Goal: Task Accomplishment & Management: Complete application form

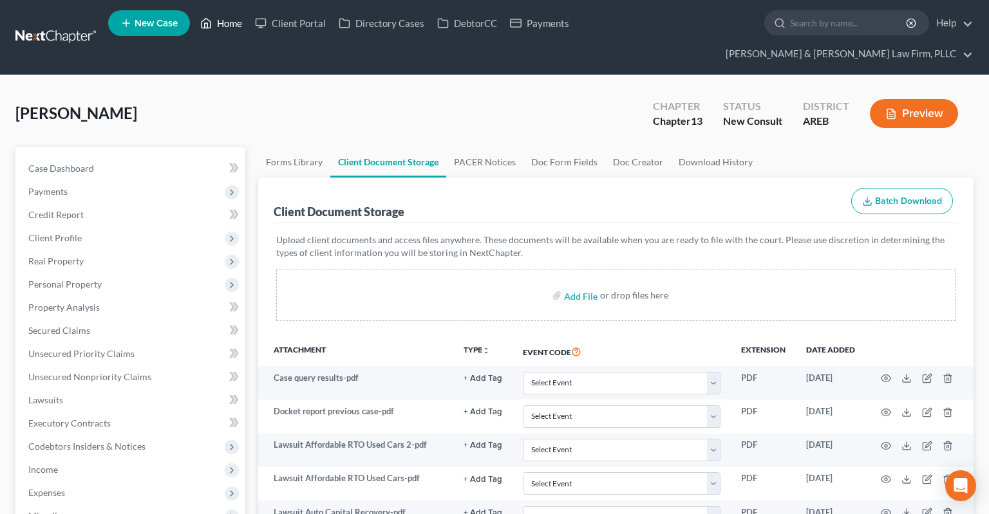
click at [229, 24] on link "Home" at bounding box center [221, 23] width 55 height 23
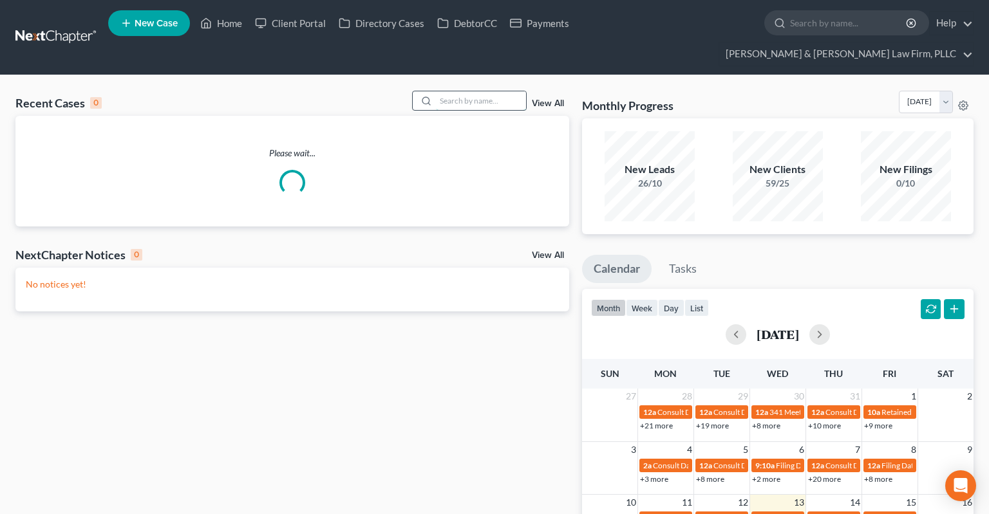
click at [478, 91] on input "search" at bounding box center [481, 100] width 90 height 19
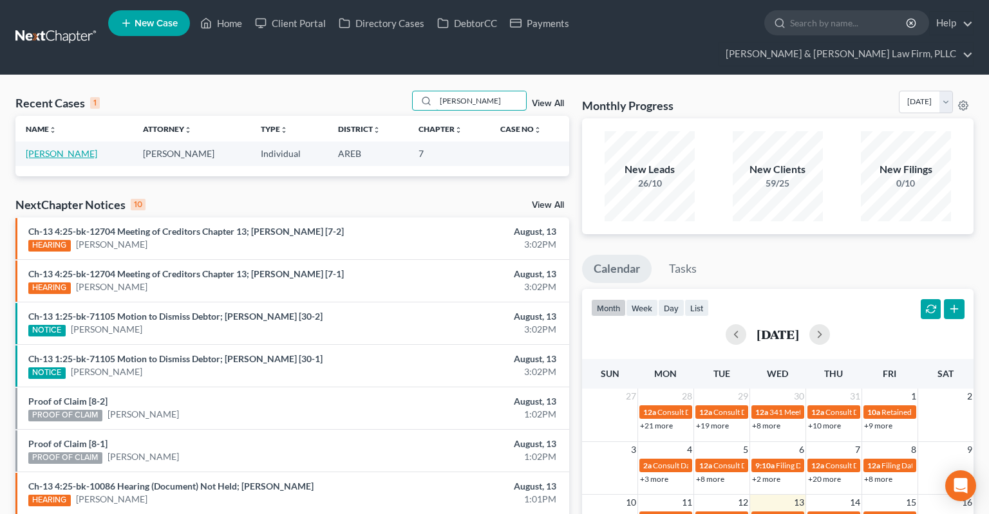
type input "[PERSON_NAME]"
click at [80, 148] on link "[PERSON_NAME]" at bounding box center [61, 153] width 71 height 11
select select "6"
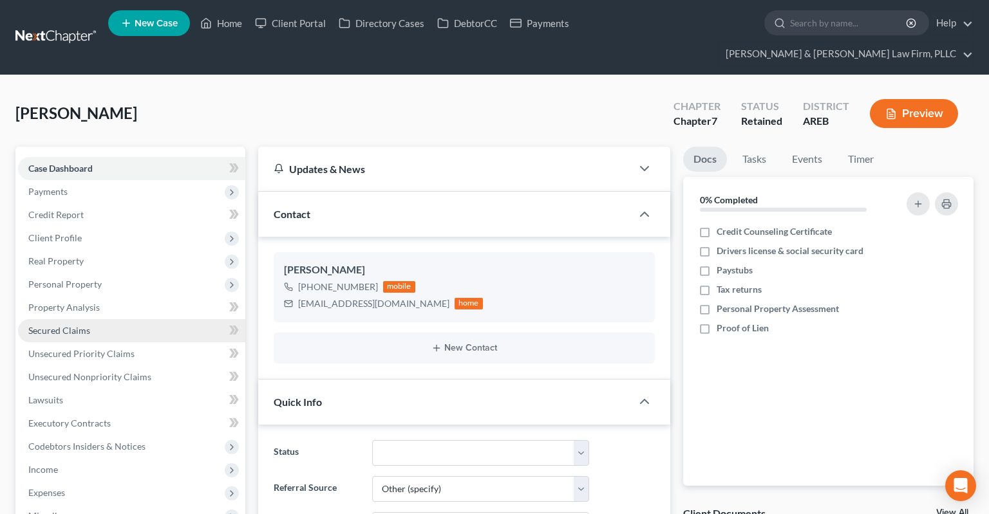
click at [105, 319] on link "Secured Claims" at bounding box center [131, 330] width 227 height 23
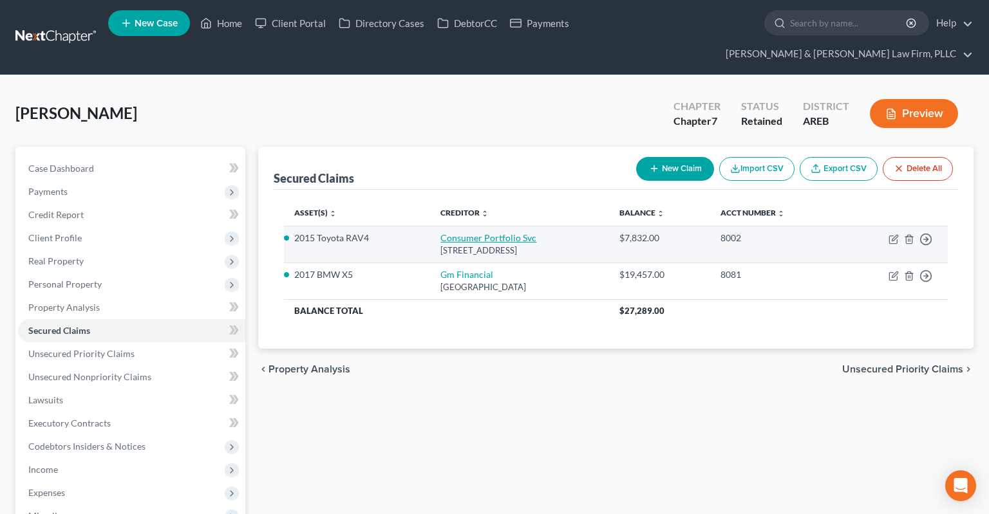
click at [492, 232] on link "Consumer Portfolio Svc" at bounding box center [488, 237] width 96 height 11
select select "4"
select select "0"
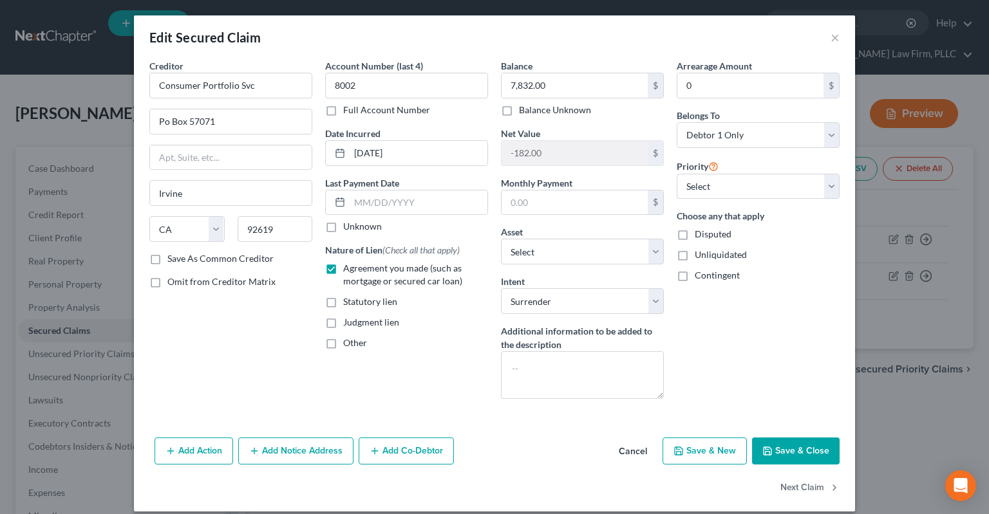
click at [631, 446] on button "Cancel" at bounding box center [632, 452] width 49 height 26
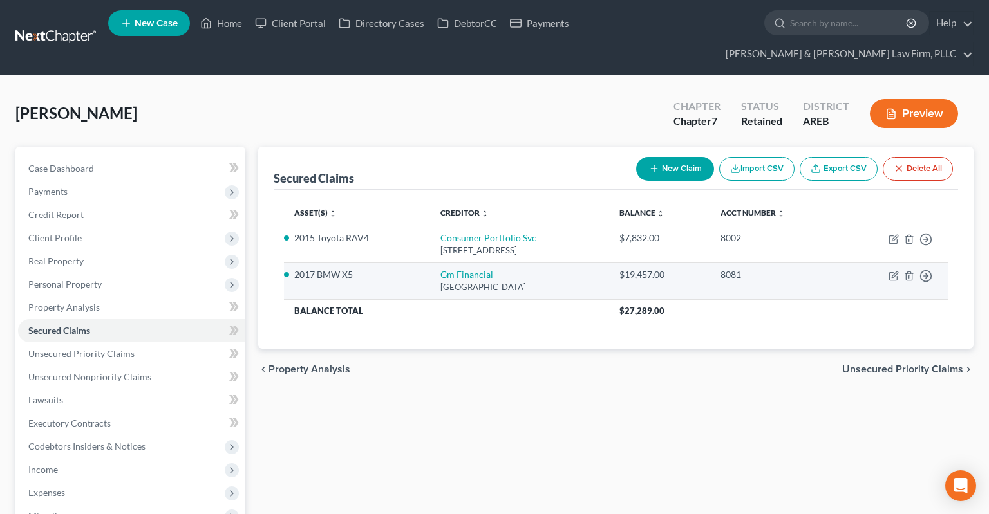
click at [465, 269] on link "Gm Financial" at bounding box center [466, 274] width 53 height 11
select select "45"
select select "2"
select select "0"
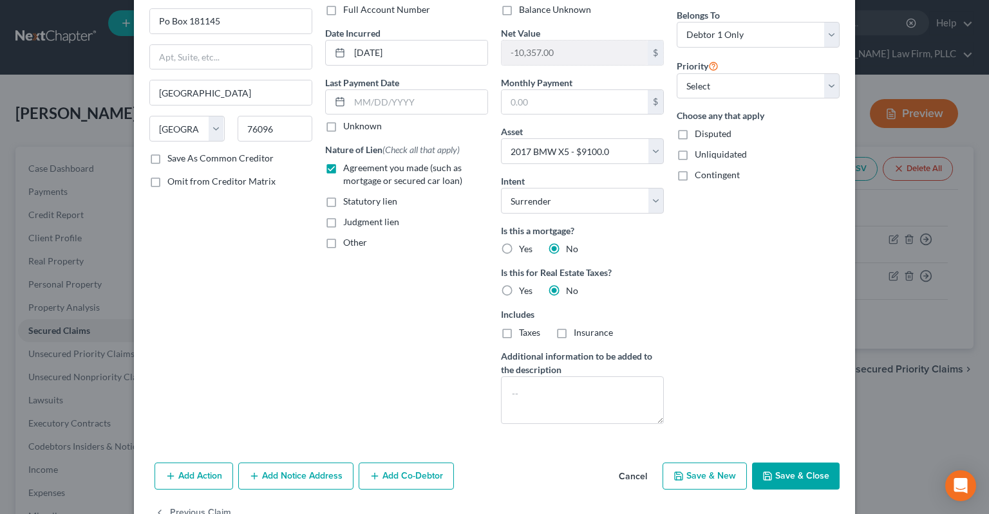
scroll to position [136, 0]
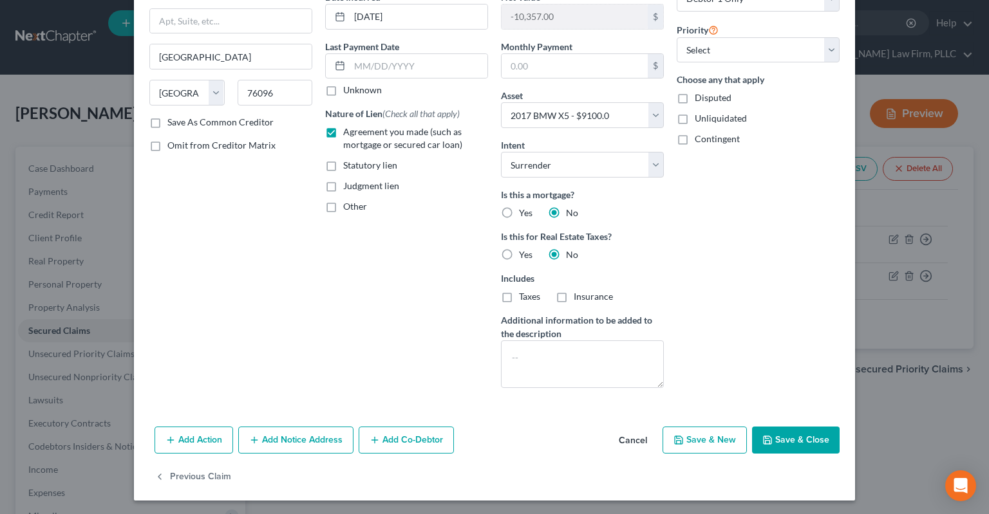
click at [639, 444] on button "Cancel" at bounding box center [632, 441] width 49 height 26
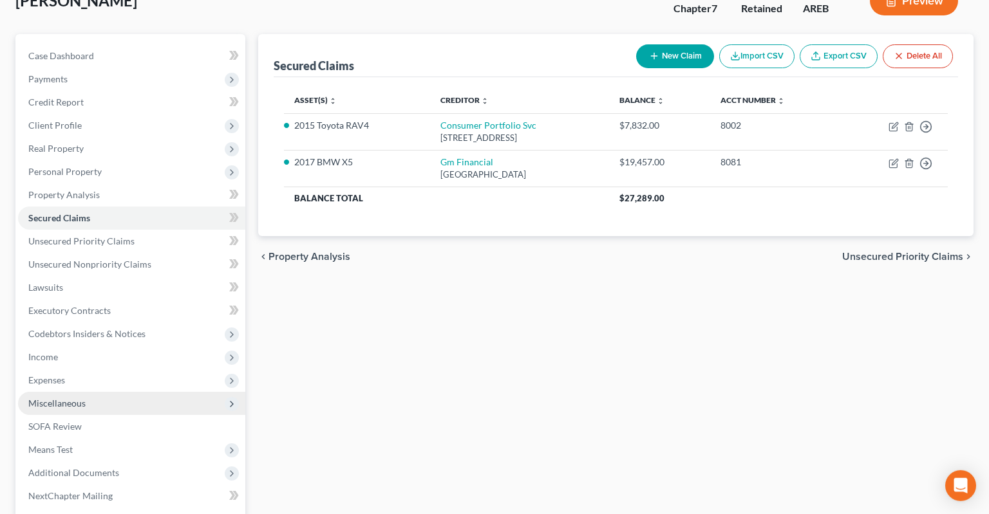
scroll to position [203, 0]
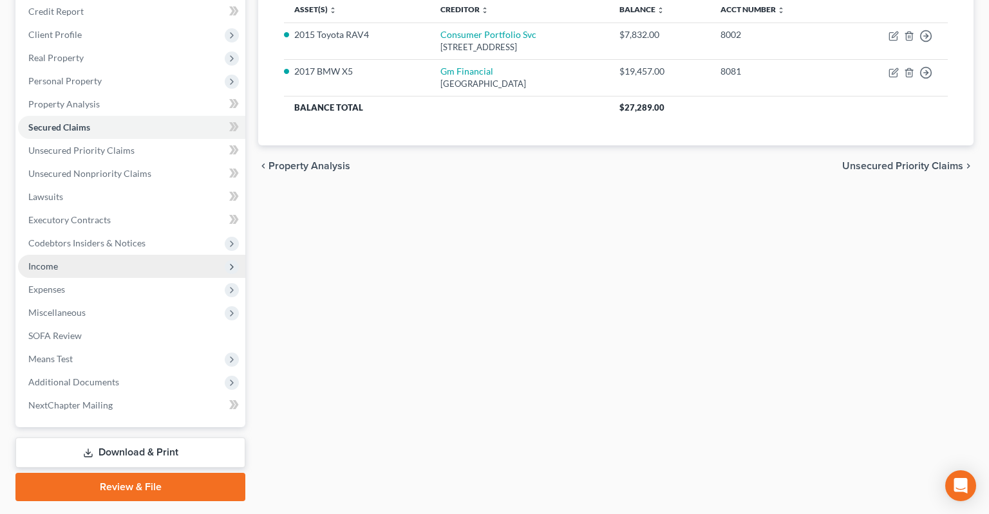
click at [156, 255] on span "Income" at bounding box center [131, 266] width 227 height 23
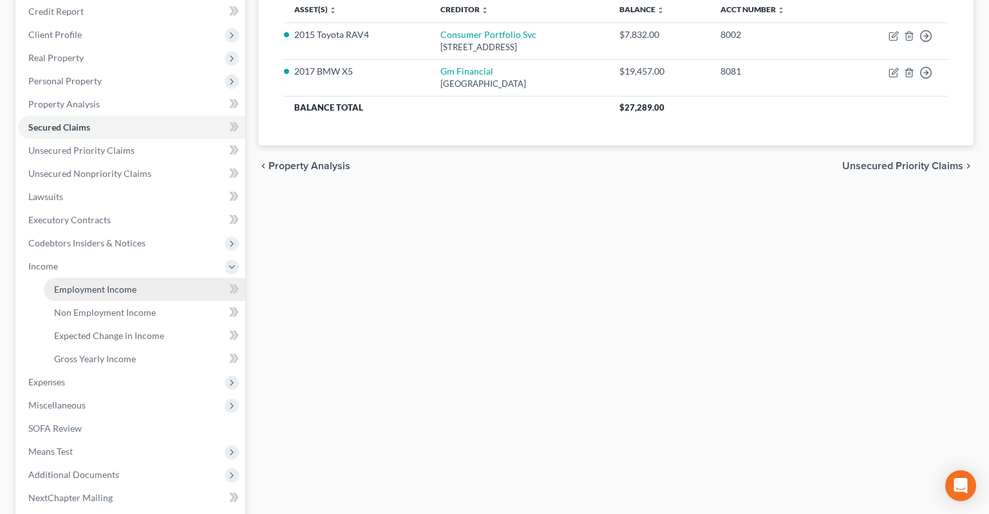
click at [187, 278] on link "Employment Income" at bounding box center [144, 289] width 201 height 23
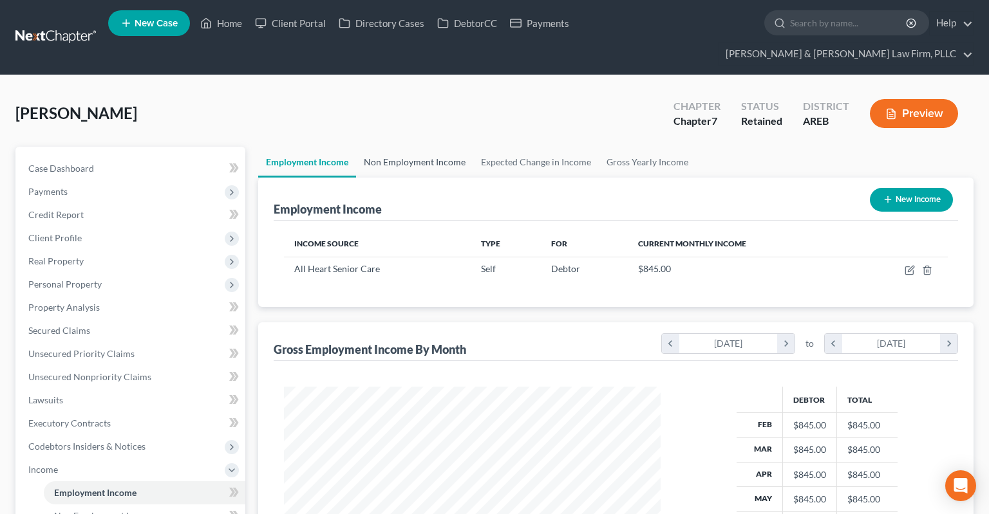
click at [436, 147] on link "Non Employment Income" at bounding box center [414, 162] width 117 height 31
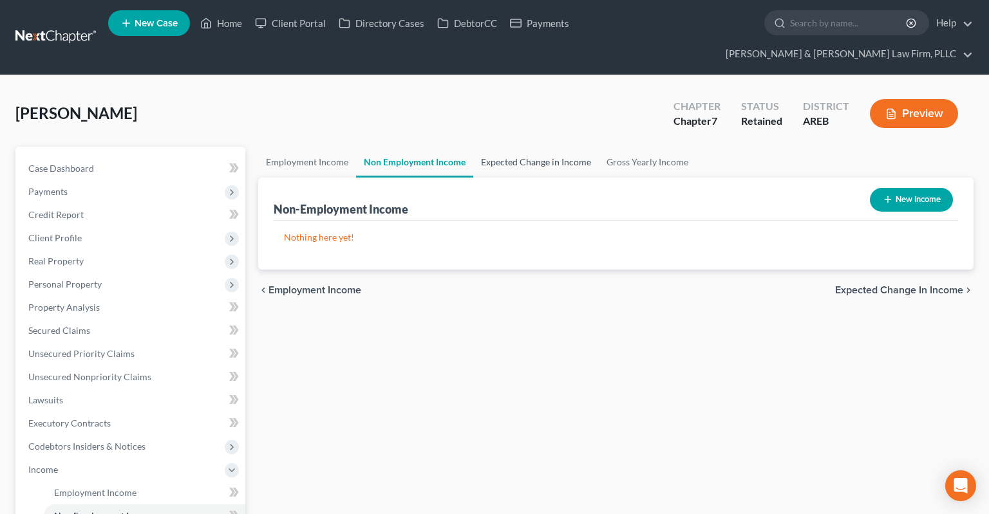
click at [529, 147] on link "Expected Change in Income" at bounding box center [536, 162] width 126 height 31
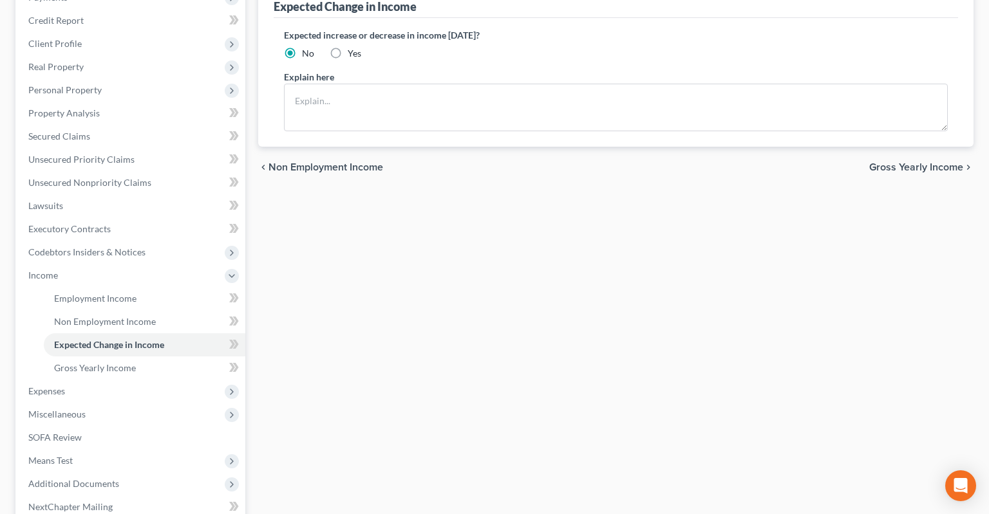
scroll to position [203, 0]
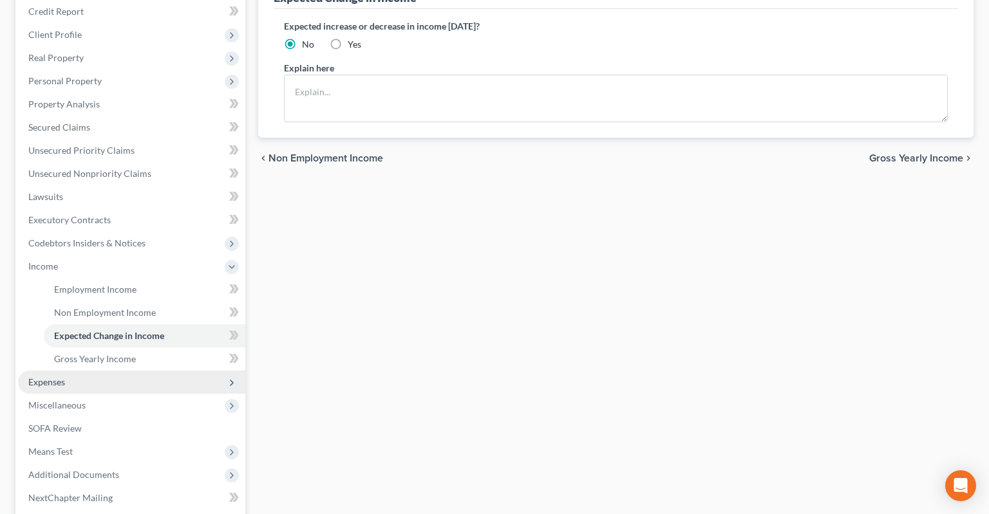
click at [121, 371] on span "Expenses" at bounding box center [131, 382] width 227 height 23
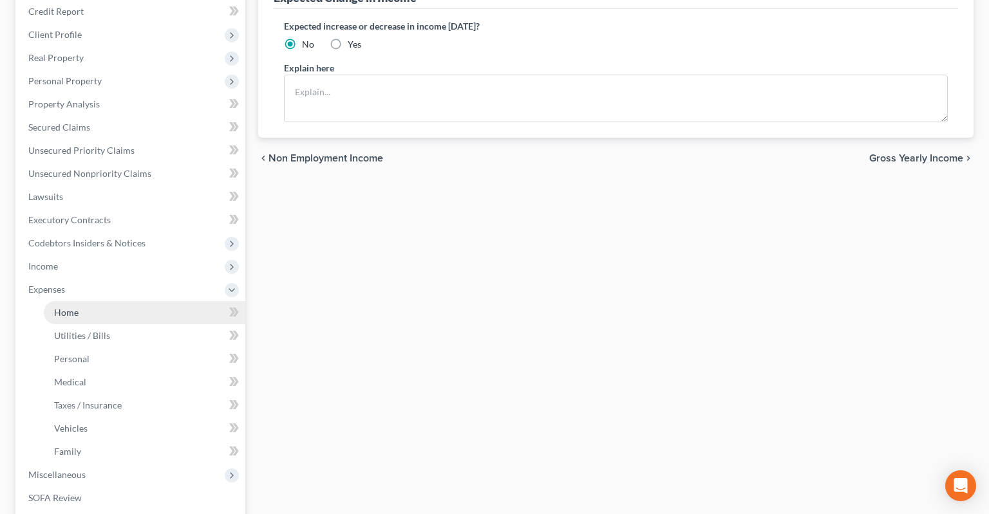
click at [129, 301] on link "Home" at bounding box center [144, 312] width 201 height 23
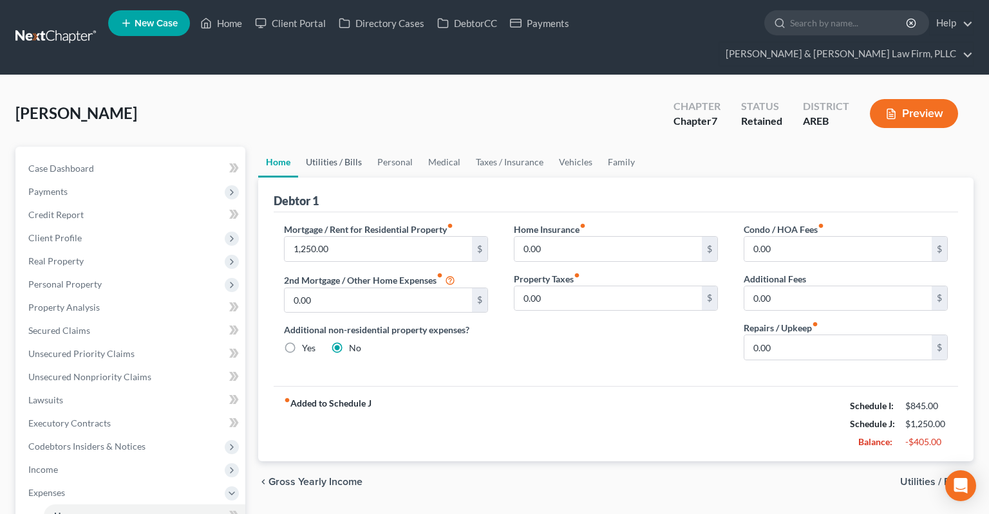
click at [351, 147] on link "Utilities / Bills" at bounding box center [333, 162] width 71 height 31
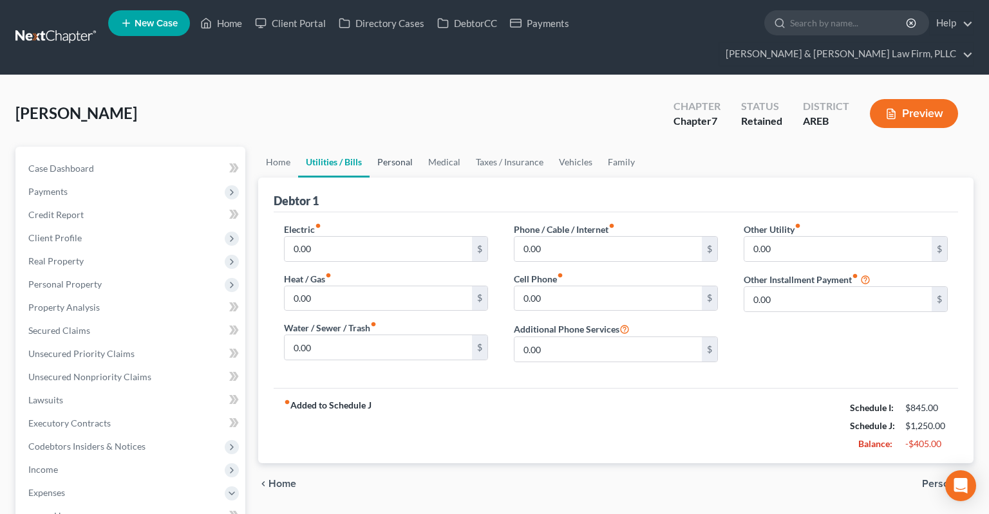
click at [385, 147] on link "Personal" at bounding box center [394, 162] width 51 height 31
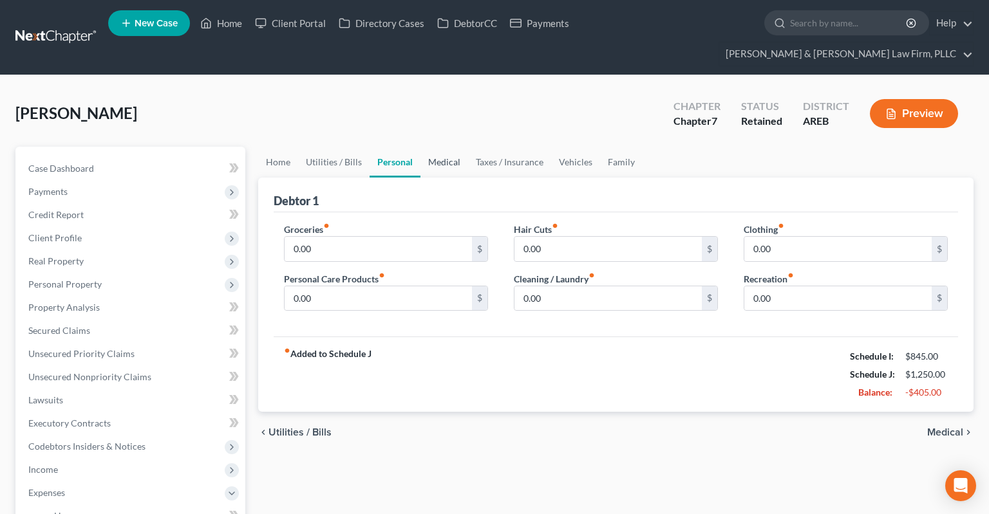
click at [441, 147] on link "Medical" at bounding box center [444, 162] width 48 height 31
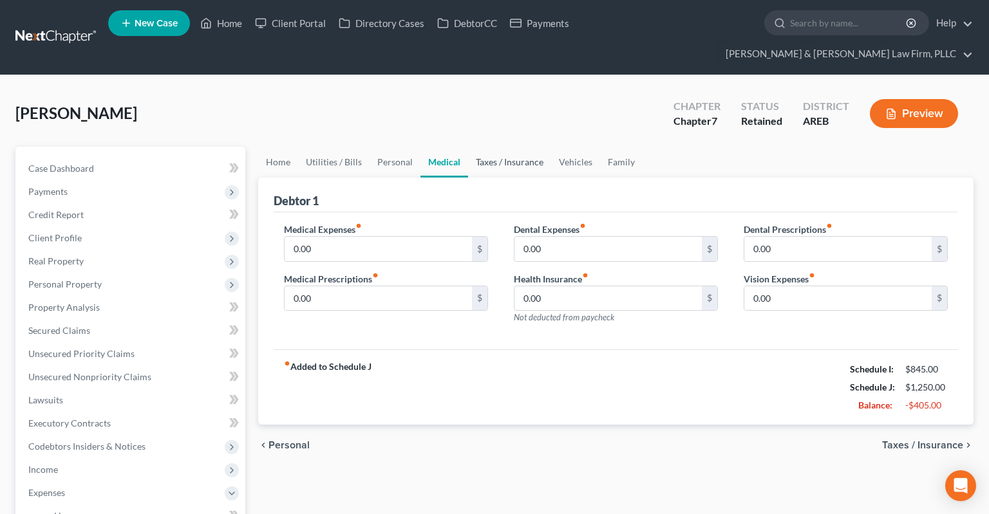
click at [501, 147] on link "Taxes / Insurance" at bounding box center [509, 162] width 83 height 31
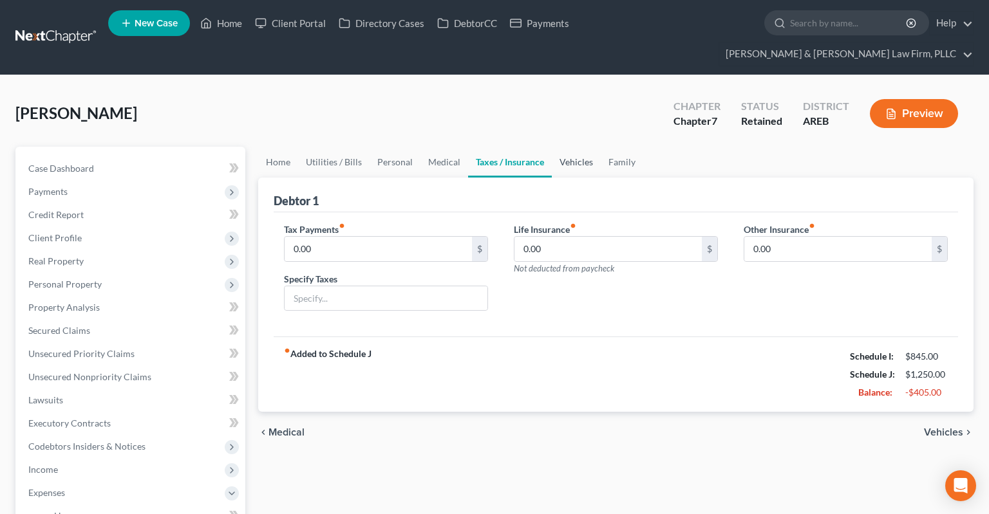
click at [561, 147] on link "Vehicles" at bounding box center [576, 162] width 49 height 31
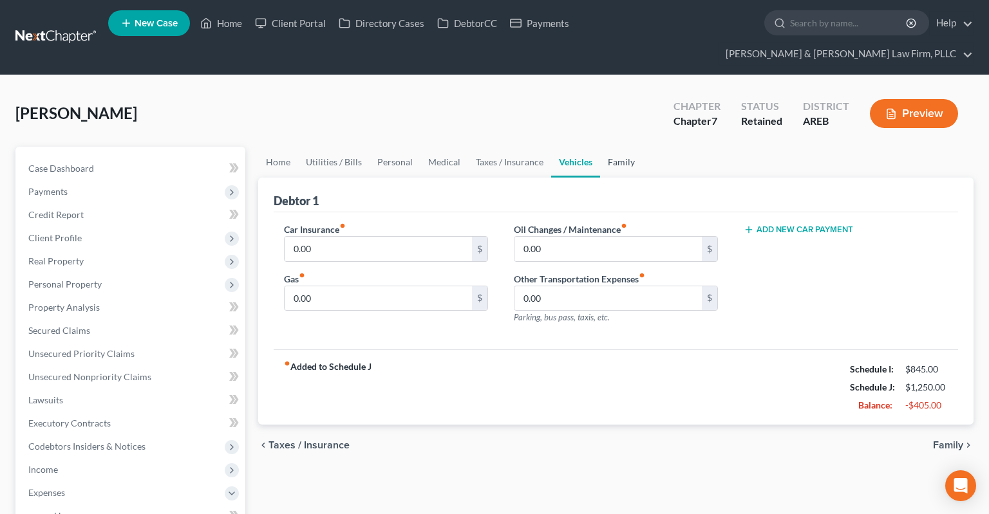
click at [624, 147] on link "Family" at bounding box center [621, 162] width 42 height 31
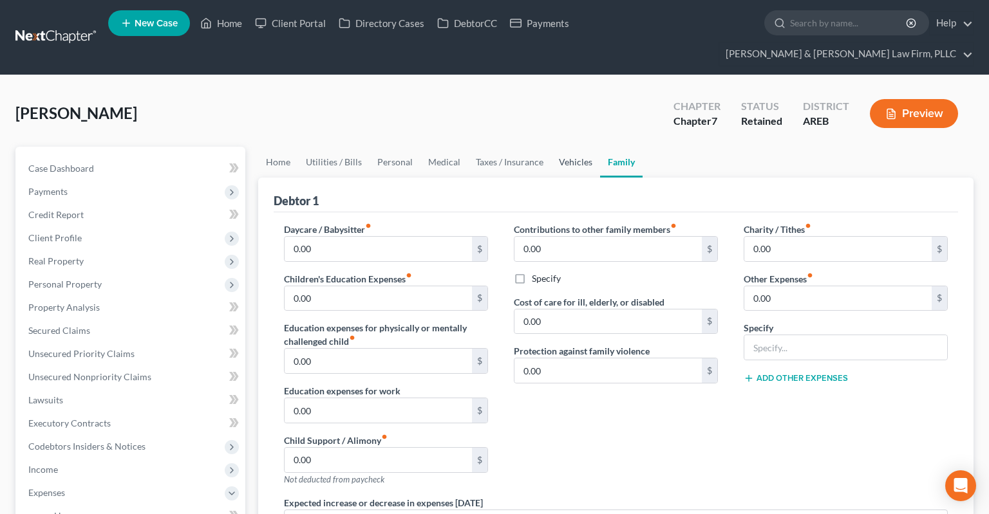
click at [564, 147] on link "Vehicles" at bounding box center [575, 162] width 49 height 31
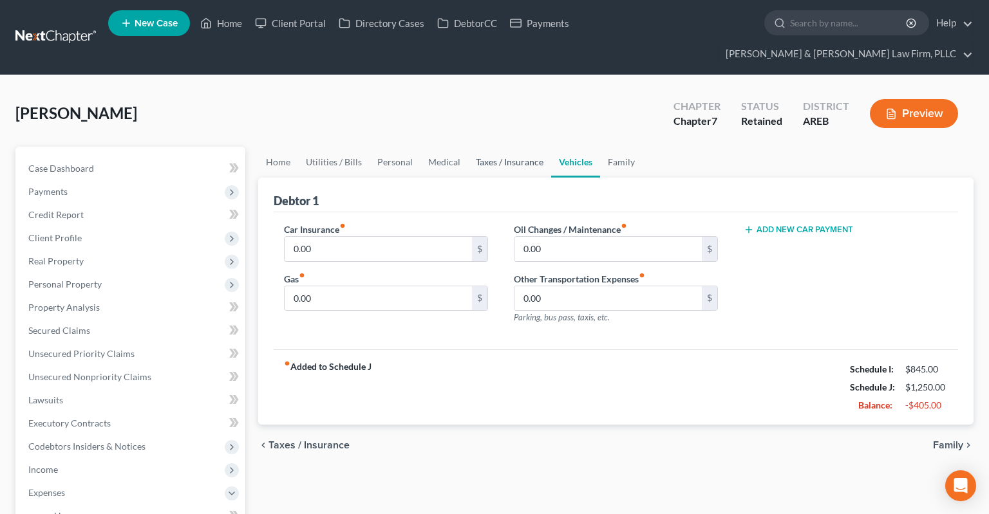
click at [522, 147] on link "Taxes / Insurance" at bounding box center [509, 162] width 83 height 31
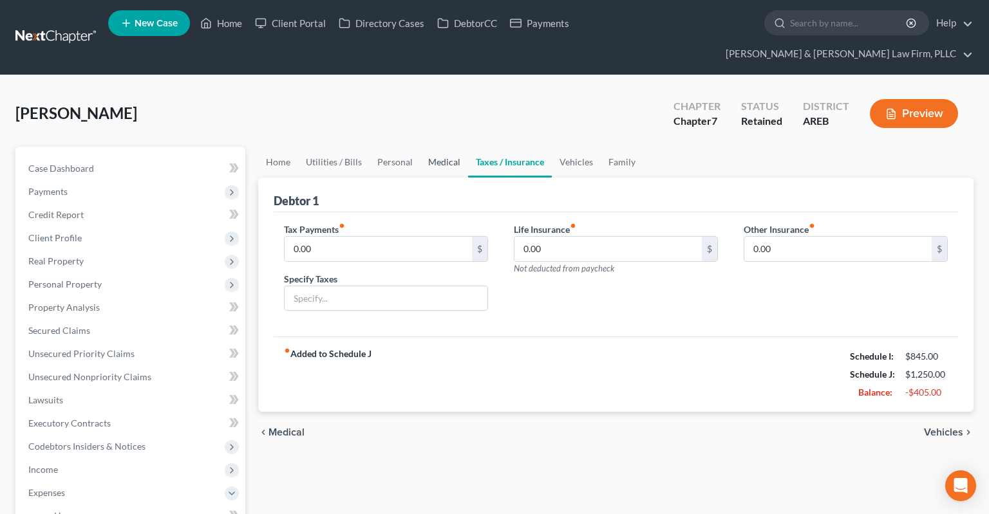
click at [431, 149] on link "Medical" at bounding box center [444, 162] width 48 height 31
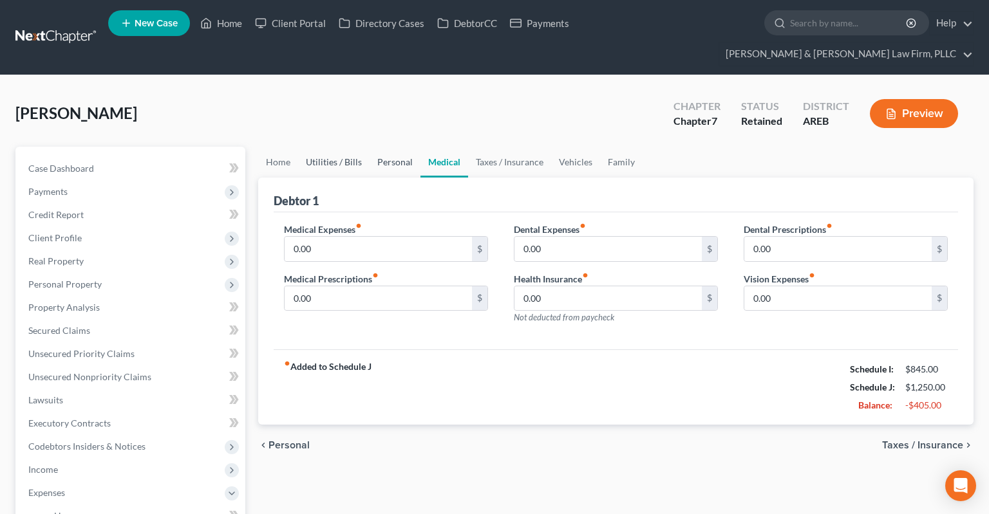
drag, startPoint x: 369, startPoint y: 143, endPoint x: 357, endPoint y: 142, distance: 12.9
click at [369, 147] on link "Personal" at bounding box center [394, 162] width 51 height 31
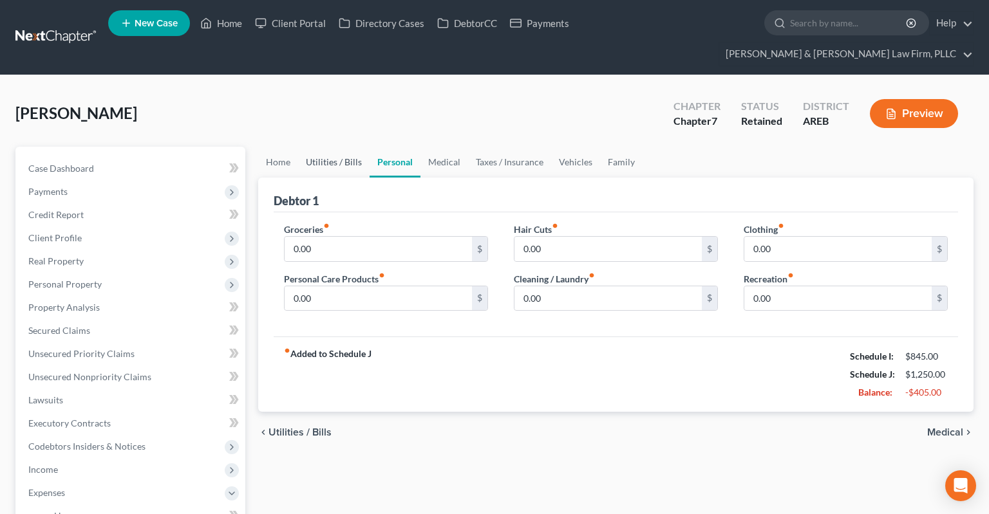
click at [331, 147] on link "Utilities / Bills" at bounding box center [333, 162] width 71 height 31
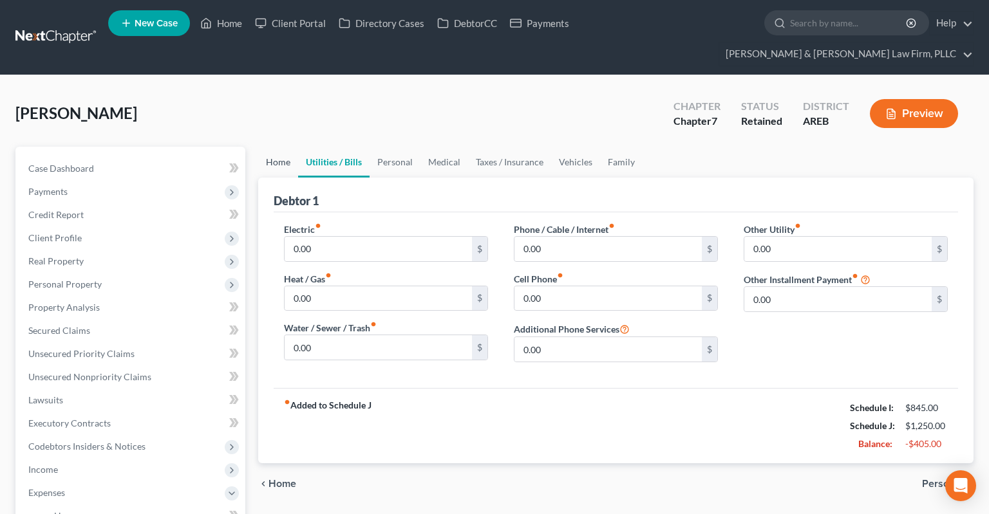
click at [263, 147] on link "Home" at bounding box center [278, 162] width 40 height 31
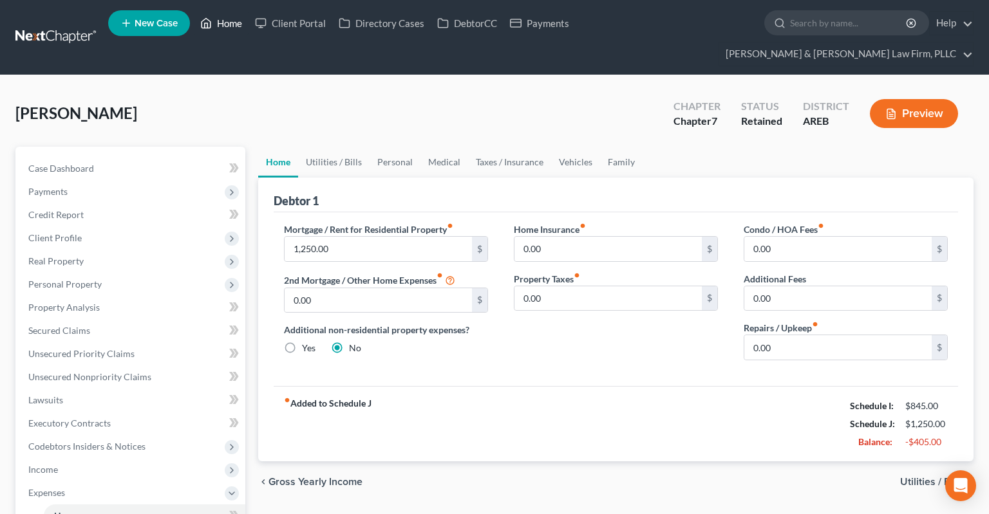
click at [218, 28] on link "Home" at bounding box center [221, 23] width 55 height 23
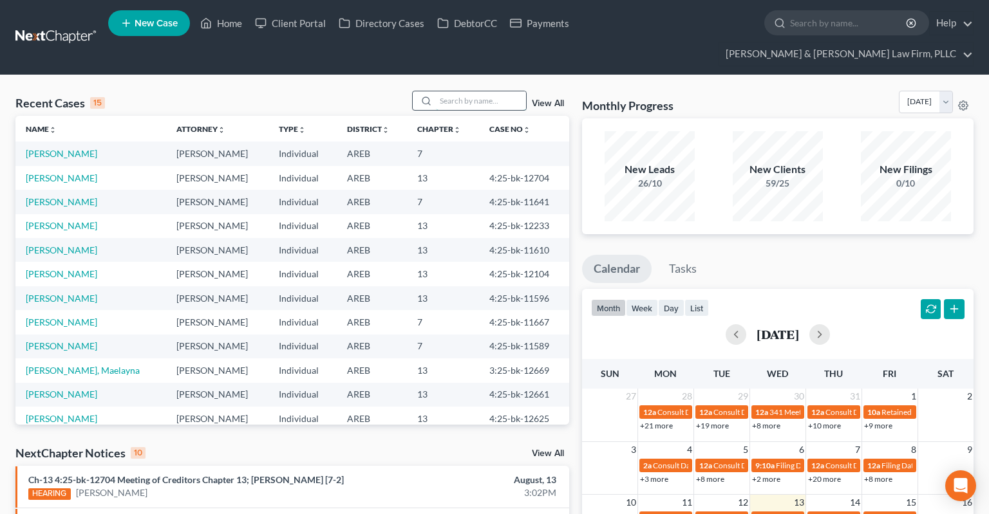
click at [438, 91] on input "search" at bounding box center [481, 100] width 90 height 19
type input "[PERSON_NAME]"
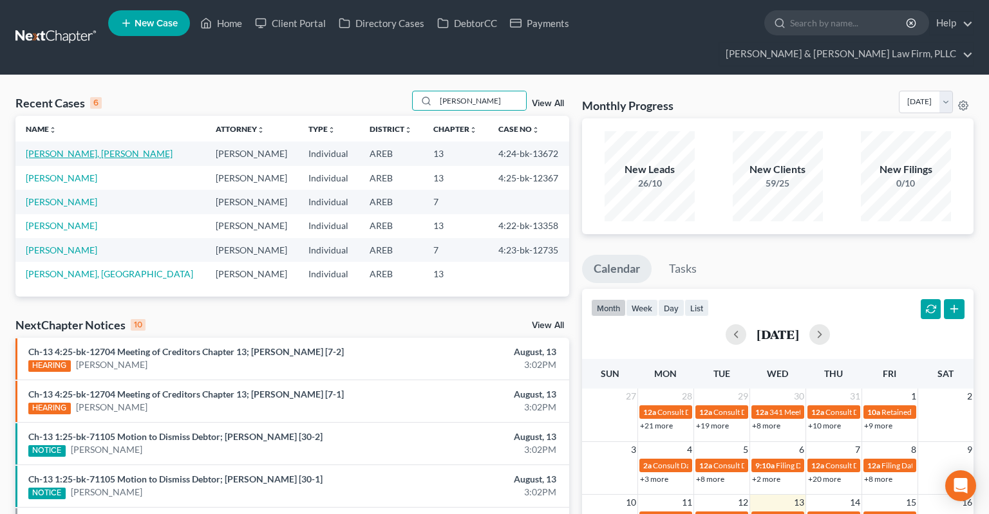
click at [96, 148] on link "[PERSON_NAME], [PERSON_NAME]" at bounding box center [99, 153] width 147 height 11
select select "2"
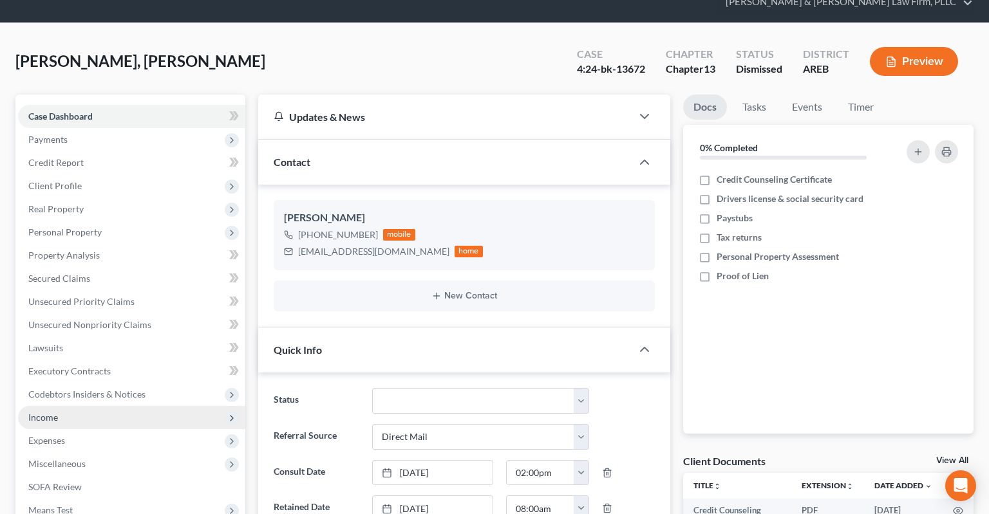
scroll to position [203, 0]
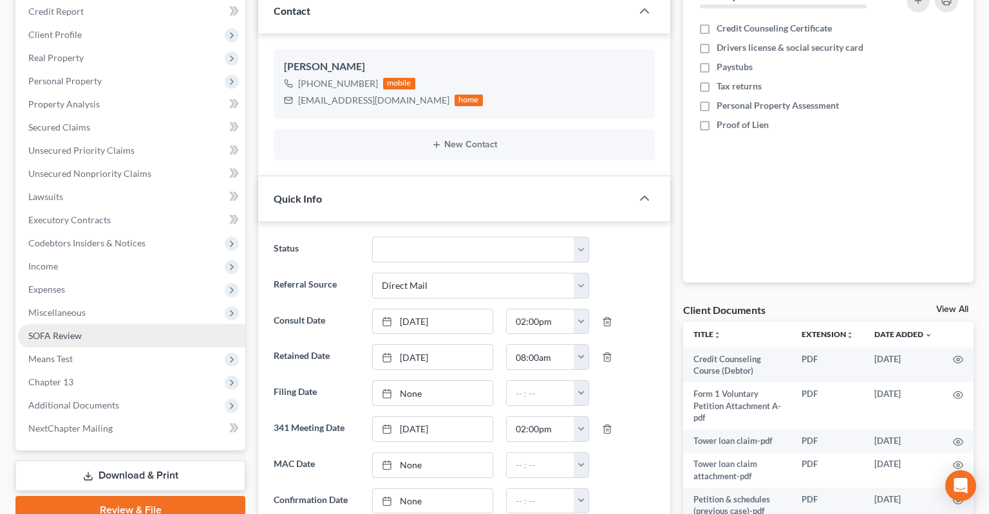
drag, startPoint x: 166, startPoint y: 384, endPoint x: 185, endPoint y: 317, distance: 69.7
click at [166, 394] on span "Additional Documents" at bounding box center [131, 405] width 227 height 23
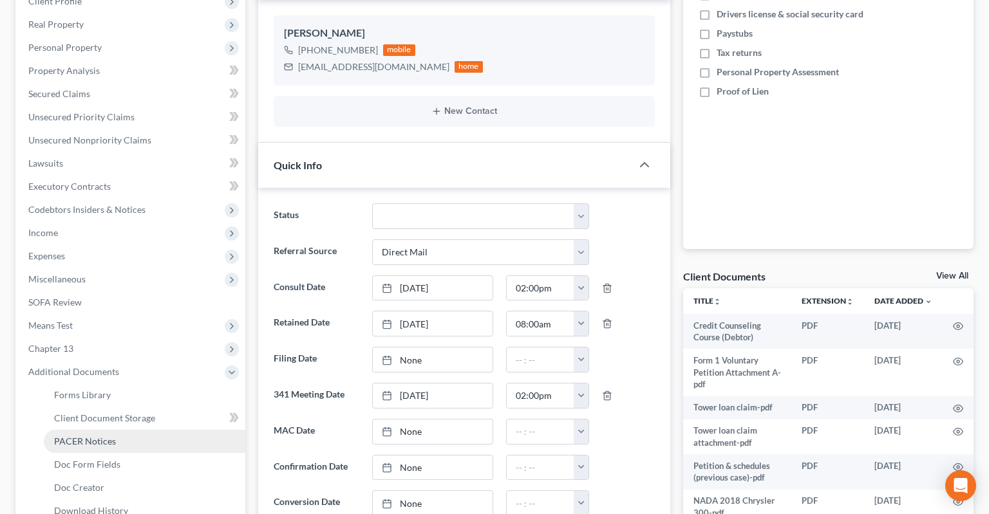
scroll to position [272, 0]
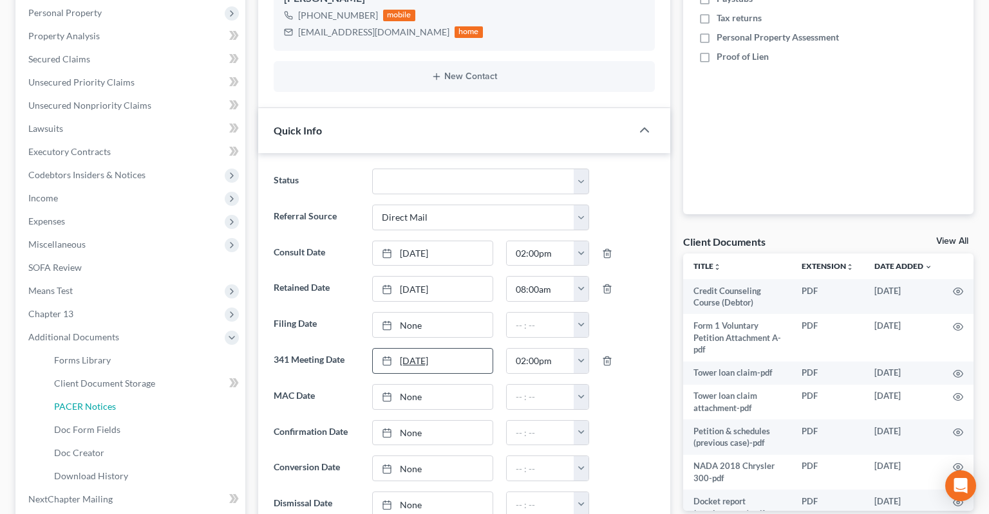
drag, startPoint x: 166, startPoint y: 382, endPoint x: 484, endPoint y: 334, distance: 321.6
click at [166, 395] on link "PACER Notices" at bounding box center [144, 406] width 201 height 23
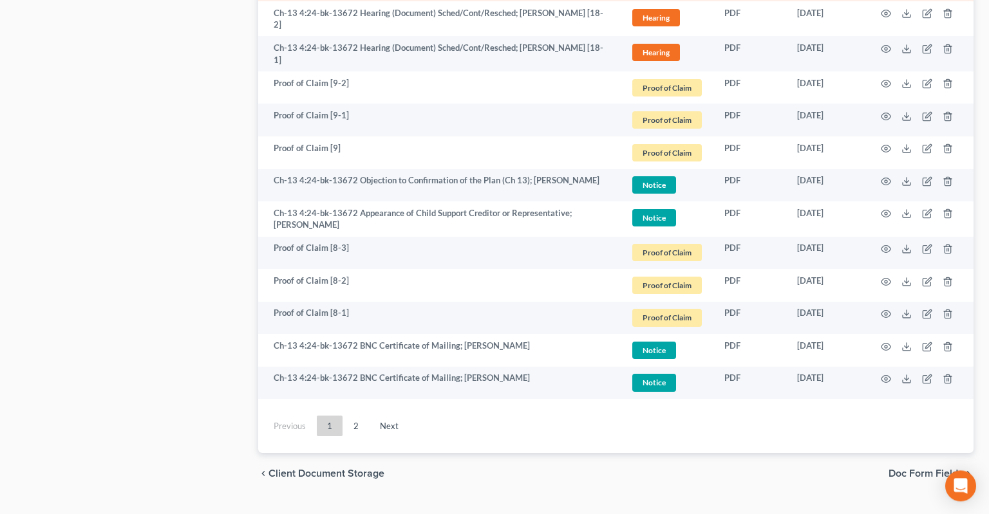
scroll to position [2379, 0]
click at [360, 415] on link "2" at bounding box center [356, 425] width 26 height 21
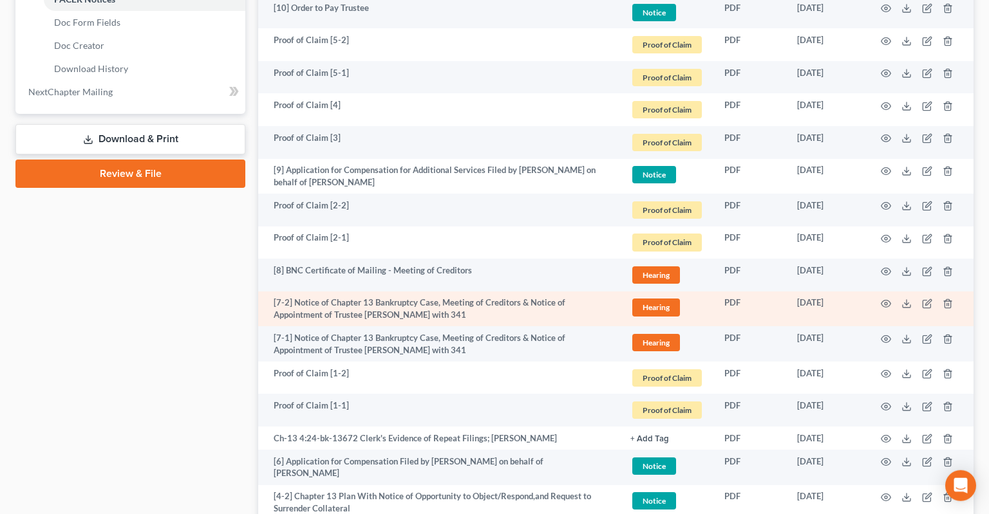
scroll to position [704, 0]
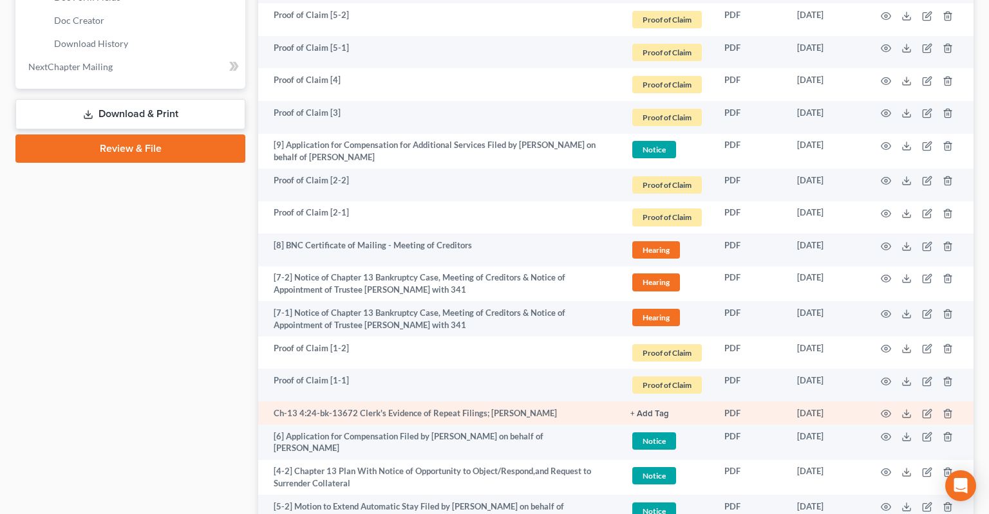
click at [555, 402] on td "Ch-13 4:24-bk-13672 Clerk's Evidence of Repeat Filings; [PERSON_NAME]" at bounding box center [439, 413] width 362 height 23
click at [881, 409] on icon "button" at bounding box center [886, 414] width 10 height 10
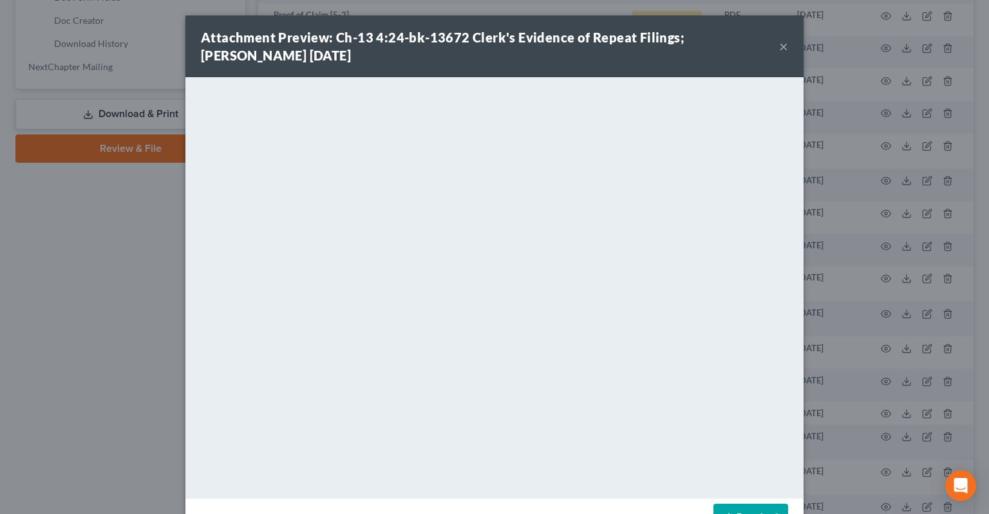
click at [784, 46] on button "×" at bounding box center [783, 46] width 9 height 15
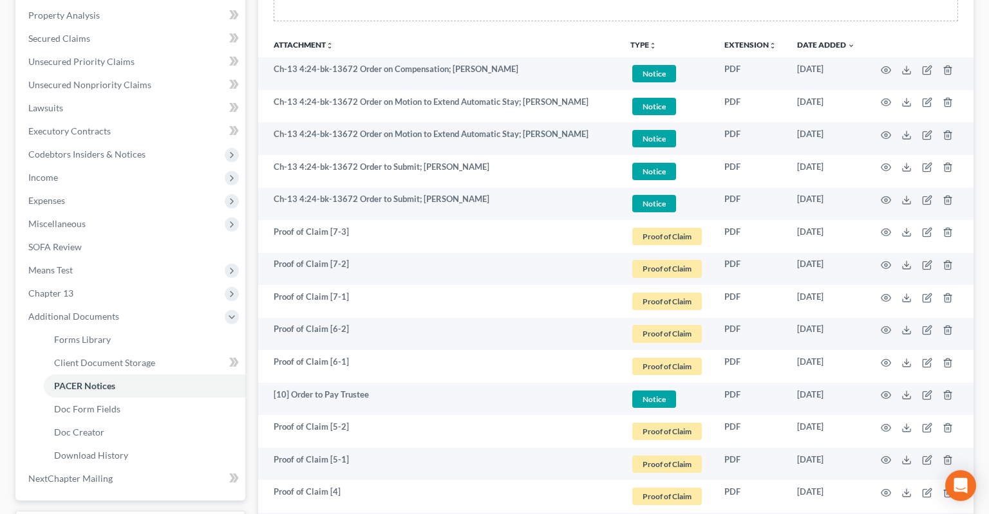
scroll to position [0, 0]
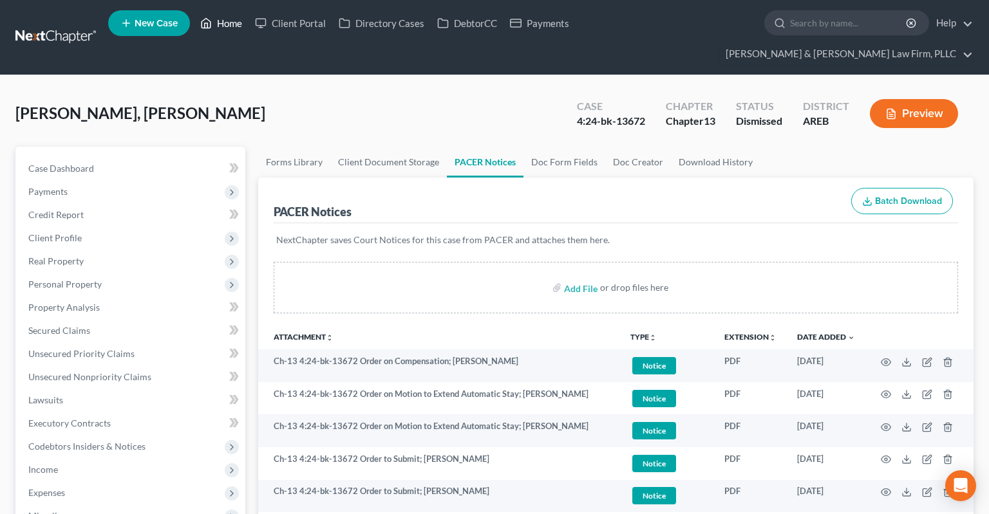
click at [218, 24] on link "Home" at bounding box center [221, 23] width 55 height 23
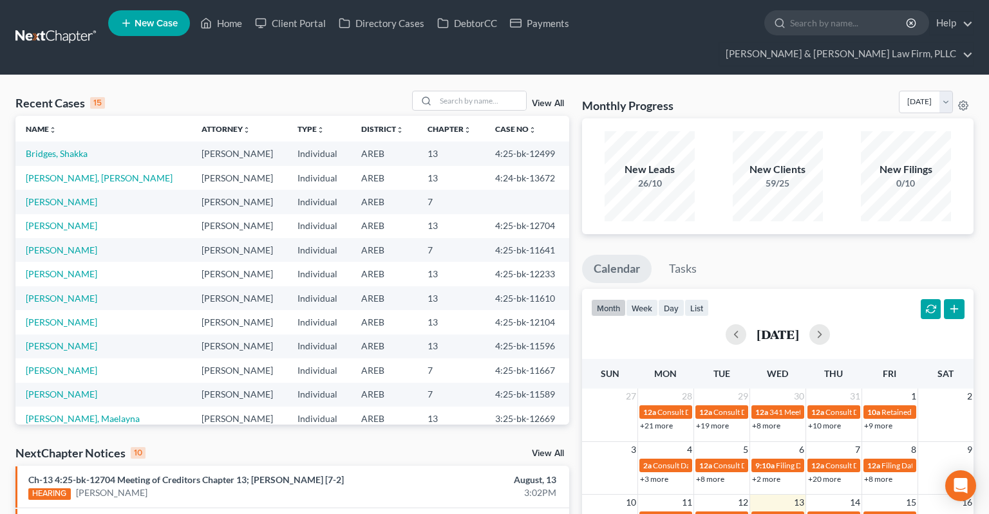
click at [556, 449] on link "View All" at bounding box center [548, 453] width 32 height 9
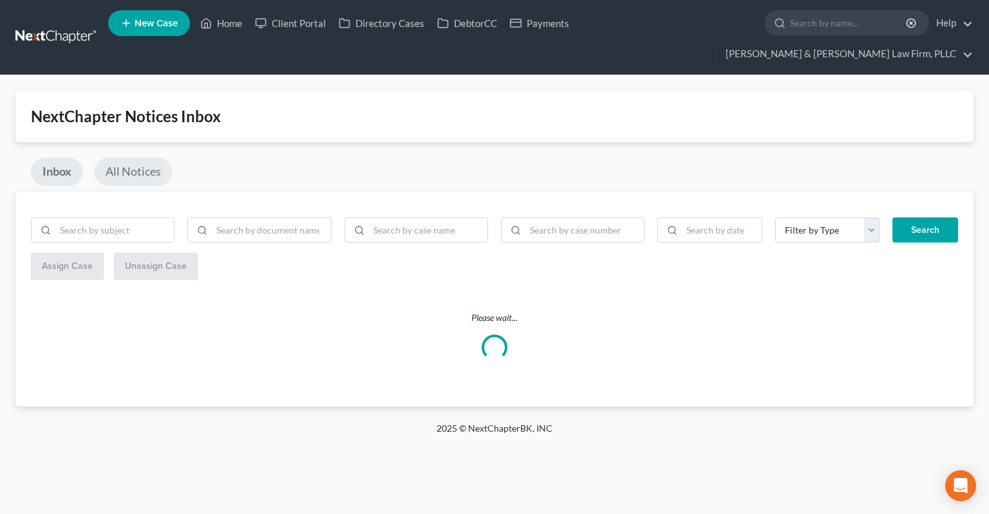
click at [145, 158] on link "All Notices" at bounding box center [133, 172] width 79 height 28
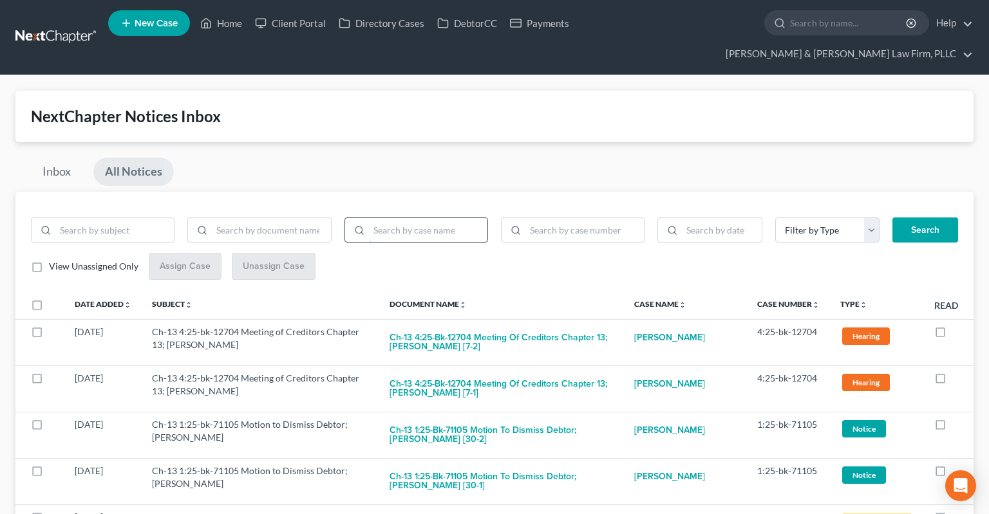
click at [426, 218] on input "search" at bounding box center [428, 230] width 118 height 24
click at [892, 218] on button "Search" at bounding box center [925, 231] width 66 height 26
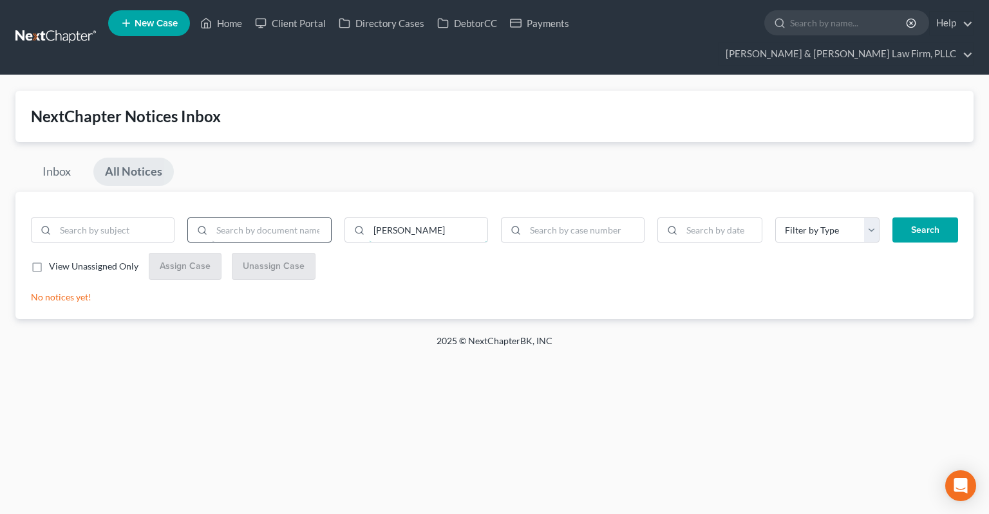
drag, startPoint x: 438, startPoint y: 203, endPoint x: 248, endPoint y: 204, distance: 189.2
click at [369, 218] on input "[PERSON_NAME]" at bounding box center [428, 230] width 118 height 24
click at [892, 218] on button "Search" at bounding box center [925, 231] width 66 height 26
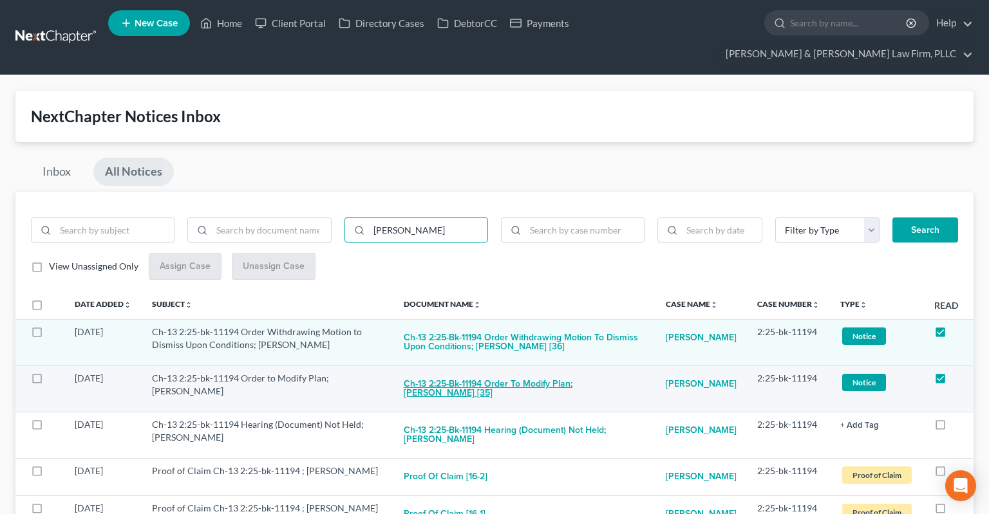
click at [498, 372] on button "Ch-13 2:25-bk-11194 Order to Modify Plan; [PERSON_NAME] [35]" at bounding box center [524, 389] width 241 height 35
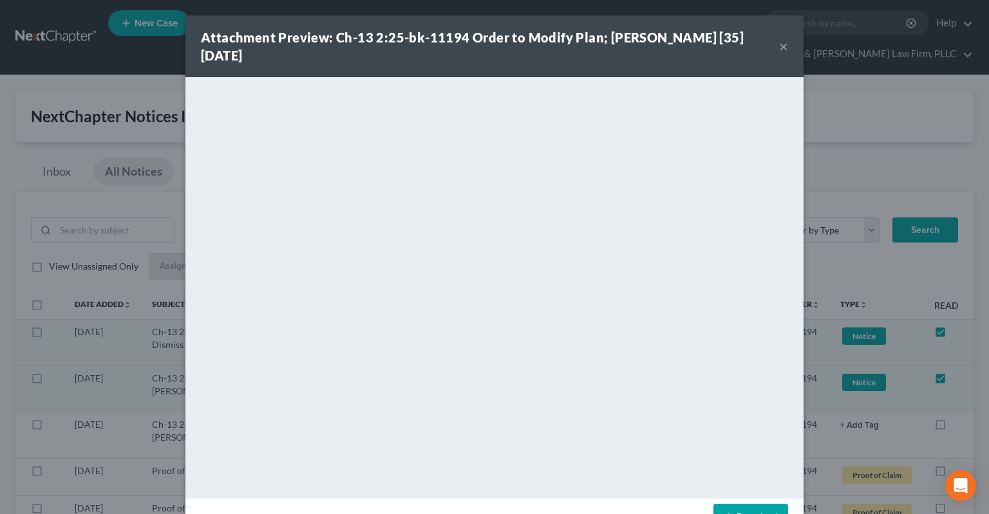
click at [785, 46] on button "×" at bounding box center [783, 46] width 9 height 15
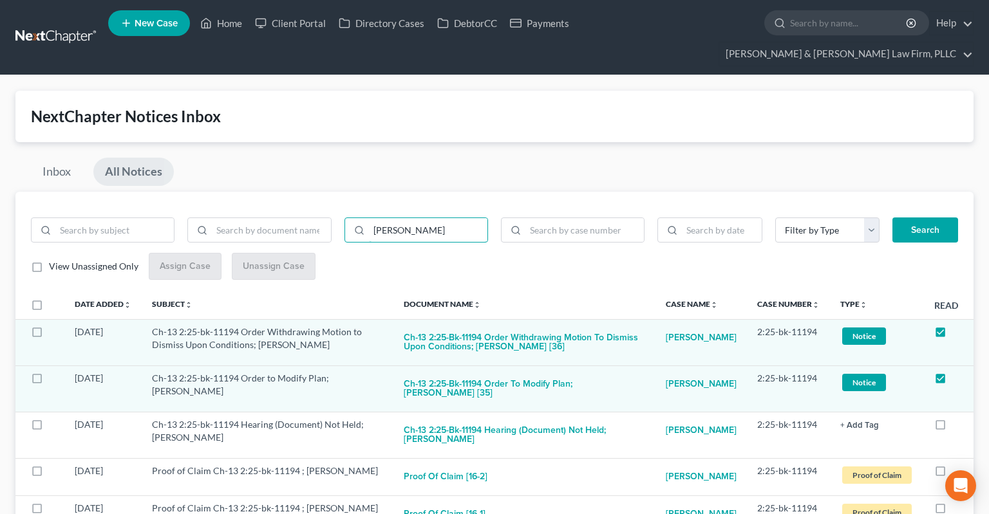
drag, startPoint x: 457, startPoint y: 209, endPoint x: 216, endPoint y: 194, distance: 241.8
click at [369, 218] on input "[PERSON_NAME]" at bounding box center [428, 230] width 118 height 24
click at [892, 218] on button "Search" at bounding box center [925, 231] width 66 height 26
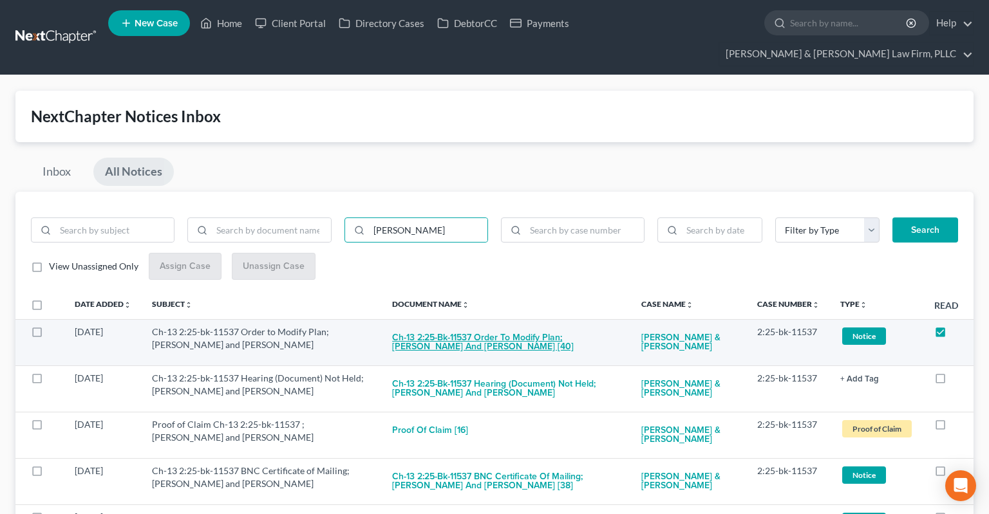
click at [474, 326] on button "Ch-13 2:25-bk-11537 Order to Modify Plan; [PERSON_NAME] and [PERSON_NAME] [40]" at bounding box center [506, 343] width 229 height 35
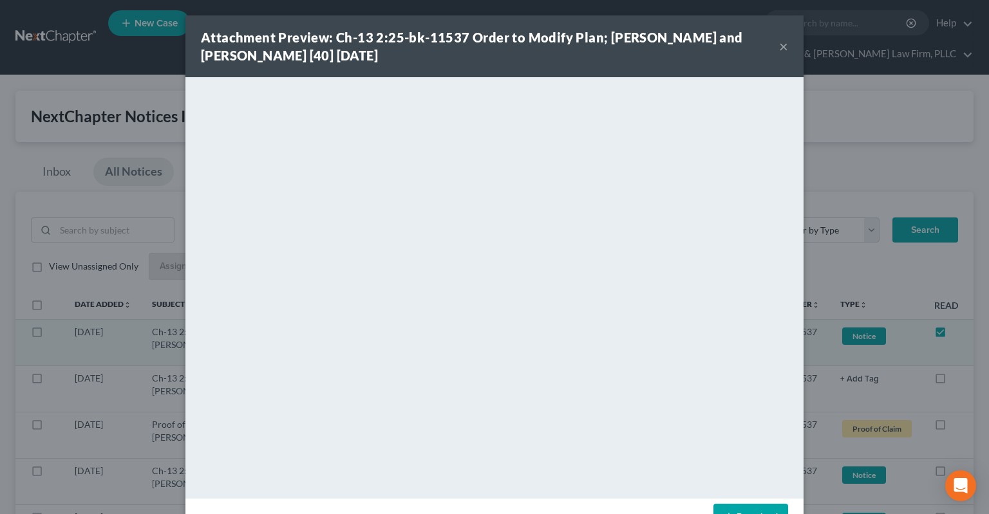
click at [782, 43] on button "×" at bounding box center [783, 46] width 9 height 15
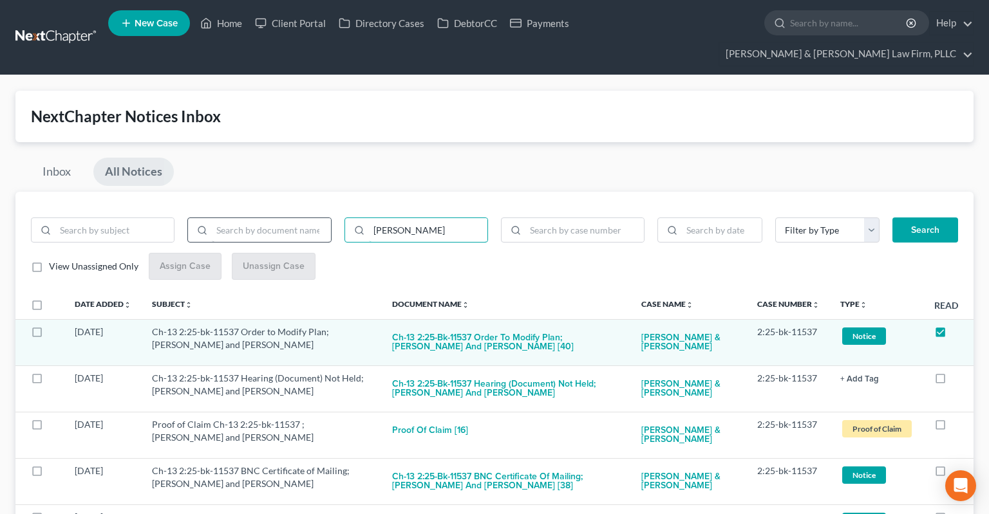
drag, startPoint x: 435, startPoint y: 200, endPoint x: 220, endPoint y: 197, distance: 215.0
click at [369, 218] on input "[PERSON_NAME]" at bounding box center [428, 230] width 118 height 24
type input "[PERSON_NAME]"
click at [892, 218] on button "Search" at bounding box center [925, 231] width 66 height 26
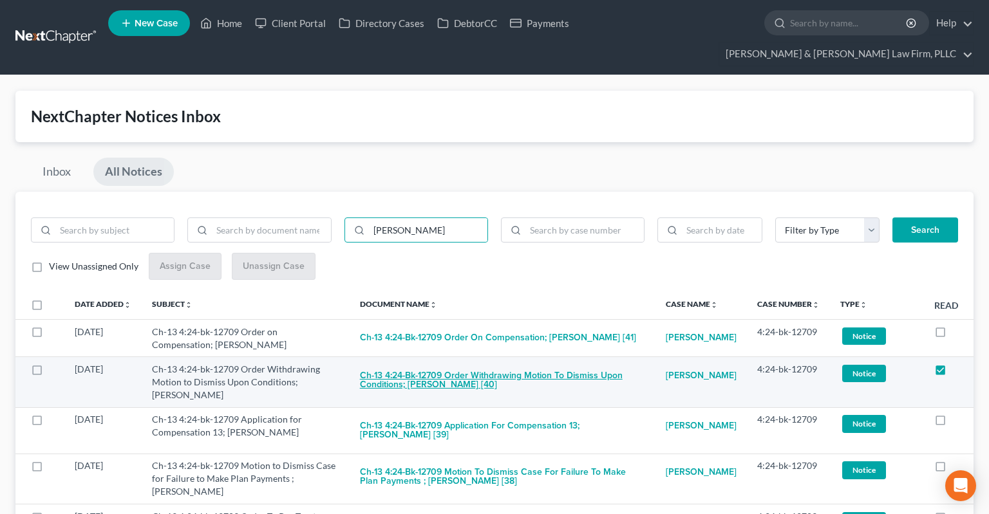
click at [454, 363] on button "Ch-13 4:24-bk-12709 Order Withdrawing Motion to Dismiss Upon Conditions; [PERSO…" at bounding box center [502, 380] width 285 height 35
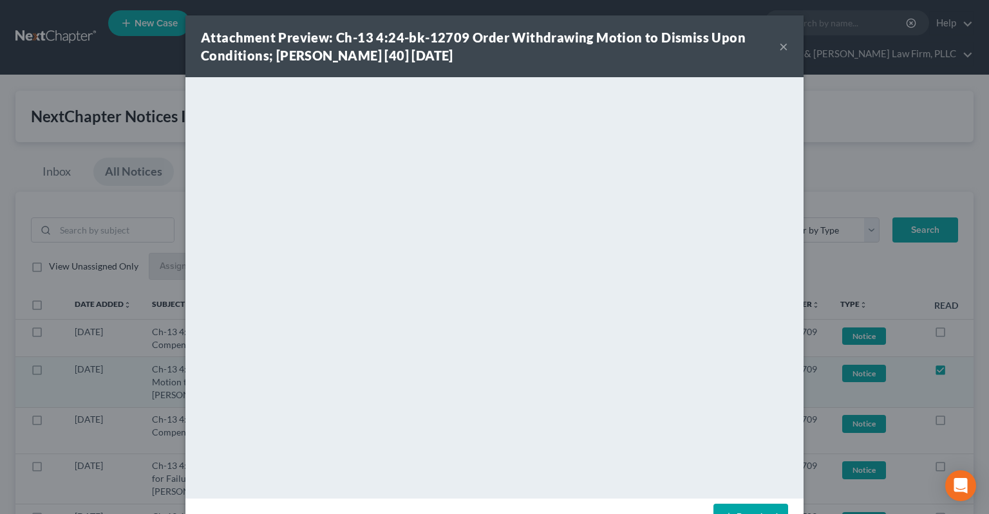
click at [789, 46] on div "Attachment Preview: Ch-13 4:24-bk-12709 Order Withdrawing Motion to Dismiss Upo…" at bounding box center [494, 46] width 618 height 62
click at [783, 48] on button "×" at bounding box center [783, 46] width 9 height 15
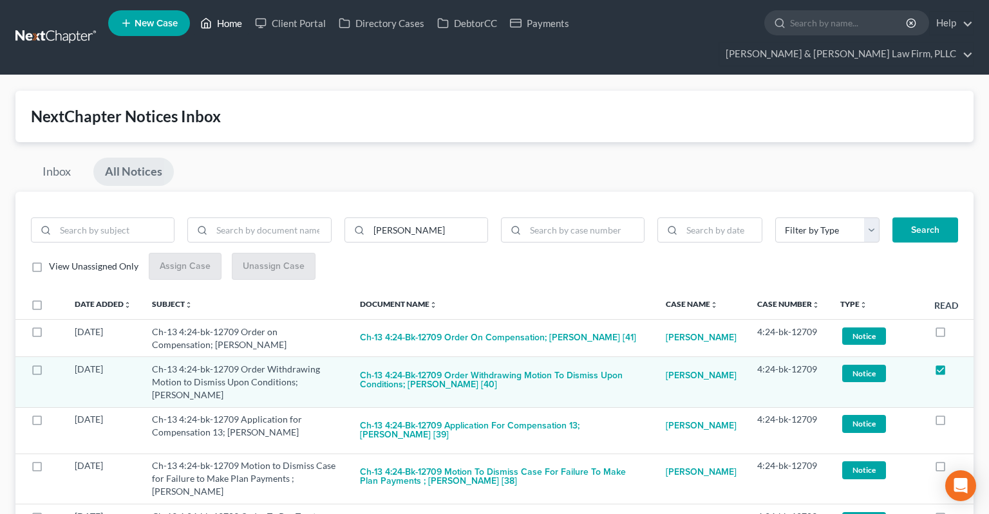
click at [228, 26] on link "Home" at bounding box center [221, 23] width 55 height 23
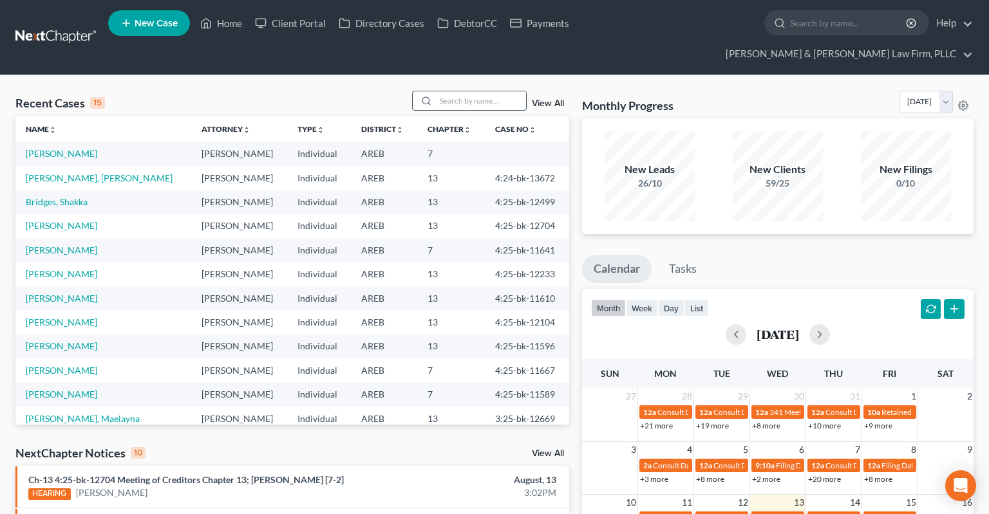
click at [447, 91] on input "search" at bounding box center [481, 100] width 90 height 19
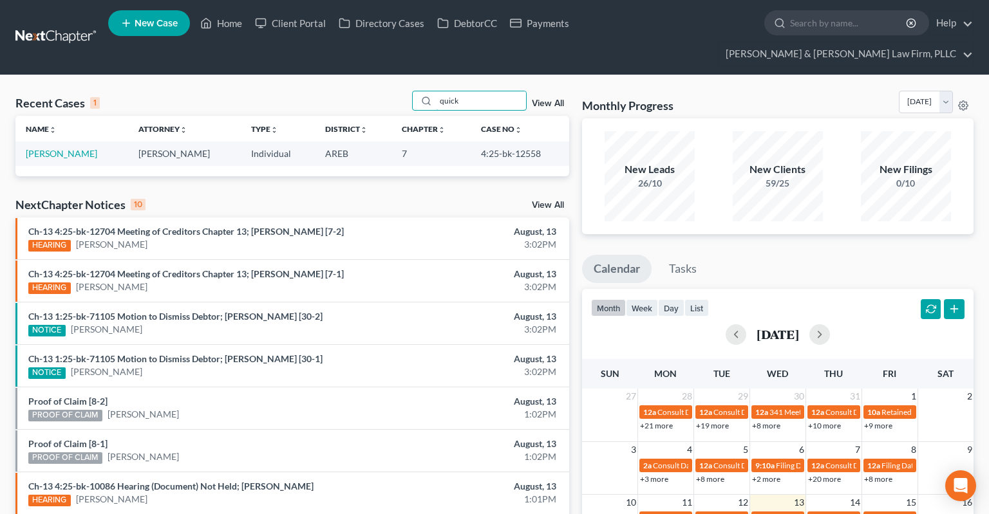
type input "quick"
drag, startPoint x: 471, startPoint y: 133, endPoint x: 532, endPoint y: 130, distance: 61.2
click at [532, 142] on td "4:25-bk-12558" at bounding box center [520, 154] width 98 height 24
click at [43, 142] on td "[PERSON_NAME]" at bounding box center [71, 154] width 113 height 24
click at [59, 148] on link "[PERSON_NAME]" at bounding box center [61, 153] width 71 height 11
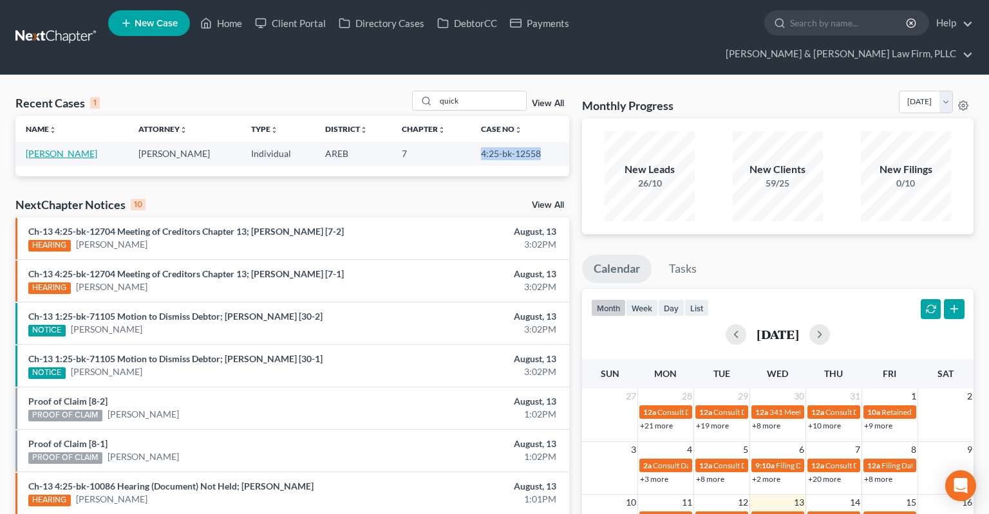
select select "2"
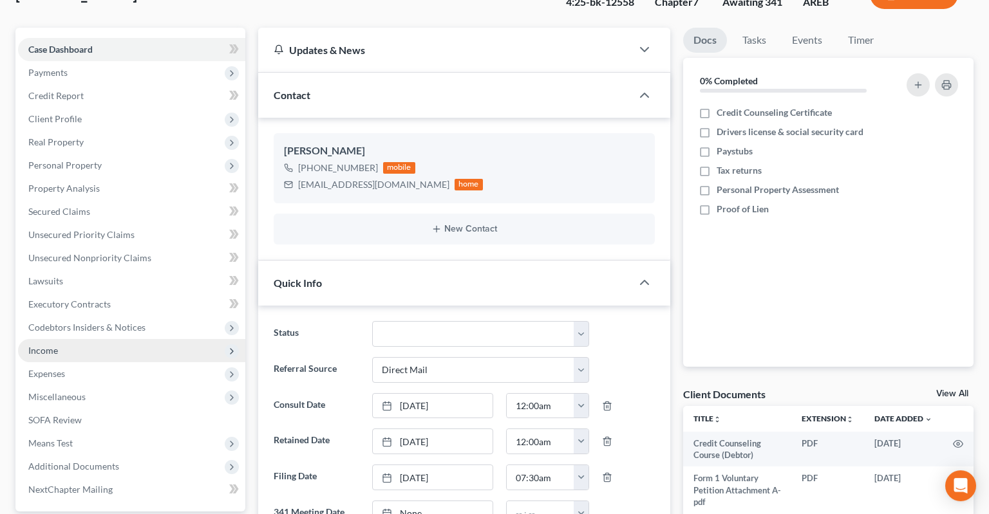
scroll to position [203, 0]
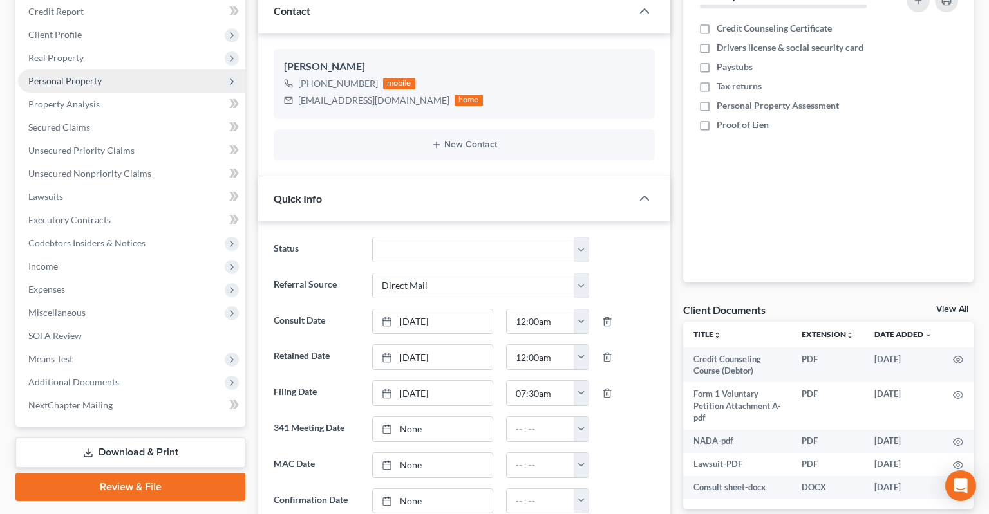
click at [127, 70] on span "Personal Property" at bounding box center [131, 81] width 227 height 23
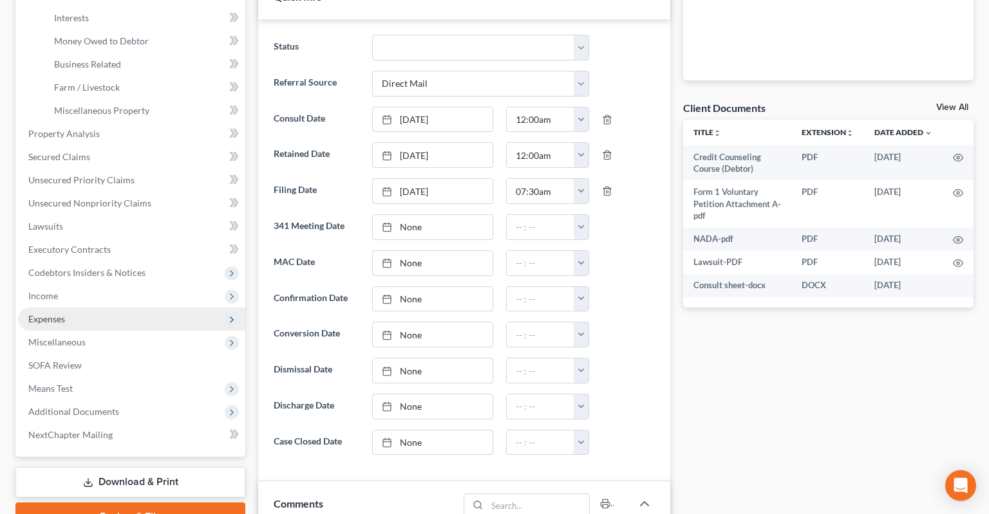
scroll to position [407, 0]
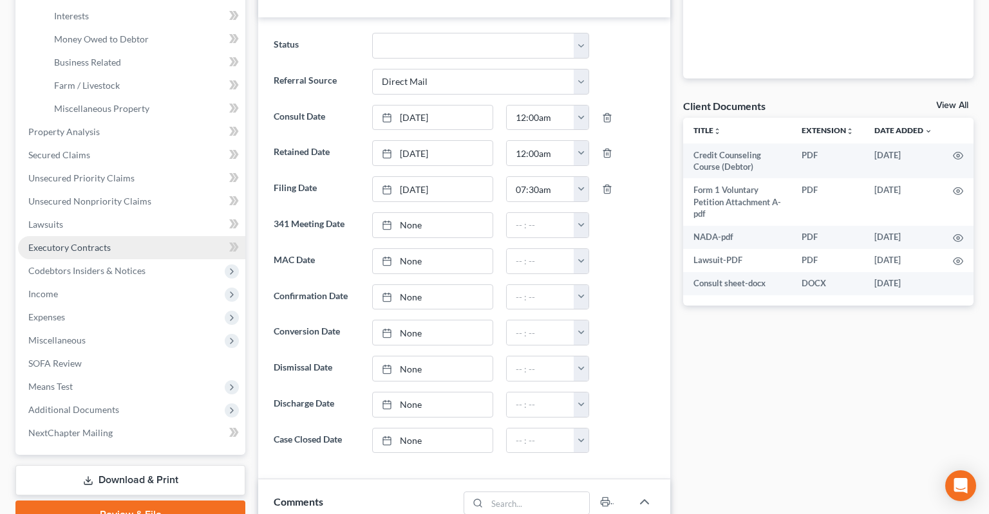
drag, startPoint x: 121, startPoint y: 382, endPoint x: 177, endPoint y: 233, distance: 158.9
click at [123, 398] on span "Additional Documents" at bounding box center [131, 409] width 227 height 23
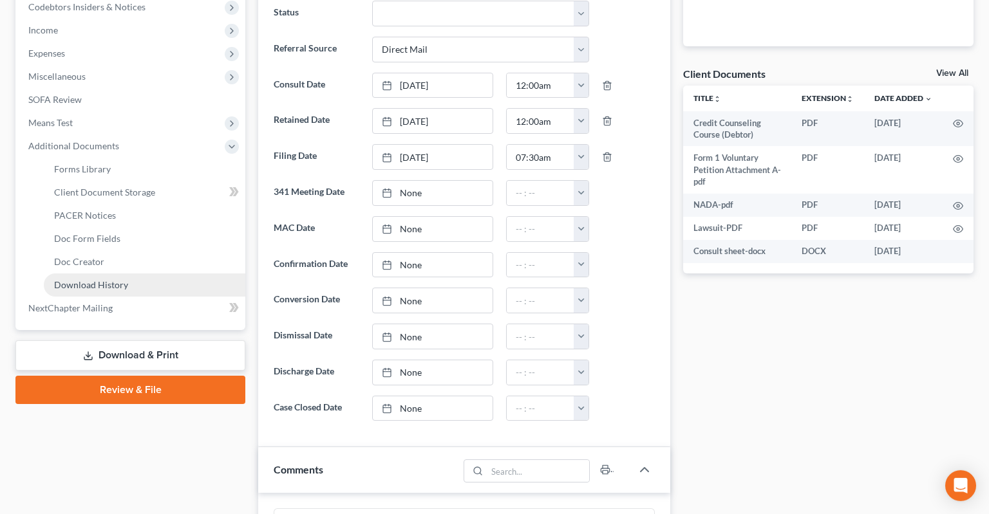
scroll to position [476, 0]
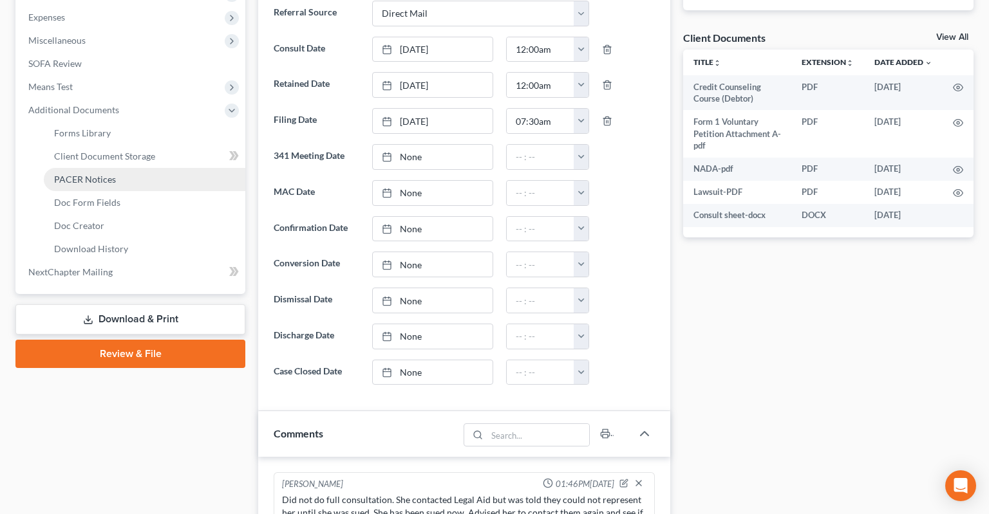
click at [145, 168] on link "PACER Notices" at bounding box center [144, 179] width 201 height 23
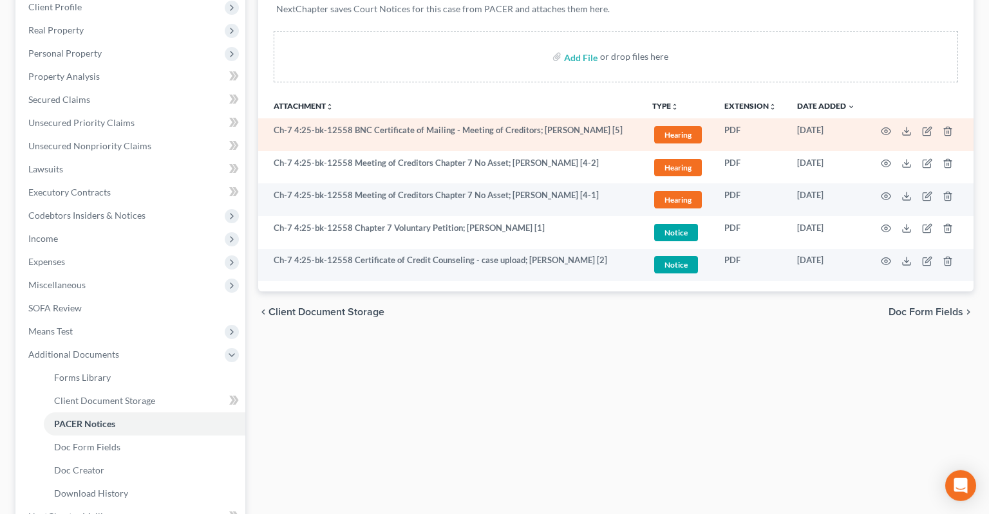
scroll to position [149, 0]
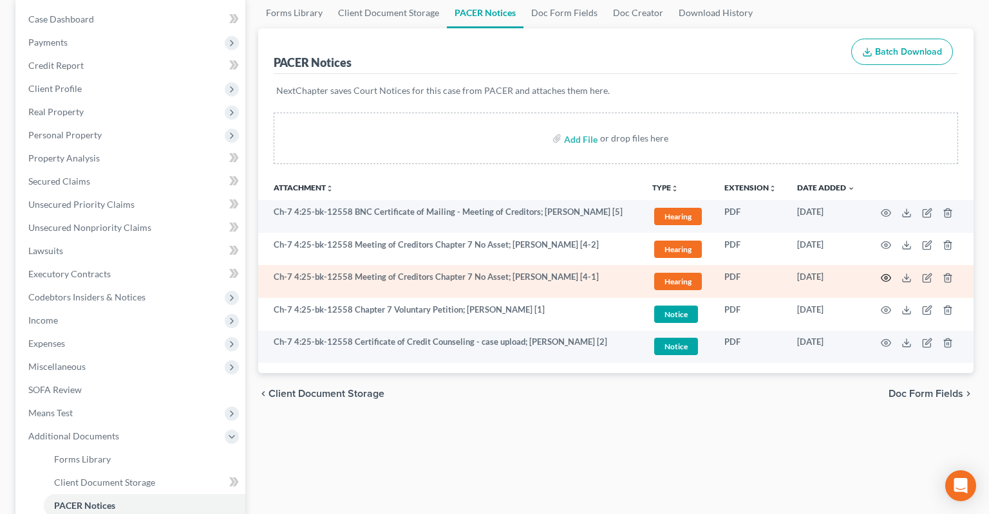
click at [883, 273] on icon "button" at bounding box center [886, 278] width 10 height 10
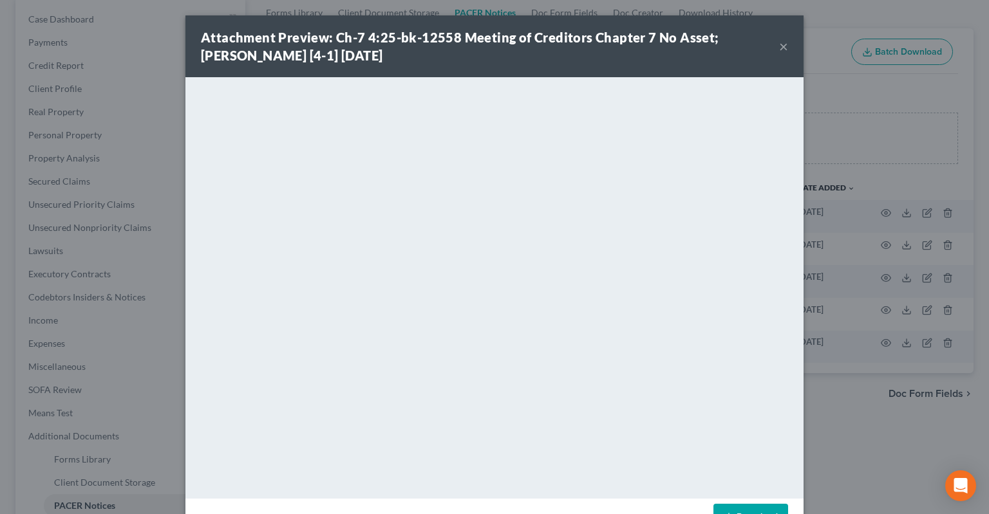
click at [779, 50] on div "Attachment Preview: Ch-7 4:25-bk-12558 Meeting of Creditors Chapter 7 No Asset;…" at bounding box center [494, 46] width 618 height 62
drag, startPoint x: 783, startPoint y: 45, endPoint x: 774, endPoint y: 53, distance: 12.3
click at [782, 48] on button "×" at bounding box center [783, 46] width 9 height 15
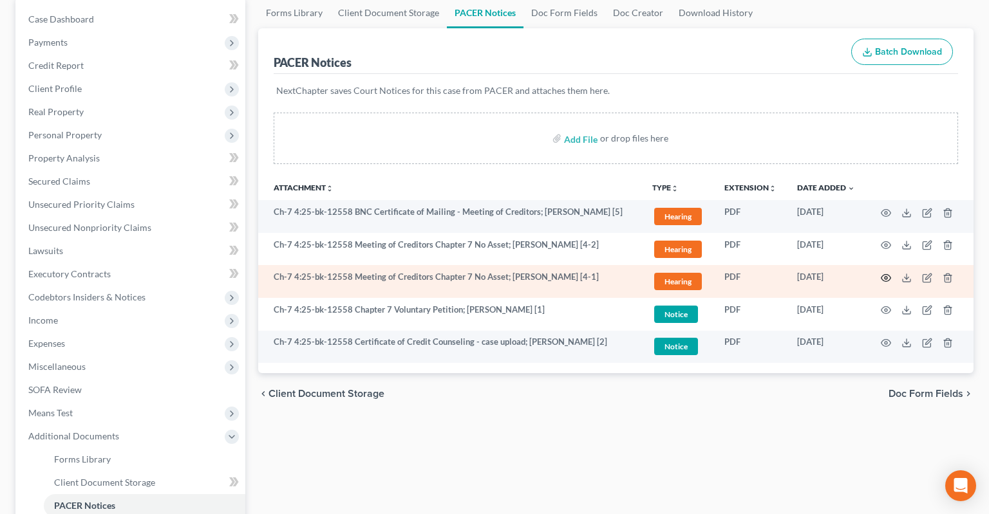
click at [884, 275] on icon "button" at bounding box center [886, 278] width 10 height 7
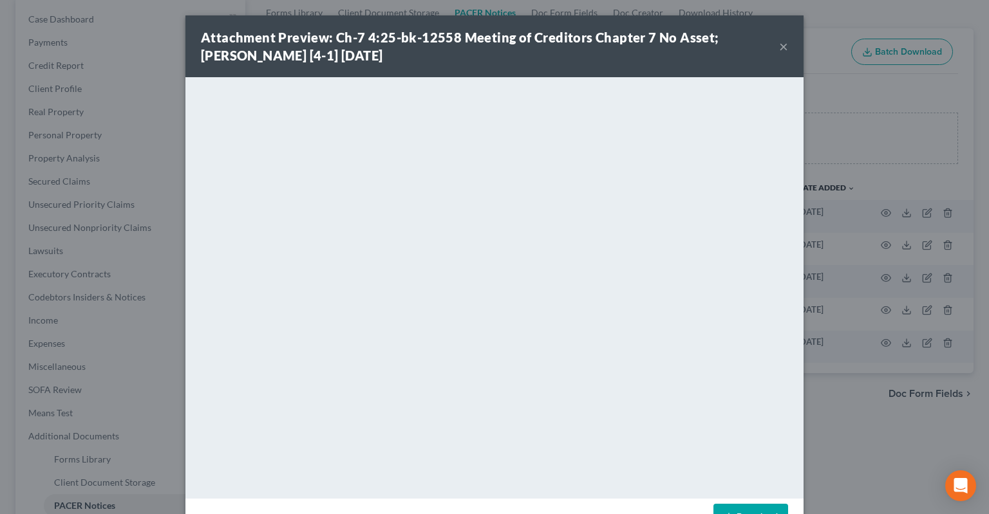
click at [733, 510] on link "Download" at bounding box center [750, 517] width 75 height 27
click at [783, 47] on button "×" at bounding box center [783, 46] width 9 height 15
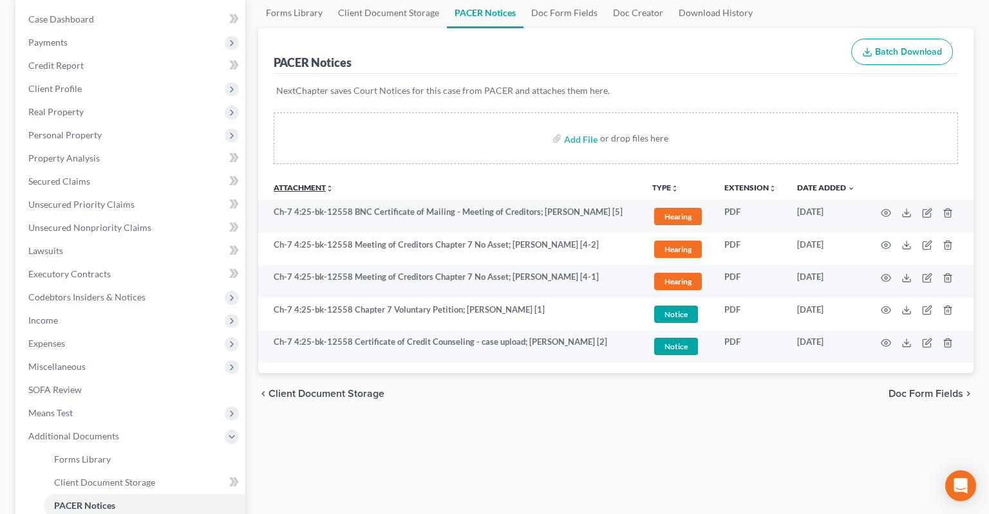
scroll to position [0, 0]
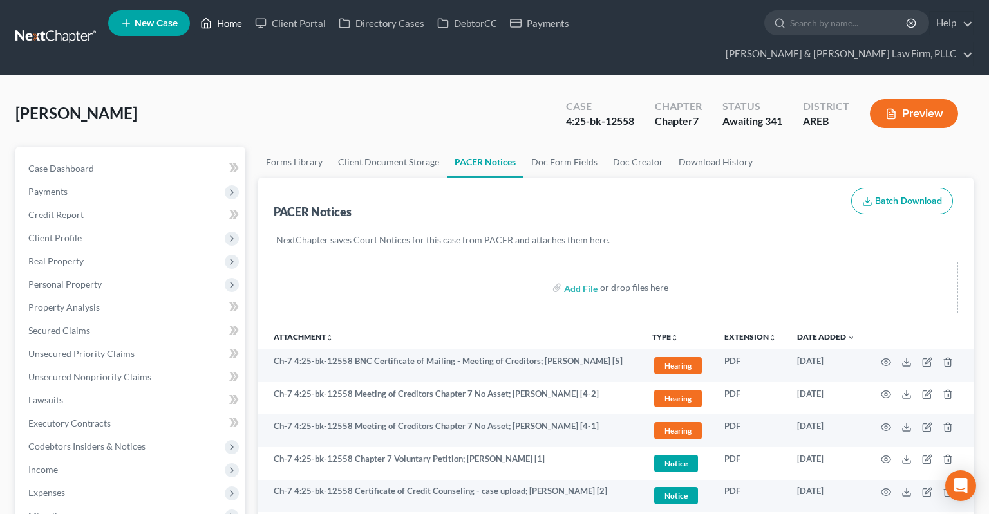
click at [234, 26] on link "Home" at bounding box center [221, 23] width 55 height 23
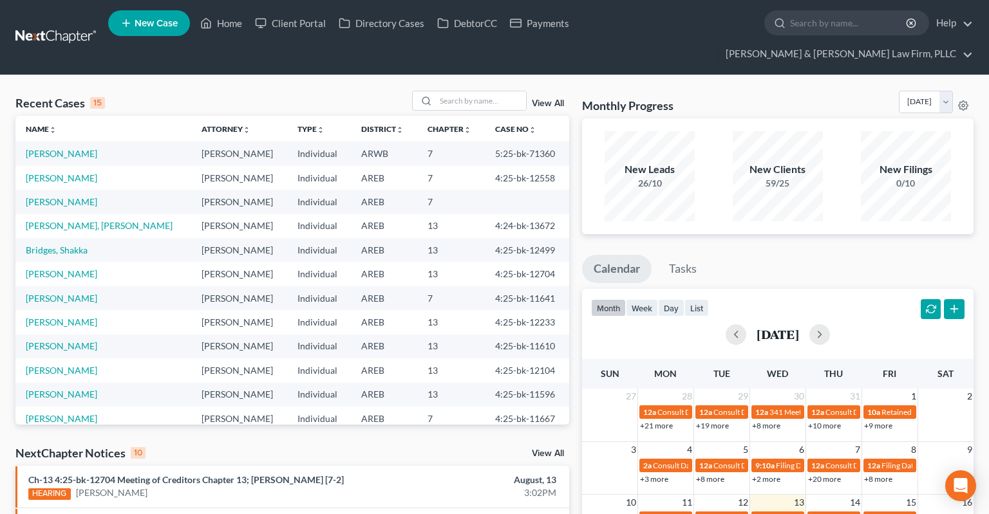
click at [214, 91] on div "Recent Cases 15 View All" at bounding box center [292, 103] width 554 height 25
click at [168, 24] on span "New Case" at bounding box center [156, 24] width 43 height 10
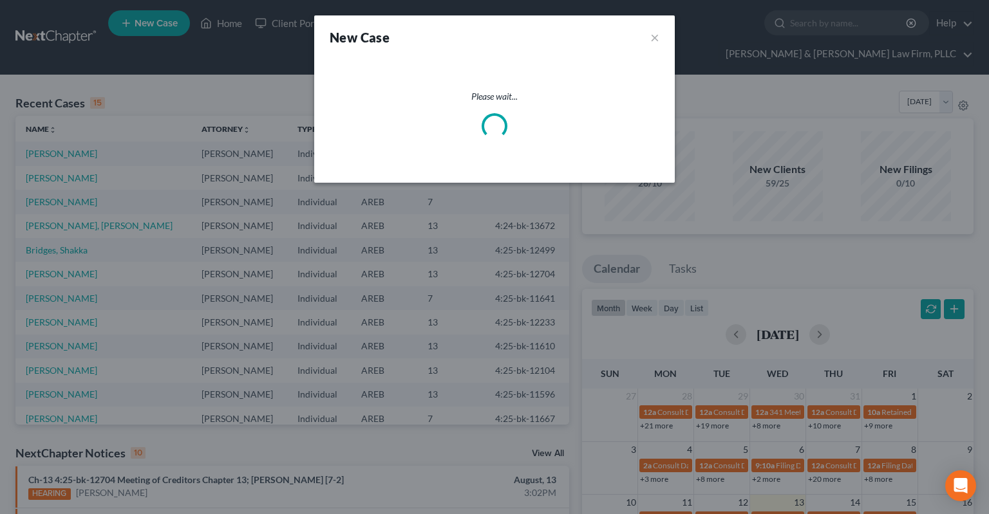
select select "5"
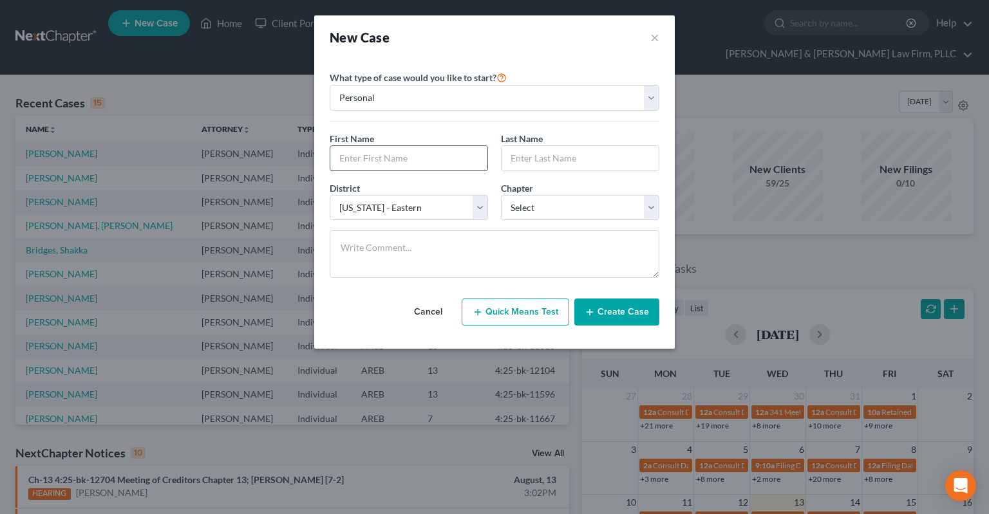
click at [416, 156] on input "text" at bounding box center [408, 158] width 157 height 24
type input "[PERSON_NAME]"
type input "Burns"
select select "0"
click option "7" at bounding box center [0, 0] width 0 height 0
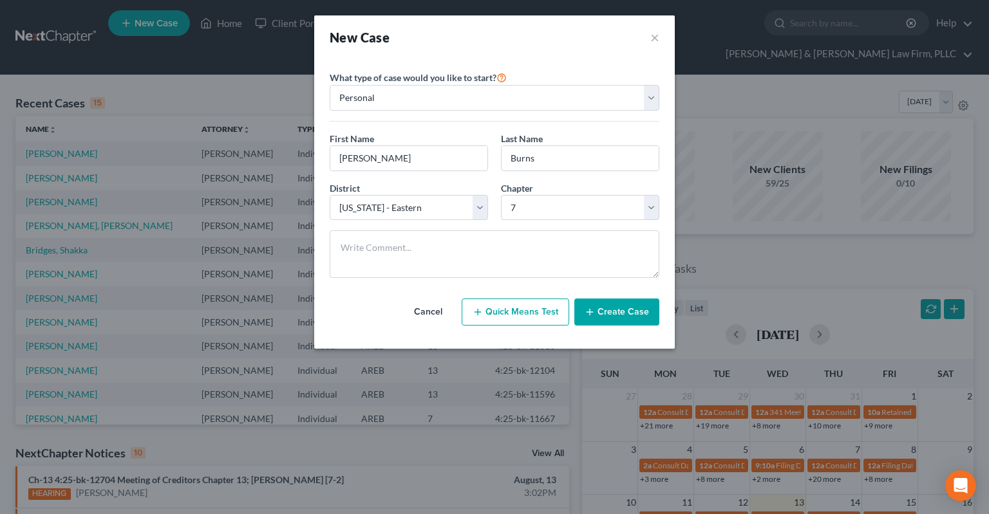
click at [604, 305] on button "Create Case" at bounding box center [616, 312] width 85 height 27
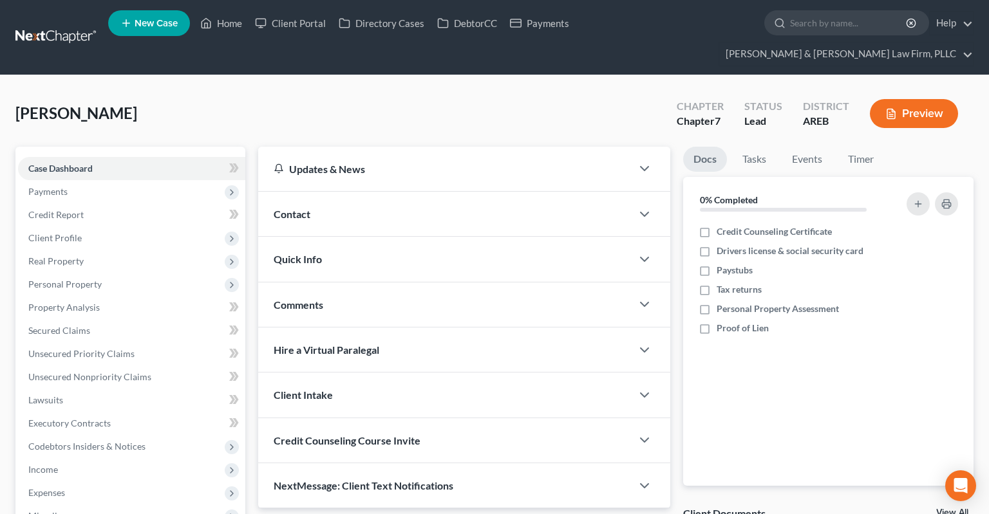
click at [357, 192] on div "Contact" at bounding box center [444, 214] width 373 height 44
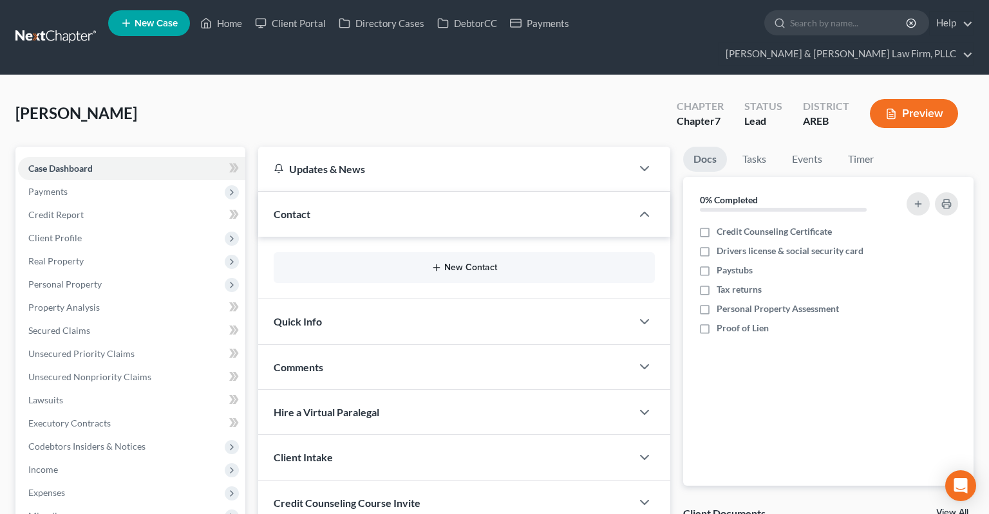
drag, startPoint x: 483, startPoint y: 241, endPoint x: 478, endPoint y: 235, distance: 7.8
click at [483, 263] on button "New Contact" at bounding box center [464, 268] width 360 height 10
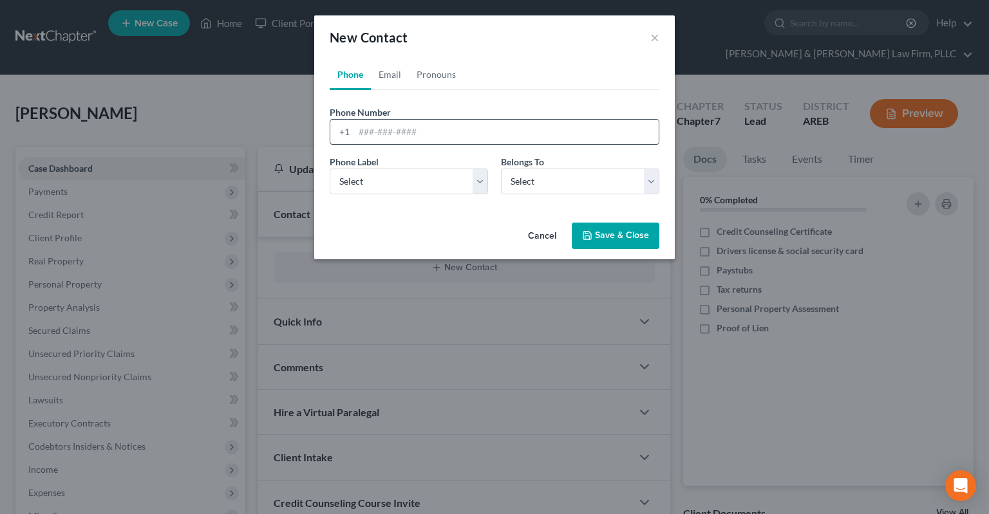
click at [398, 127] on input "tel" at bounding box center [506, 132] width 304 height 24
paste input "[PHONE_NUMBER]"
type input "[PHONE_NUMBER]"
select select "0"
click option "Mobile" at bounding box center [0, 0] width 0 height 0
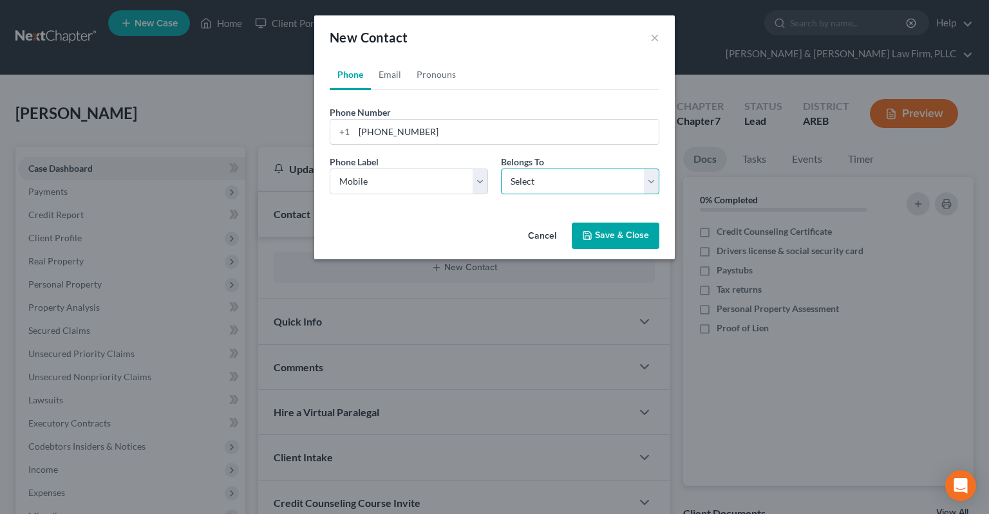
click at [501, 169] on select "Select Client Other" at bounding box center [580, 182] width 158 height 26
select select "0"
click option "Client" at bounding box center [0, 0] width 0 height 0
select select "0"
click at [440, 144] on input "[PHONE_NUMBER]" at bounding box center [506, 132] width 304 height 24
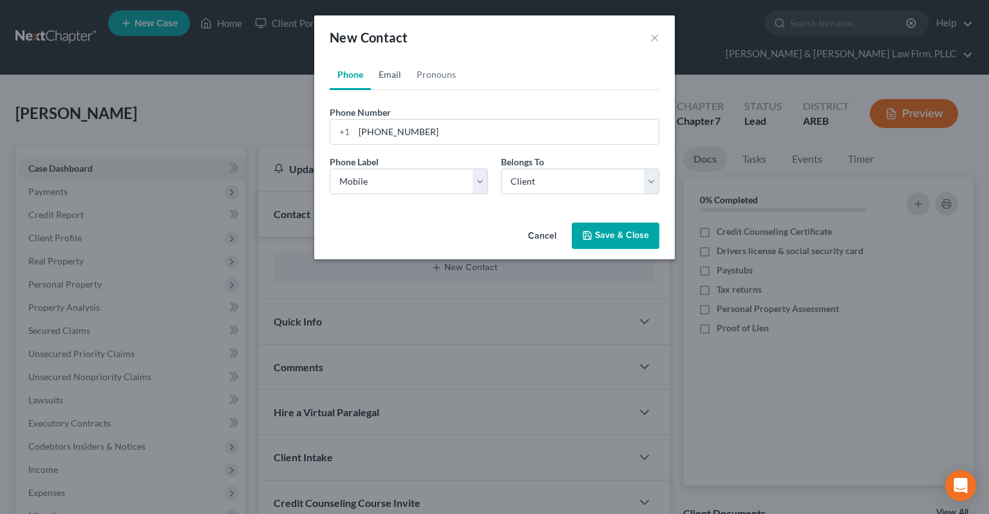
drag, startPoint x: 394, startPoint y: 64, endPoint x: 413, endPoint y: 118, distance: 58.0
click at [393, 64] on link "Email" at bounding box center [390, 74] width 38 height 31
click at [414, 118] on div "Email Address" at bounding box center [495, 125] width 330 height 39
click at [418, 136] on input "email" at bounding box center [506, 132] width 304 height 24
click at [418, 140] on input "email" at bounding box center [506, 132] width 304 height 24
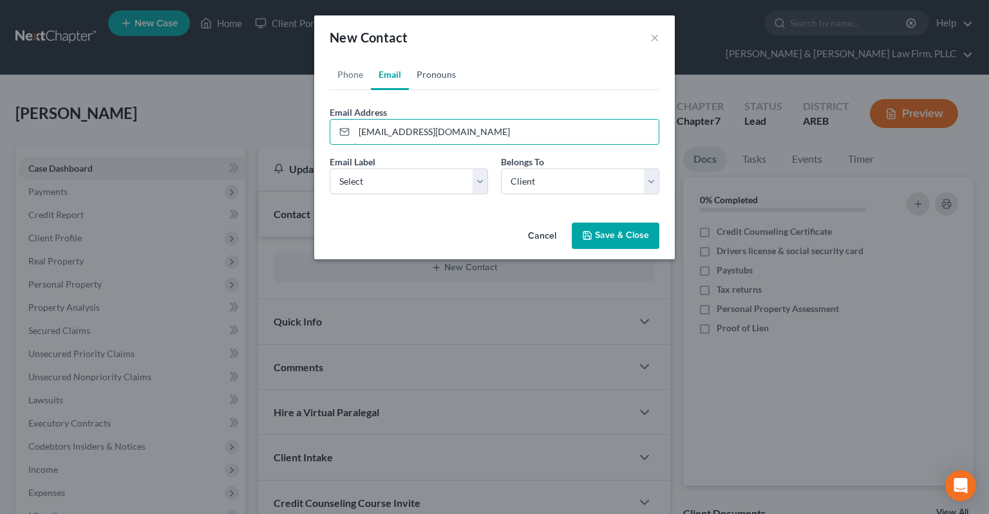
type input "[EMAIL_ADDRESS][DOMAIN_NAME]"
click at [430, 80] on link "Pronouns" at bounding box center [436, 74] width 55 height 31
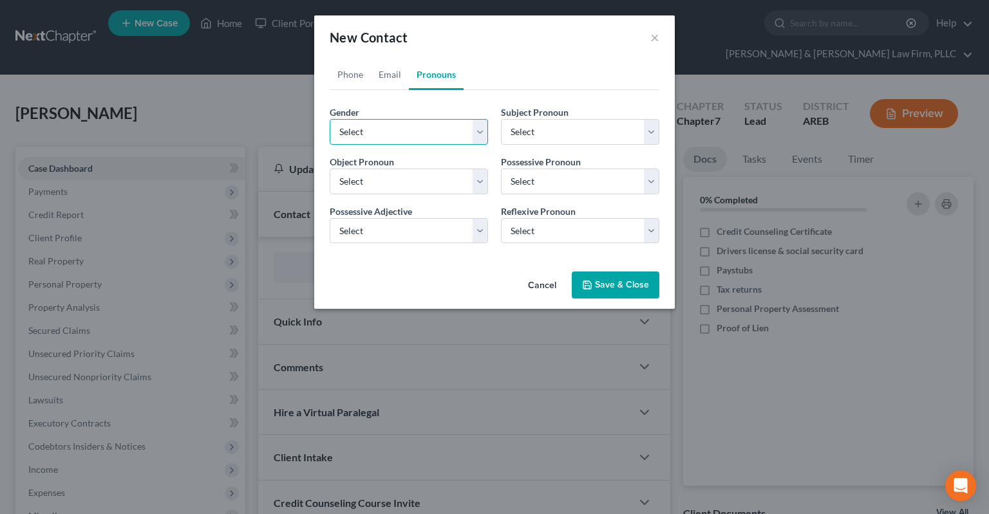
click at [330, 119] on select "Select [DEMOGRAPHIC_DATA] [DEMOGRAPHIC_DATA] [DEMOGRAPHIC_DATA] More Than One P…" at bounding box center [409, 132] width 158 height 26
select select "0"
click option "[DEMOGRAPHIC_DATA]" at bounding box center [0, 0] width 0 height 0
select select "0"
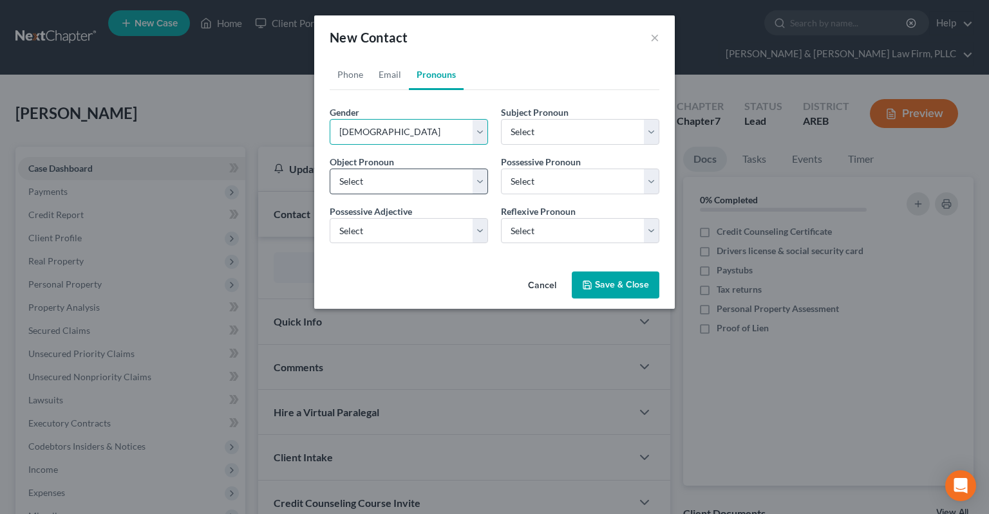
select select "0"
drag, startPoint x: 391, startPoint y: 68, endPoint x: 389, endPoint y: 109, distance: 41.3
click at [391, 68] on link "Email" at bounding box center [390, 74] width 38 height 31
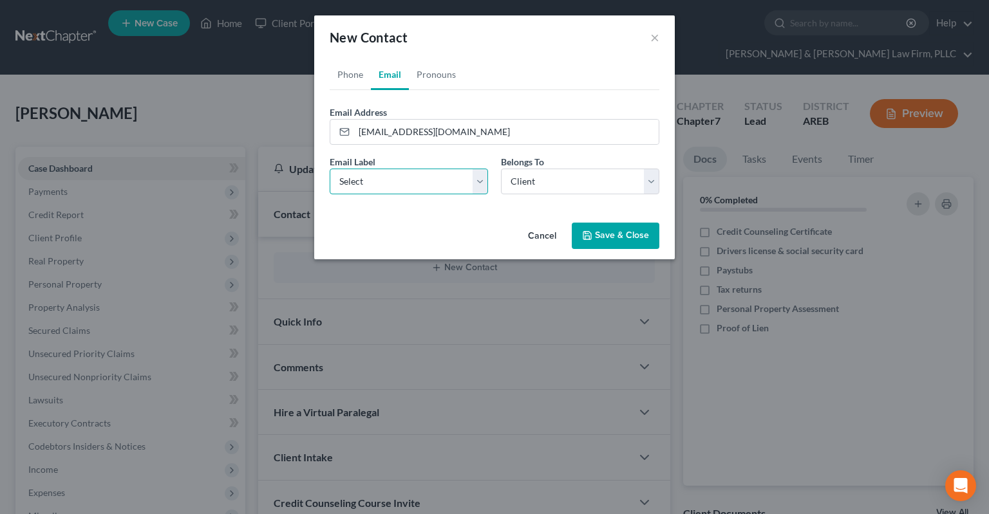
click at [330, 169] on select "Select Home Work Other" at bounding box center [409, 182] width 158 height 26
select select "0"
click option "Home" at bounding box center [0, 0] width 0 height 0
drag, startPoint x: 597, startPoint y: 238, endPoint x: 655, endPoint y: 171, distance: 89.0
click at [599, 238] on button "Save & Close" at bounding box center [616, 236] width 88 height 27
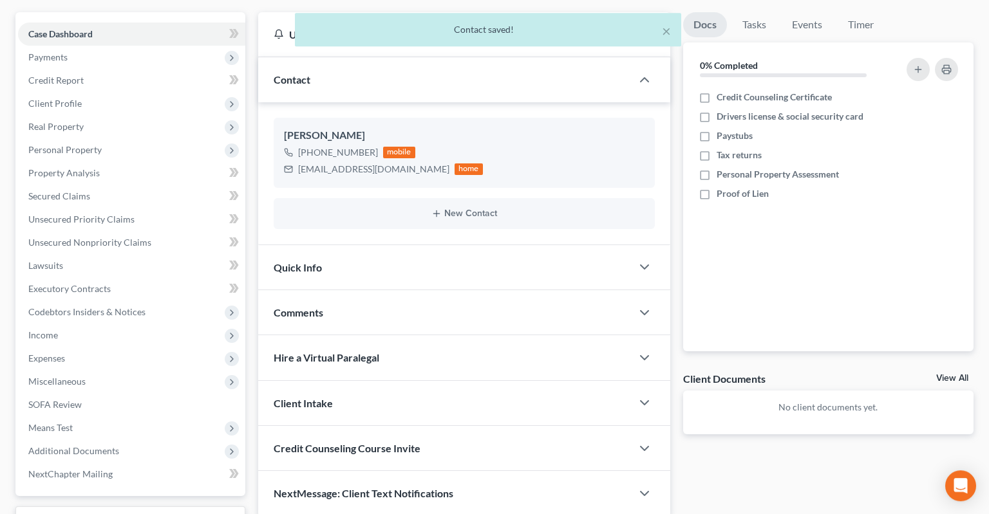
scroll to position [136, 0]
click at [469, 220] on div "[PERSON_NAME] [PHONE_NUMBER] mobile [EMAIL_ADDRESS][DOMAIN_NAME] home New Conta…" at bounding box center [464, 172] width 412 height 142
click at [469, 244] on div "Quick Info" at bounding box center [444, 266] width 373 height 44
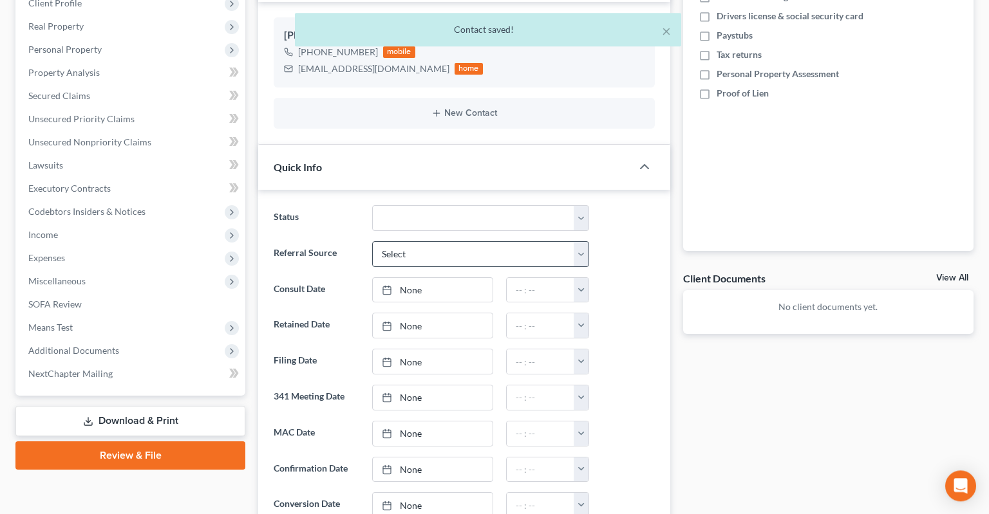
scroll to position [272, 0]
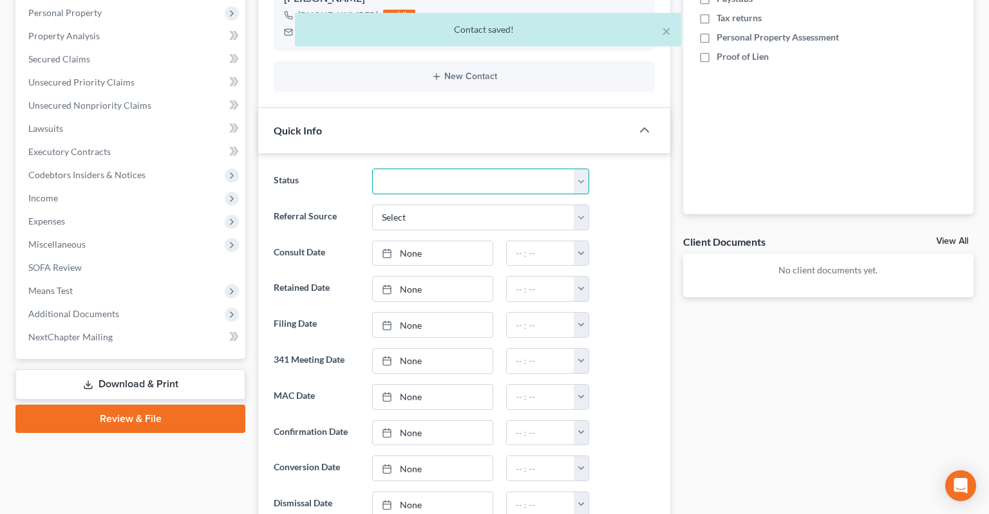
click at [372, 169] on select "Awaiting 341 Chapter 7 - Attended Meeting Confirmed Discharged Dismissed New Co…" at bounding box center [480, 182] width 217 height 26
select select "5"
click option "New Consult" at bounding box center [0, 0] width 0 height 0
click at [372, 205] on select "Select Word Of Mouth Previous Clients Direct Mail Website Google Search Modern …" at bounding box center [480, 218] width 217 height 26
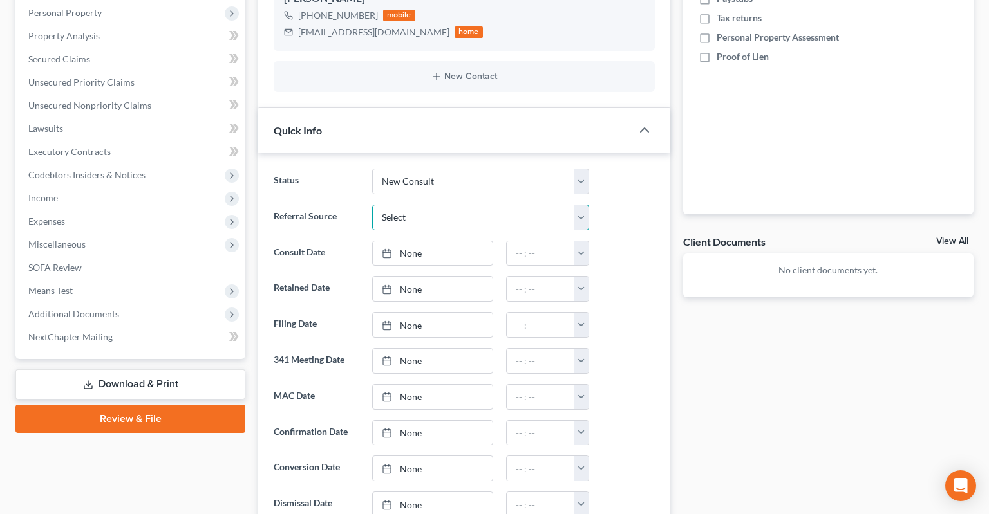
select select "2"
click option "Direct Mail" at bounding box center [0, 0] width 0 height 0
click at [476, 241] on link "None" at bounding box center [433, 253] width 120 height 24
type input "[DATE]"
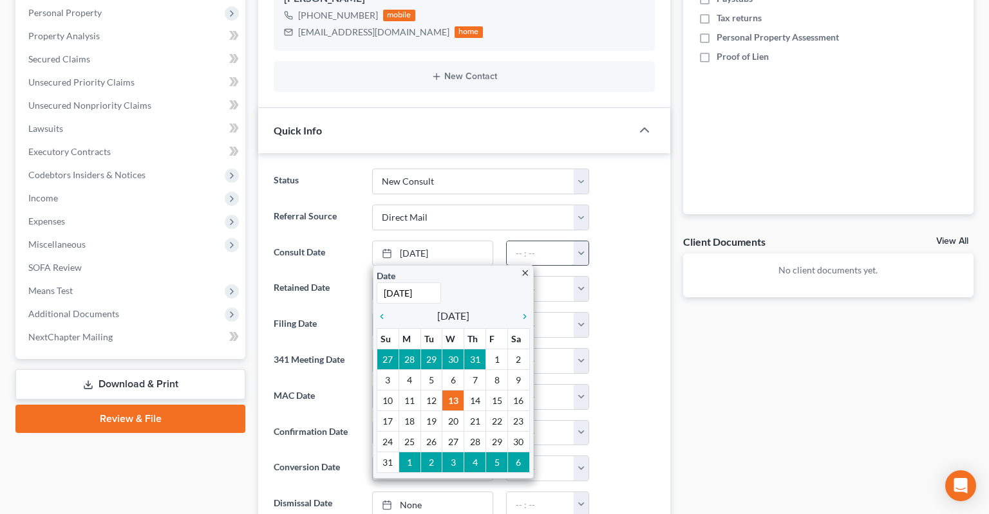
click at [565, 241] on input "text" at bounding box center [541, 253] width 68 height 24
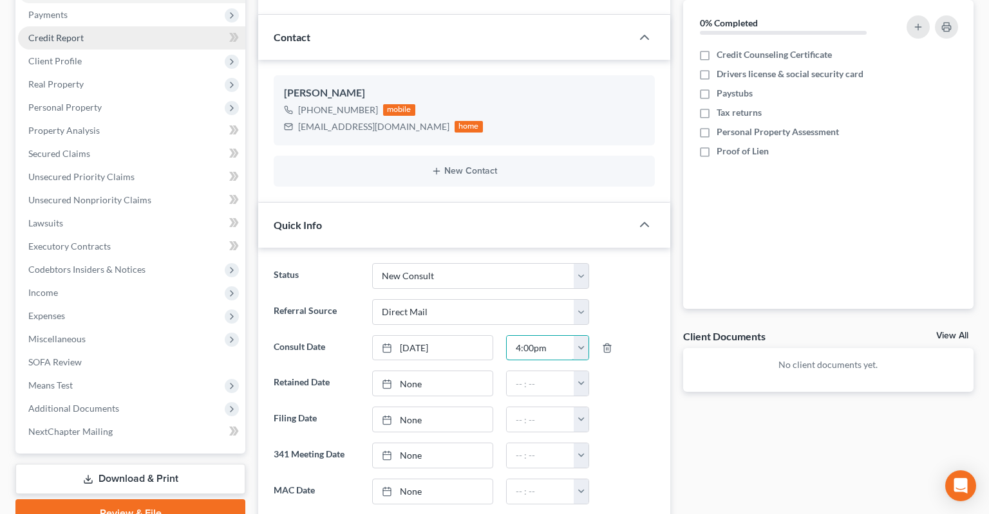
scroll to position [0, 0]
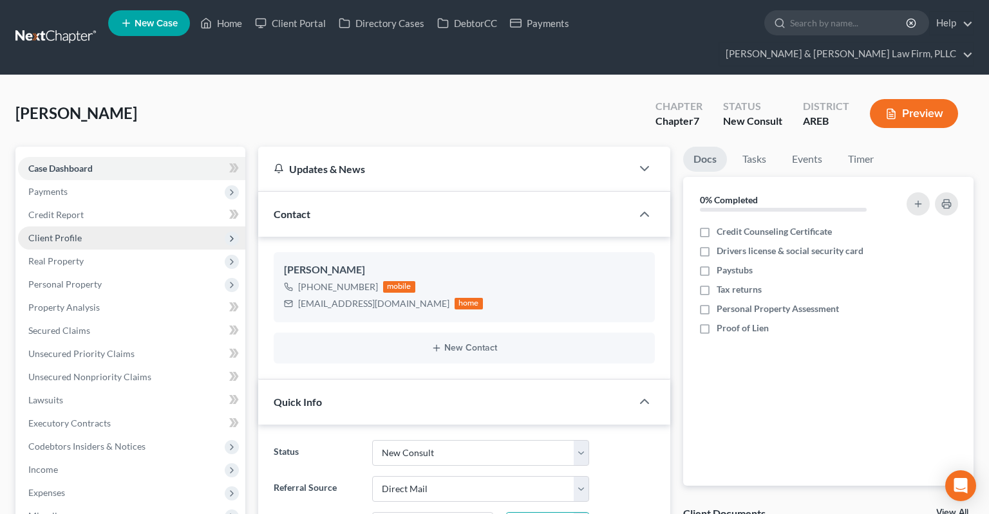
type input "4:00pm"
click at [115, 227] on span "Client Profile" at bounding box center [131, 238] width 227 height 23
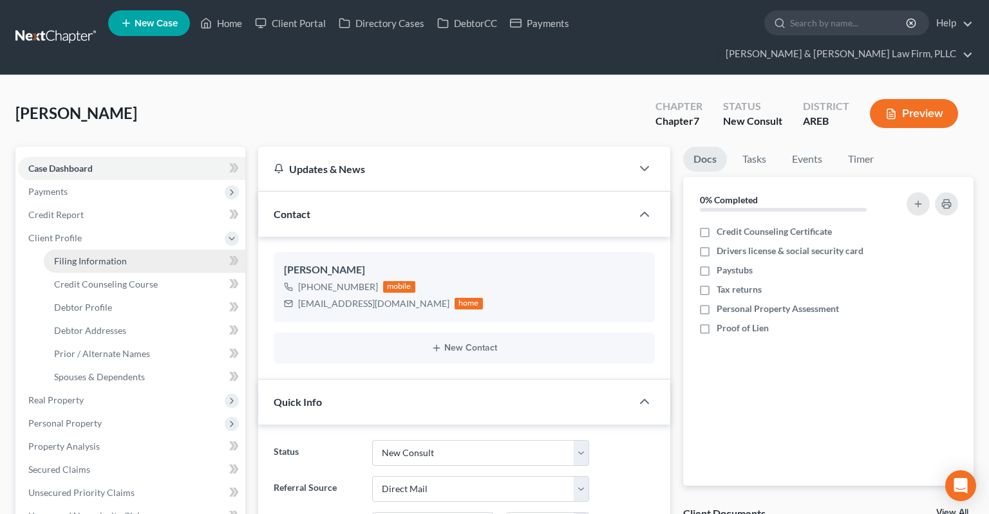
click at [124, 256] on span "Filing Information" at bounding box center [90, 261] width 73 height 11
select select "1"
select select "0"
select select "5"
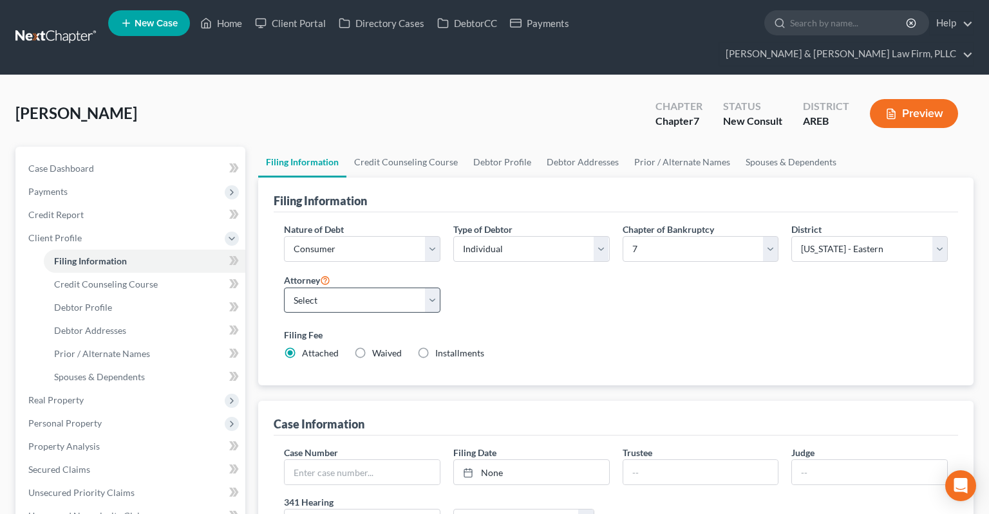
click at [367, 289] on div "Attorney Select [PERSON_NAME] - AREB [PERSON_NAME] - ARWB [PERSON_NAME] - AREB …" at bounding box center [361, 297] width 169 height 51
click at [284, 288] on select "Select [PERSON_NAME] - AREB [PERSON_NAME] - ARWB [PERSON_NAME] - AREB [PERSON_N…" at bounding box center [362, 301] width 156 height 26
select select "2"
click option "[PERSON_NAME] - AREB" at bounding box center [0, 0] width 0 height 0
drag, startPoint x: 529, startPoint y: 308, endPoint x: 542, endPoint y: 299, distance: 15.7
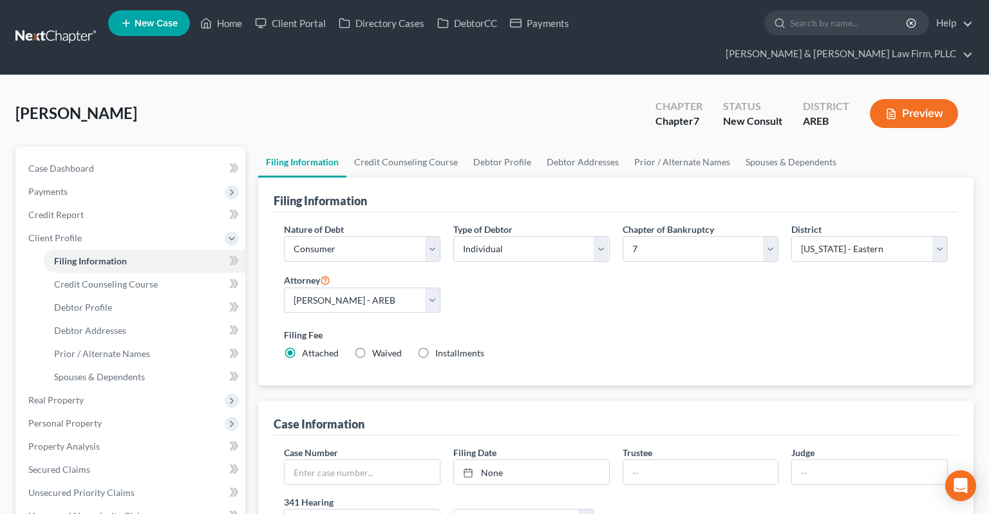
click at [547, 323] on div "Filing Fee Attached Waived Waived Installments Installments" at bounding box center [615, 346] width 677 height 47
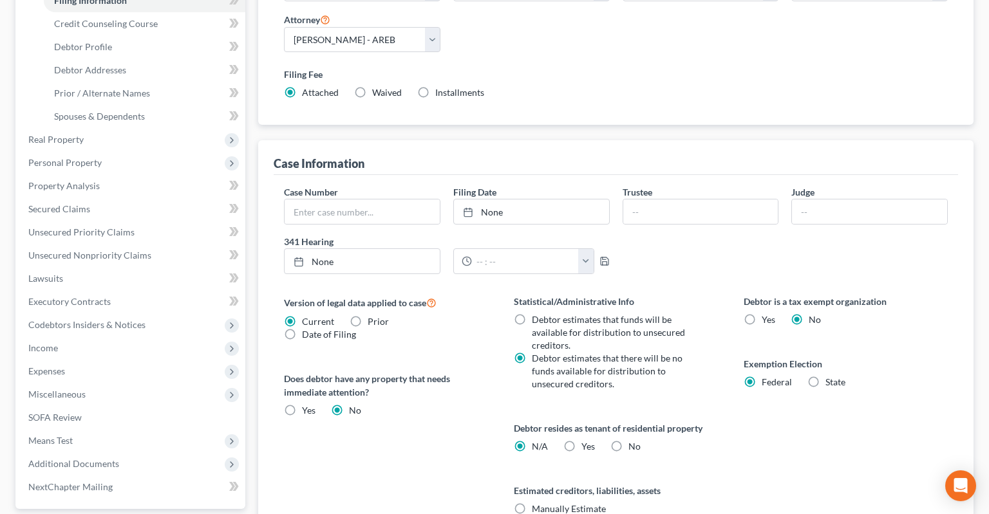
scroll to position [340, 0]
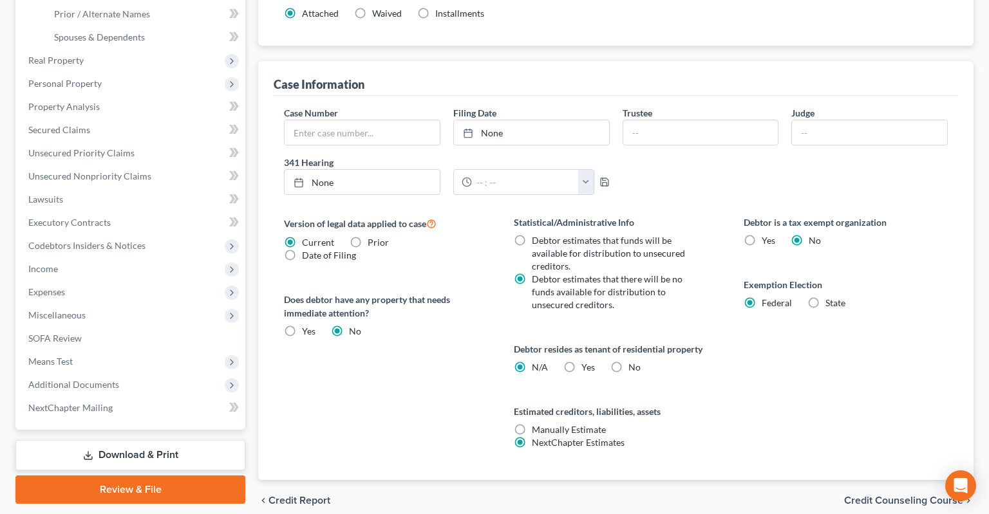
click at [581, 361] on label "Yes Yes" at bounding box center [588, 367] width 14 height 13
click at [586, 361] on input "Yes Yes" at bounding box center [590, 365] width 8 height 8
radio input "true"
radio input "false"
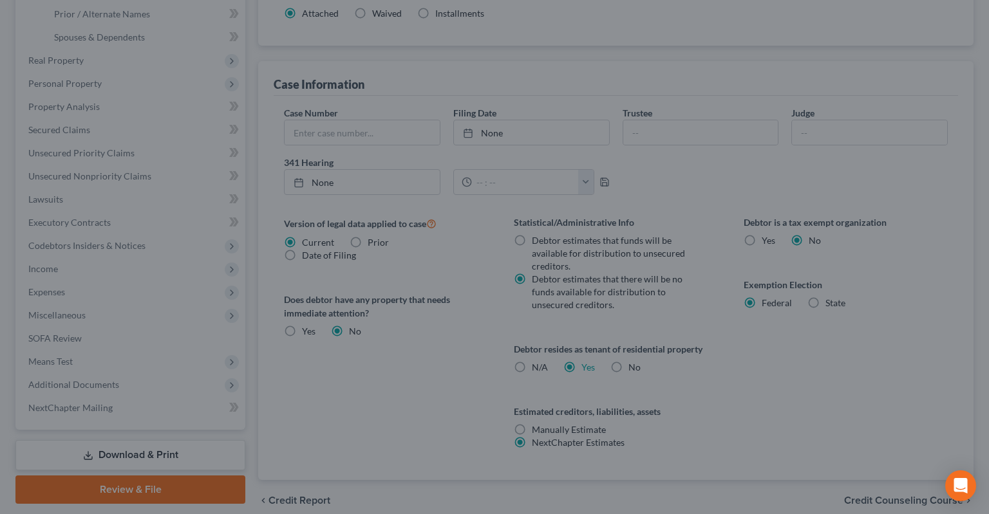
click at [733, 331] on div "Certification by a Debtor Who Resides as a Tenant of Residential Property × Lan…" at bounding box center [494, 257] width 989 height 514
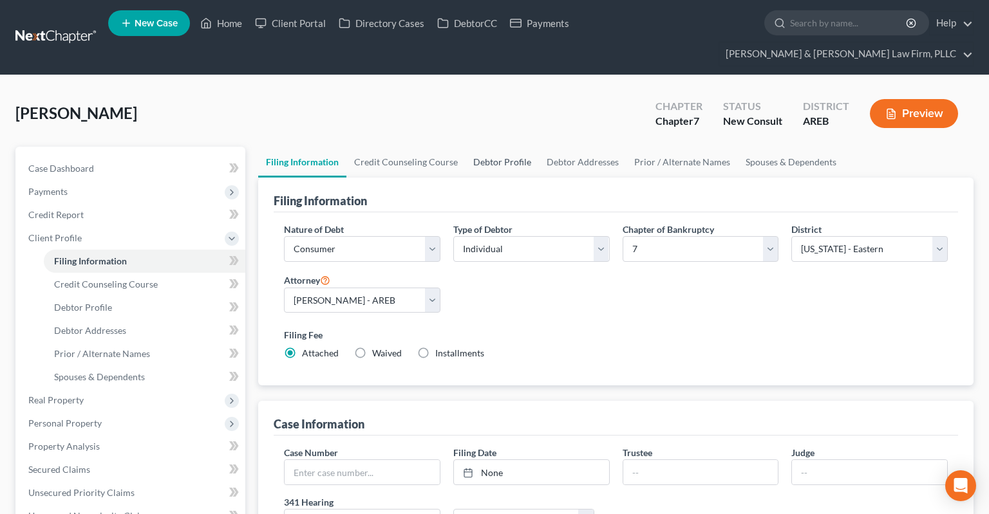
click at [516, 151] on link "Debtor Profile" at bounding box center [501, 162] width 73 height 31
select select "0"
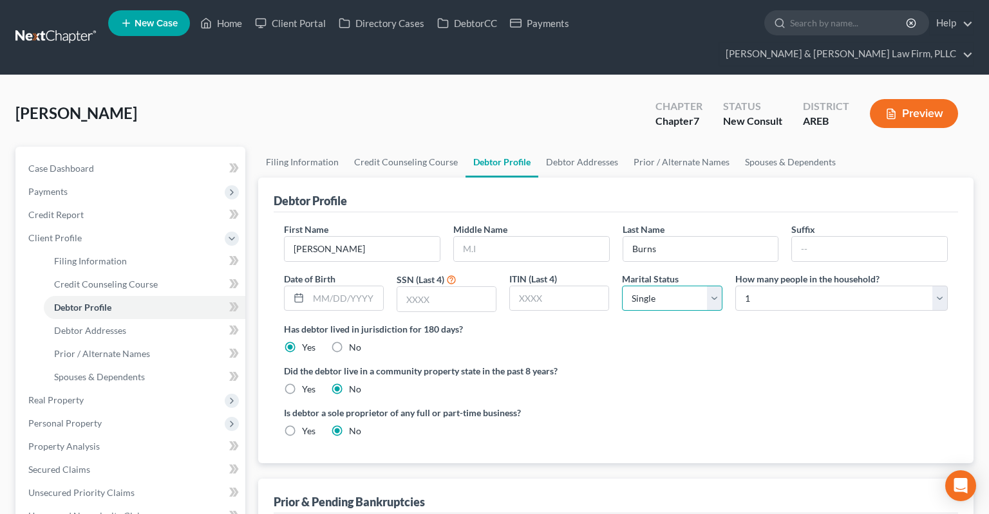
click at [622, 286] on select "Select Single Married Separated Divorced Widowed" at bounding box center [672, 299] width 100 height 26
click option "Single" at bounding box center [0, 0] width 0 height 0
click at [735, 286] on select "Select 1 2 3 4 5 6 7 8 9 10 11 12 13 14 15 16 17 18 19 20" at bounding box center [841, 299] width 212 height 26
drag, startPoint x: 757, startPoint y: 282, endPoint x: 694, endPoint y: 313, distance: 70.2
click at [714, 322] on label "Has debtor lived in jurisdiction for 180 days?" at bounding box center [616, 329] width 664 height 14
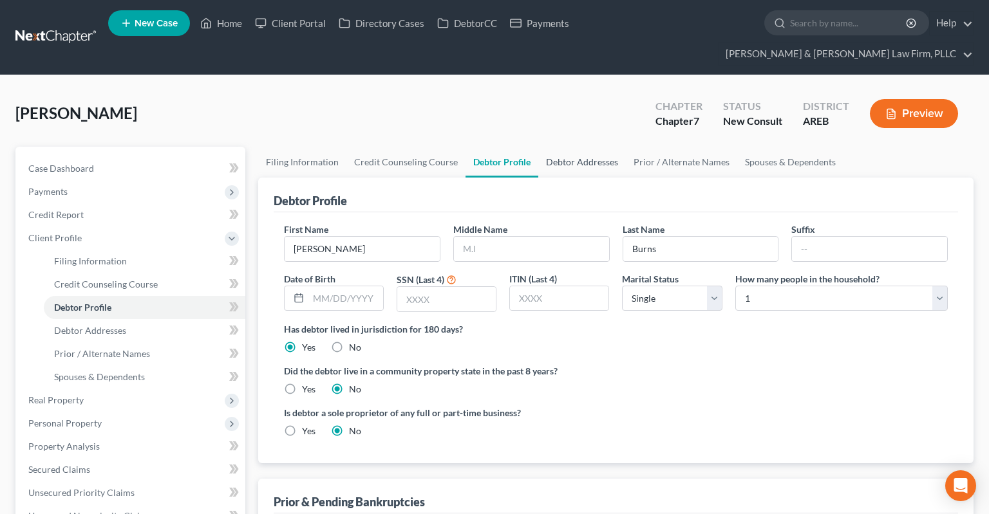
click at [578, 147] on link "Debtor Addresses" at bounding box center [582, 162] width 88 height 31
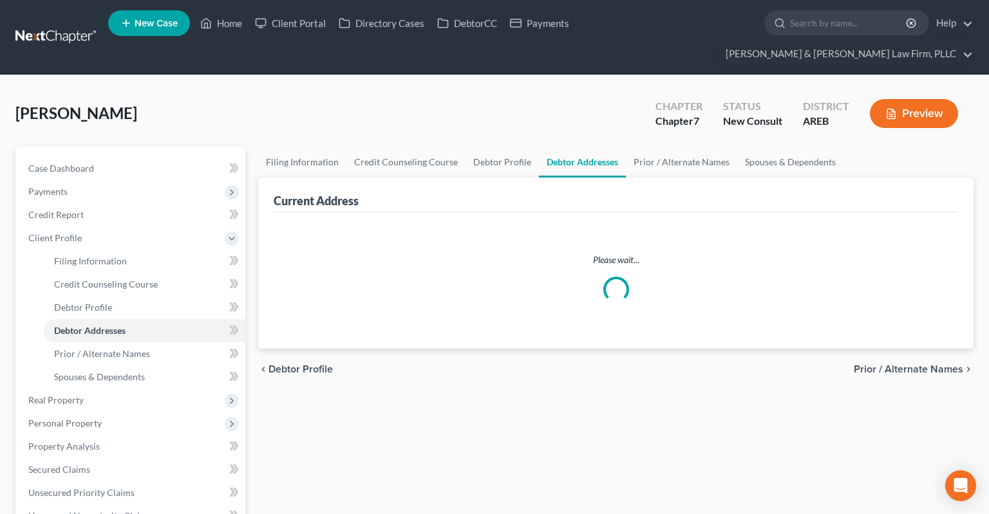
select select "0"
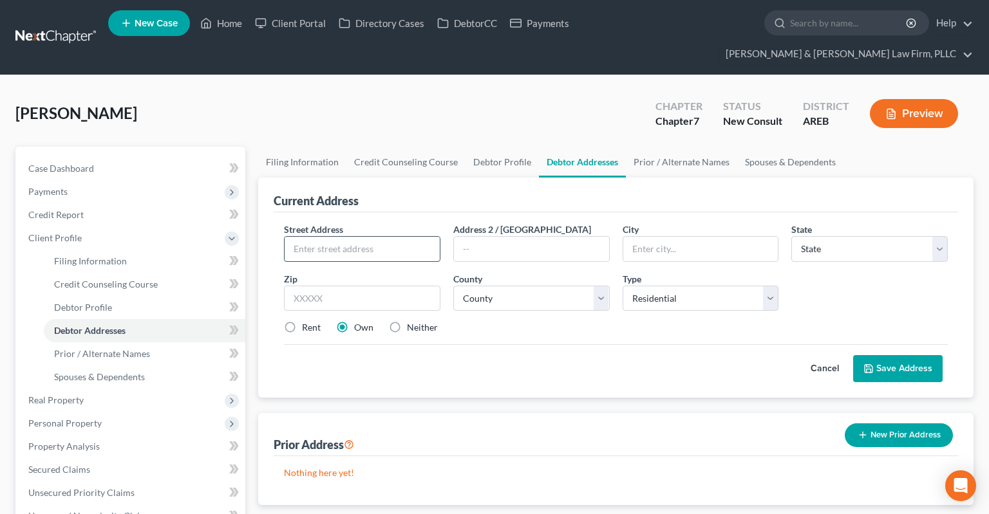
click at [406, 237] on input "text" at bounding box center [362, 249] width 155 height 24
type input "[STREET_ADDRESS]"
type input "71701"
type input "[GEOGRAPHIC_DATA]"
select select "2"
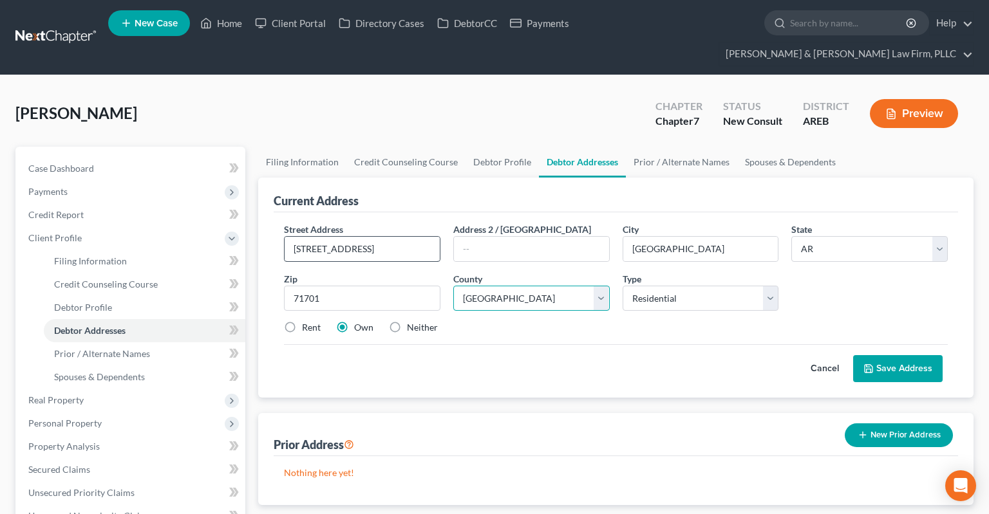
select select "51"
click at [302, 321] on label "Rent" at bounding box center [311, 327] width 19 height 13
click at [307, 321] on input "Rent" at bounding box center [311, 325] width 8 height 8
radio input "true"
click at [877, 355] on button "Save Address" at bounding box center [897, 368] width 89 height 27
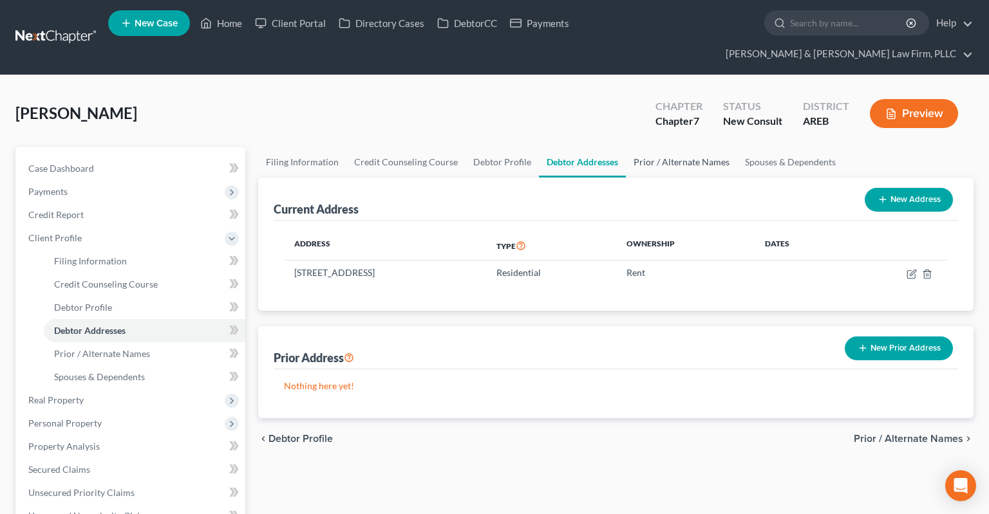
click at [700, 147] on link "Prior / Alternate Names" at bounding box center [681, 162] width 111 height 31
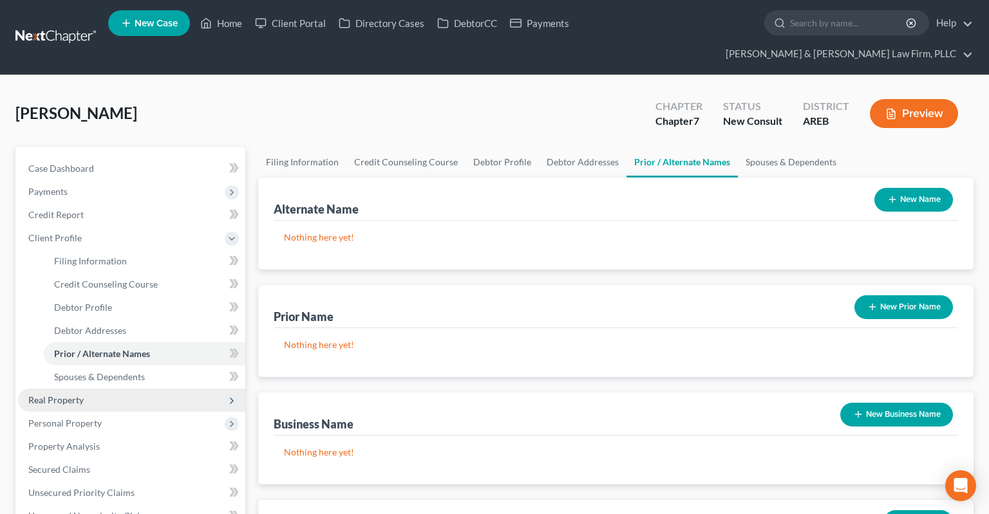
click at [124, 389] on span "Real Property" at bounding box center [131, 400] width 227 height 23
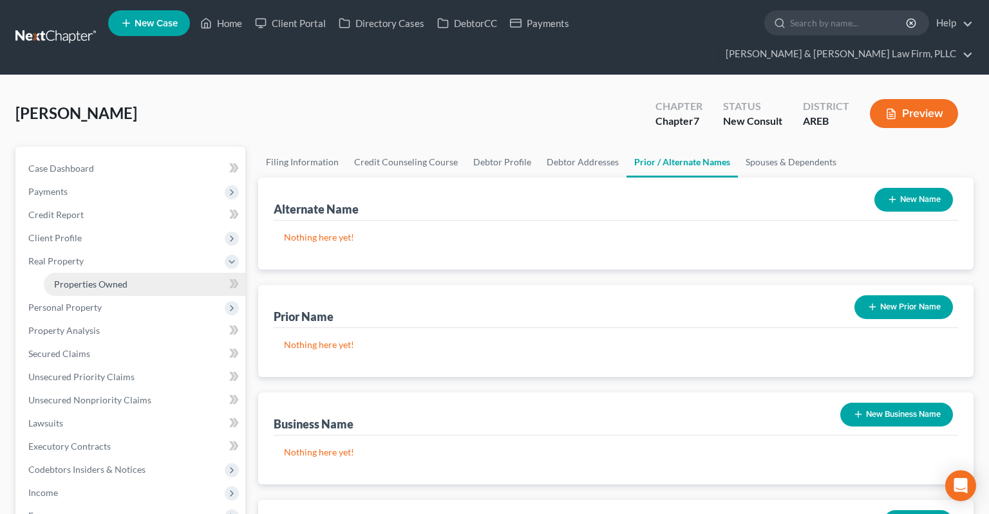
click at [127, 273] on link "Properties Owned" at bounding box center [144, 284] width 201 height 23
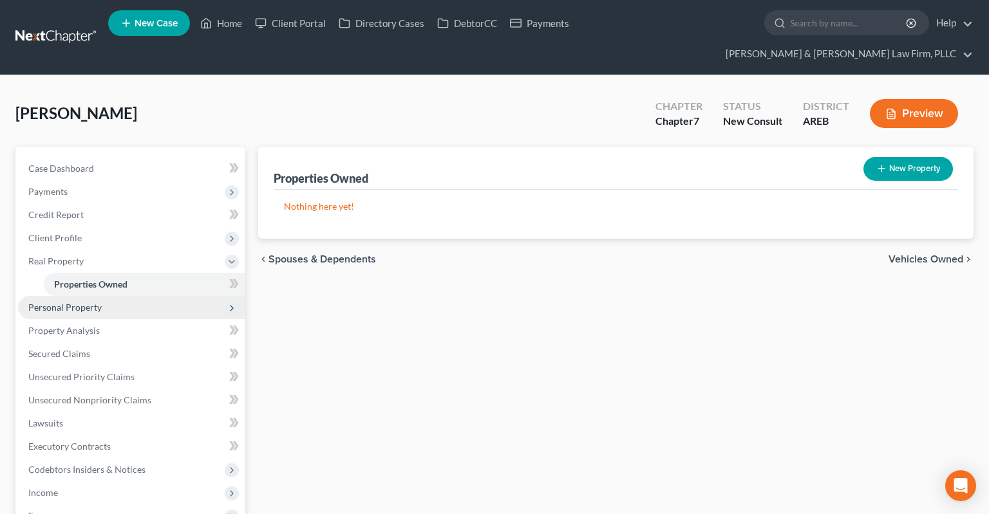
click at [145, 296] on span "Personal Property" at bounding box center [131, 307] width 227 height 23
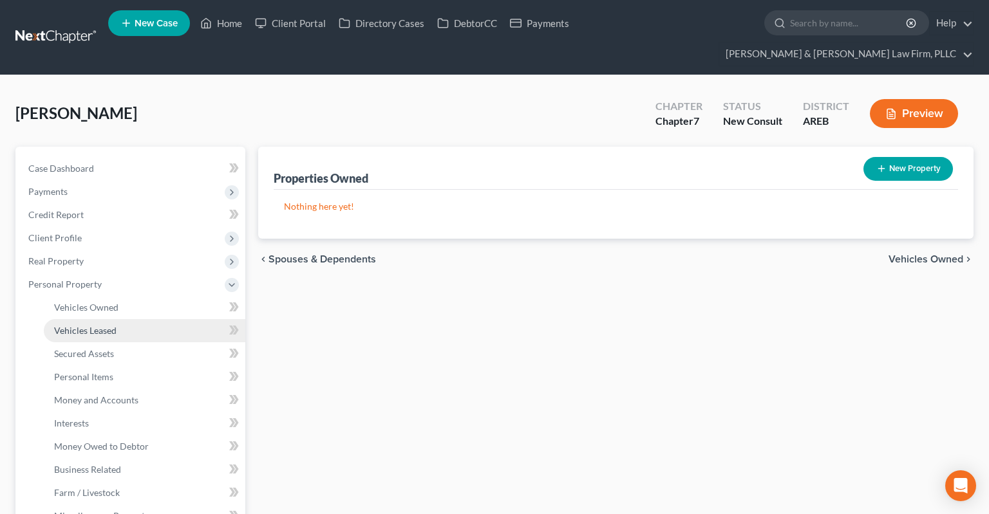
click at [149, 319] on link "Vehicles Leased" at bounding box center [144, 330] width 201 height 23
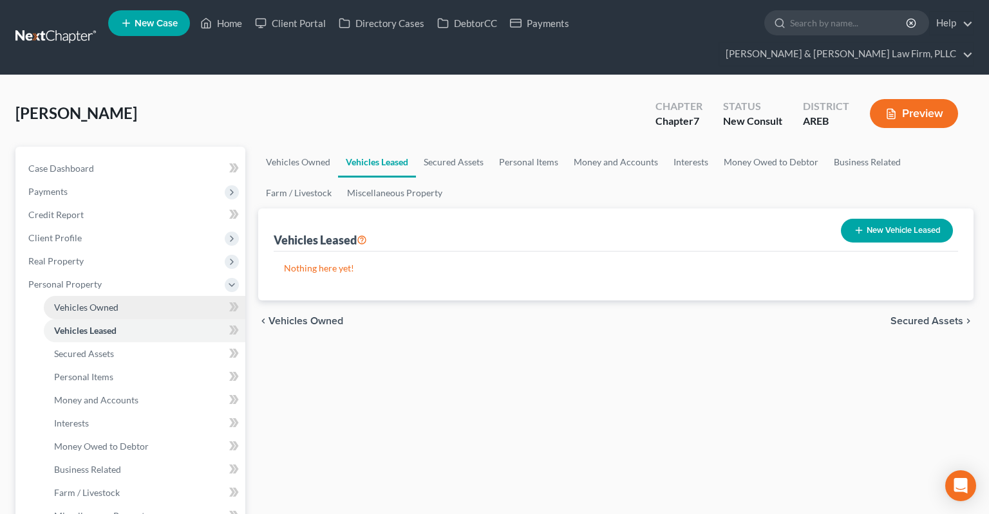
drag, startPoint x: 148, startPoint y: 287, endPoint x: 159, endPoint y: 284, distance: 11.4
click at [149, 296] on link "Vehicles Owned" at bounding box center [144, 307] width 201 height 23
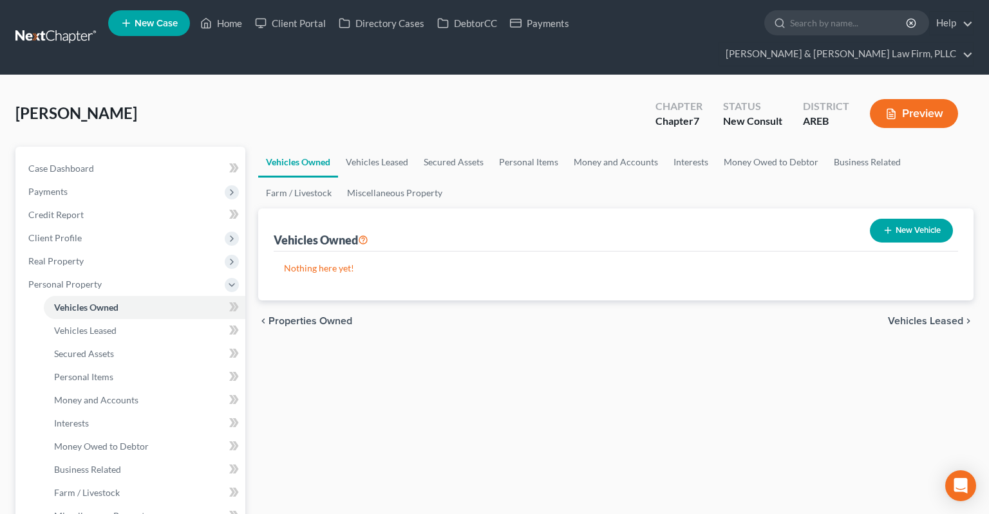
click at [908, 219] on button "New Vehicle" at bounding box center [911, 231] width 83 height 24
select select "0"
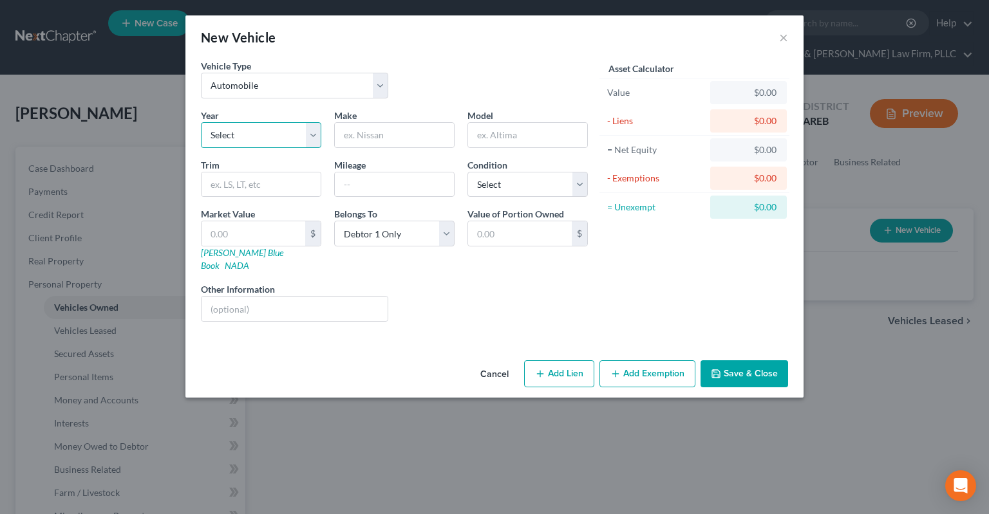
select select "22"
click option "2004" at bounding box center [0, 0] width 0 height 0
click at [391, 126] on input "text" at bounding box center [394, 135] width 119 height 24
type input "Buick"
type input "LeSabre"
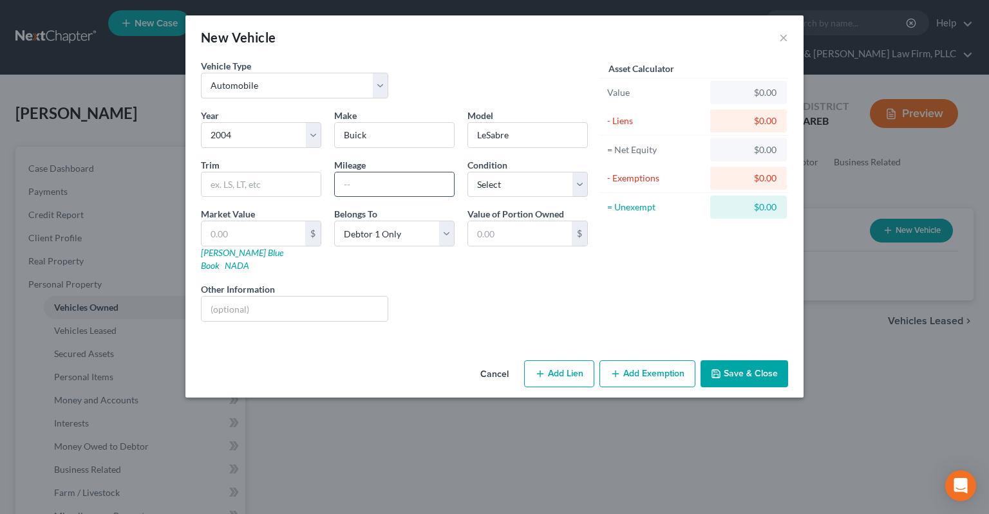
drag, startPoint x: 386, startPoint y: 196, endPoint x: 395, endPoint y: 187, distance: 12.7
click at [386, 189] on input "text" at bounding box center [394, 185] width 119 height 24
type input "260,000"
click at [467, 172] on select "Select Excellent Very Good Good Fair Poor" at bounding box center [527, 185] width 120 height 26
select select "3"
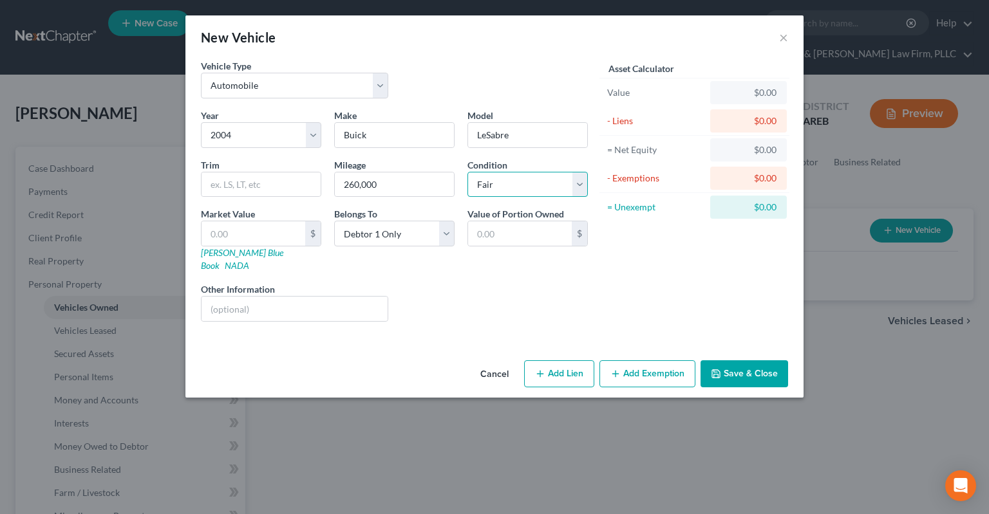
click option "Fair" at bounding box center [0, 0] width 0 height 0
click at [247, 230] on input "text" at bounding box center [253, 233] width 104 height 24
paste input "2,900"
type input "2,900"
type input "2,900.00"
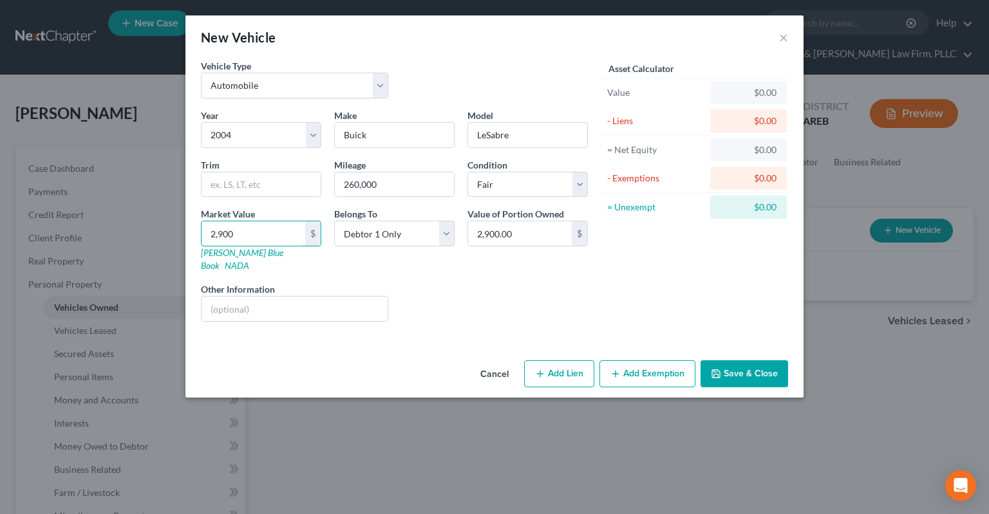
type input "2,900"
drag, startPoint x: 523, startPoint y: 282, endPoint x: 513, endPoint y: 275, distance: 12.0
click at [528, 283] on div "Liens Select" at bounding box center [495, 302] width 200 height 39
drag, startPoint x: 731, startPoint y: 381, endPoint x: 735, endPoint y: 367, distance: 14.9
click at [734, 377] on div "Cancel Add Lien Add Lease Add Exemption Save & Close" at bounding box center [494, 376] width 618 height 42
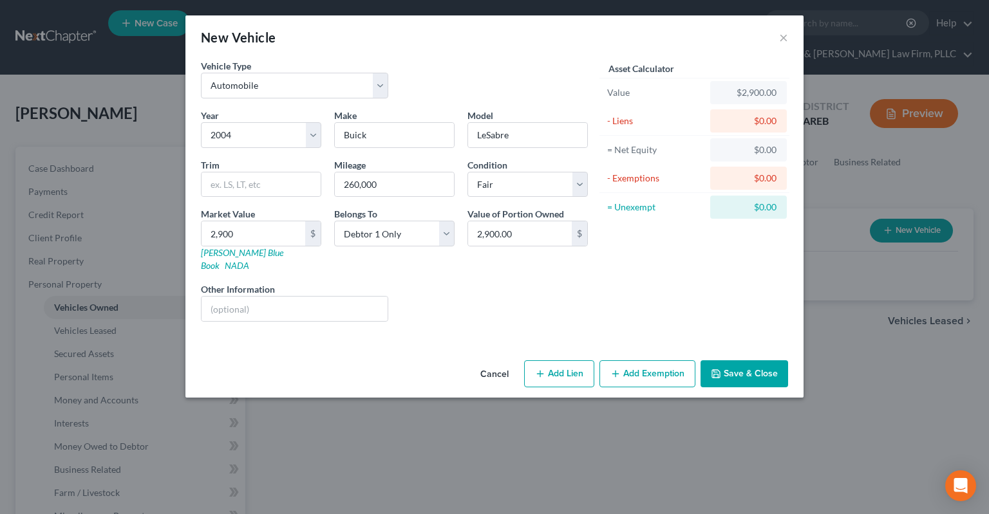
drag, startPoint x: 735, startPoint y: 367, endPoint x: 790, endPoint y: 324, distance: 69.3
click at [736, 364] on button "Save & Close" at bounding box center [744, 373] width 88 height 27
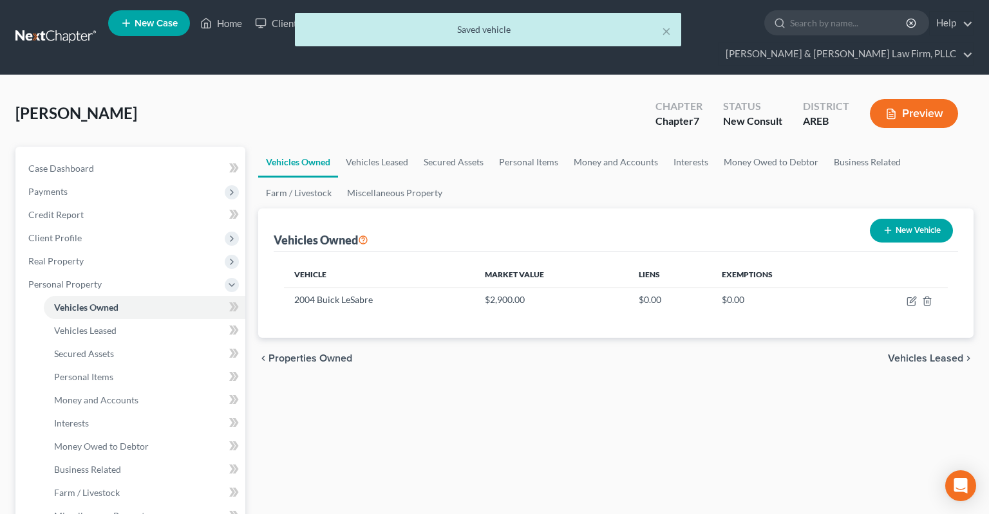
click at [922, 219] on button "New Vehicle" at bounding box center [911, 231] width 83 height 24
select select "0"
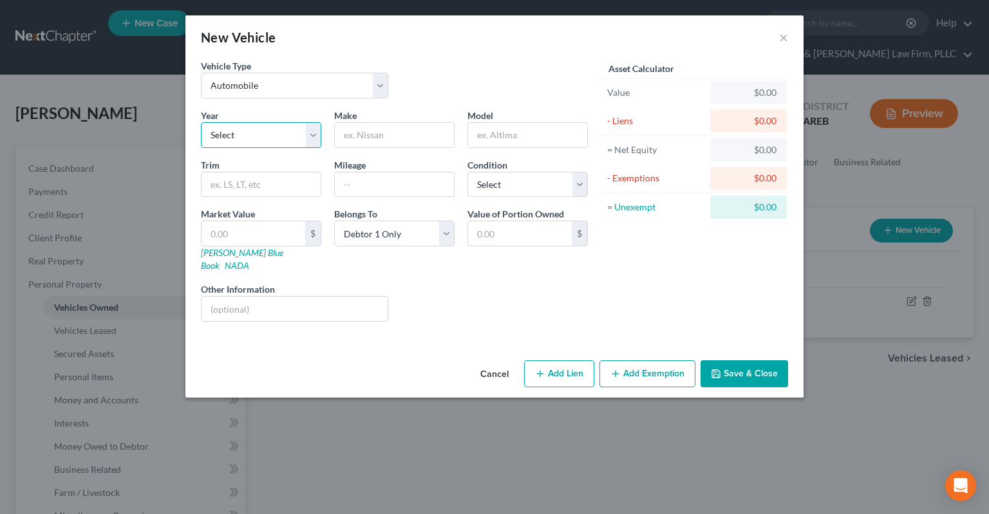
select select "28"
click option "1998" at bounding box center [0, 0] width 0 height 0
click at [403, 136] on input "text" at bounding box center [394, 135] width 119 height 24
type input "Ford"
type input "F-150"
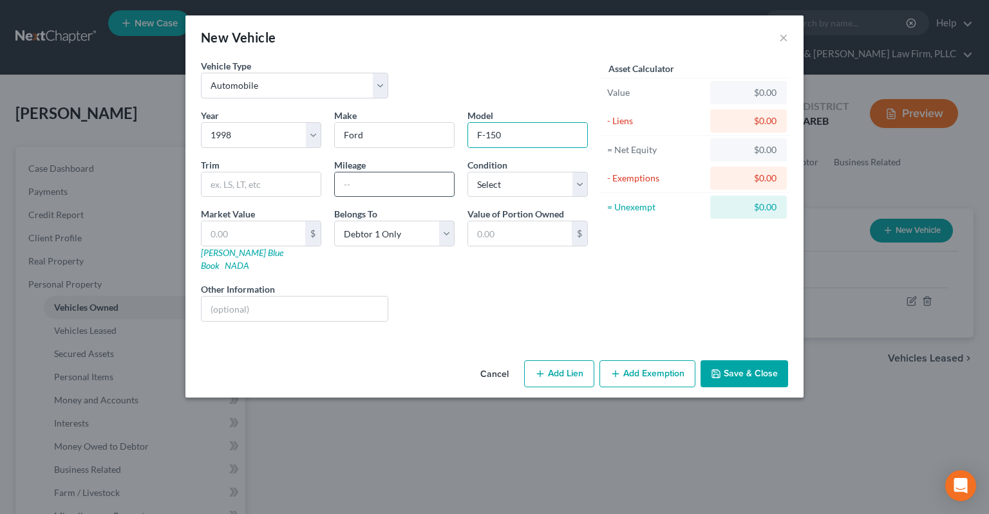
drag, startPoint x: 342, startPoint y: 192, endPoint x: 352, endPoint y: 189, distance: 10.2
click at [342, 191] on input "text" at bounding box center [394, 185] width 119 height 24
type input "206000"
click at [467, 172] on select "Select Excellent Very Good Good Fair Poor" at bounding box center [527, 185] width 120 height 26
select select "3"
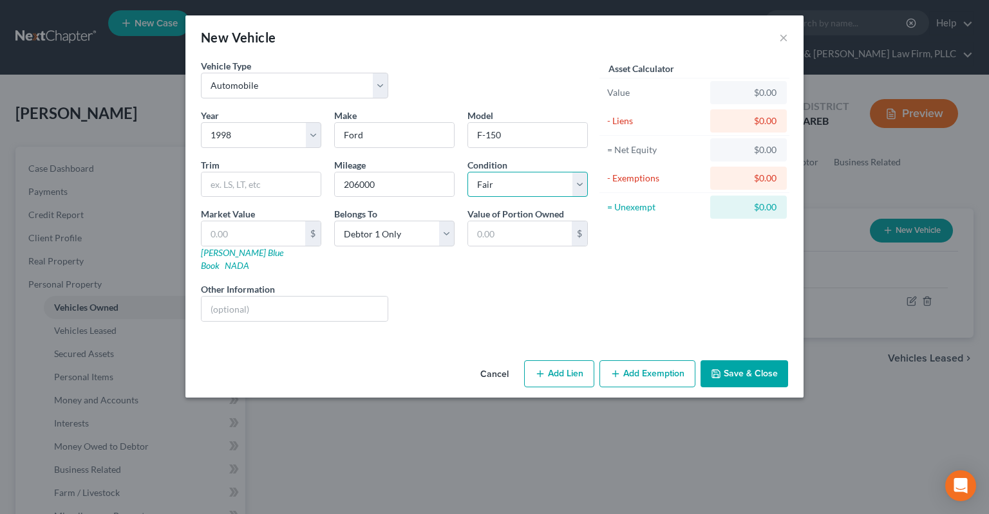
click option "Fair" at bounding box center [0, 0] width 0 height 0
click at [292, 230] on input "text" at bounding box center [253, 233] width 104 height 24
paste input "$4,300"
type input "$4,300"
type input "4,300.00"
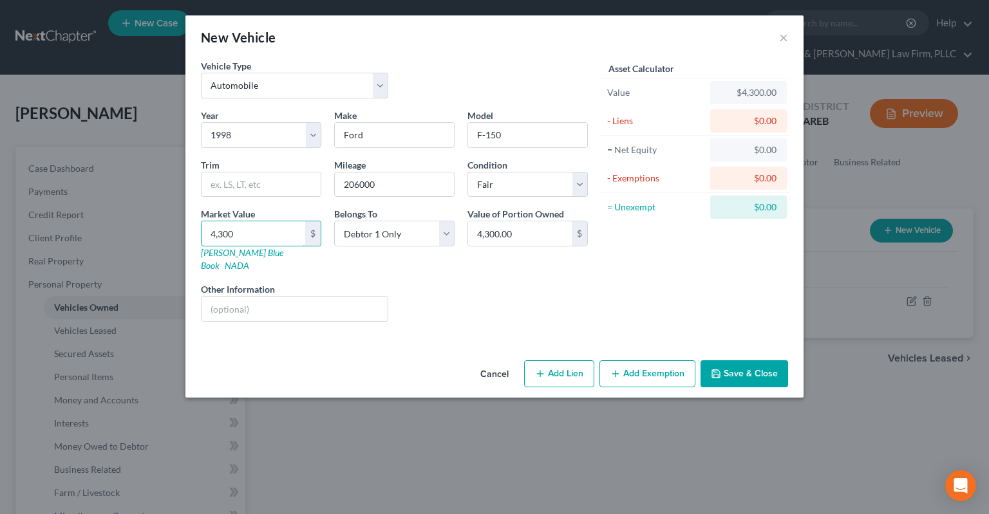
type input "4,300"
drag, startPoint x: 475, startPoint y: 305, endPoint x: 494, endPoint y: 304, distance: 19.4
click at [488, 308] on div "Liens Select" at bounding box center [495, 302] width 200 height 39
drag, startPoint x: 724, startPoint y: 367, endPoint x: 731, endPoint y: 362, distance: 8.4
click at [726, 365] on button "Save & Close" at bounding box center [744, 373] width 88 height 27
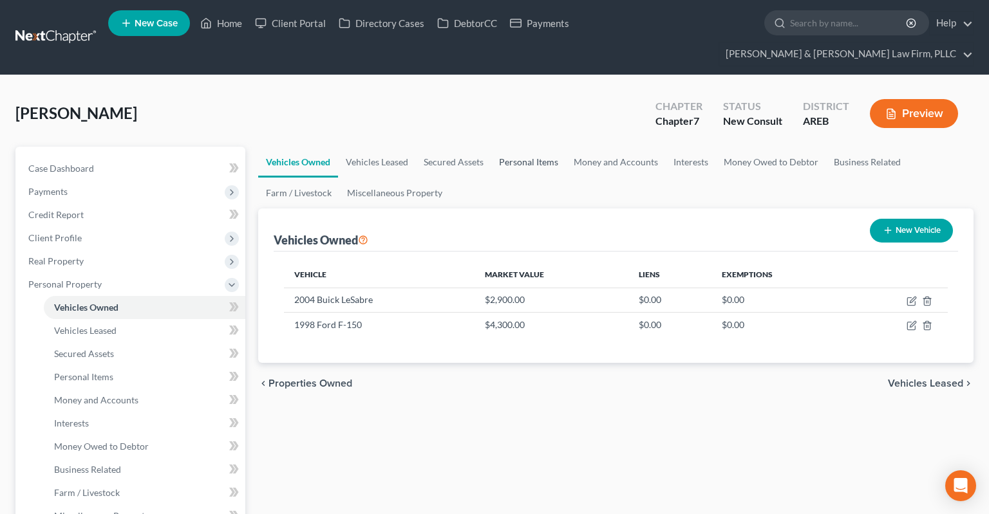
click at [531, 147] on link "Personal Items" at bounding box center [528, 162] width 75 height 31
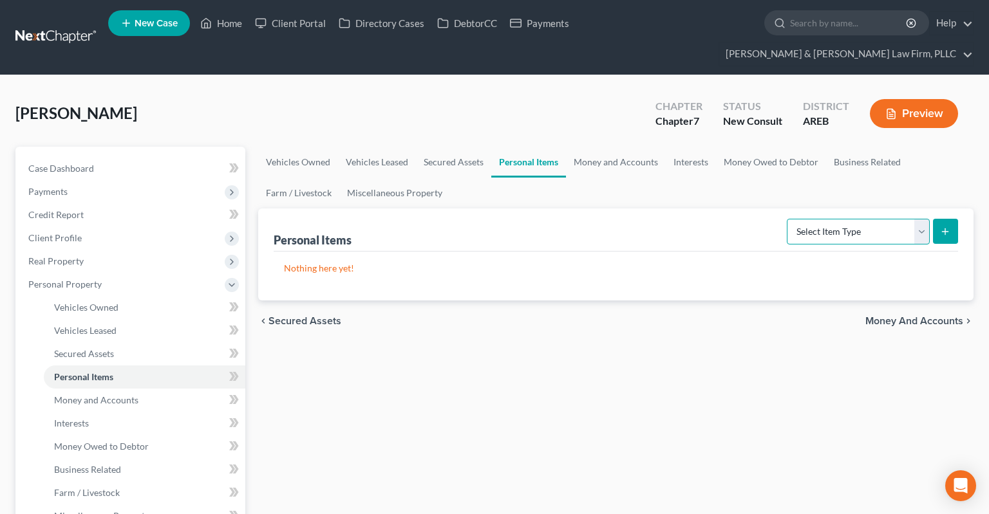
click at [787, 219] on select "Select Item Type Clothing Collectibles Of Value Electronics Firearms Household …" at bounding box center [858, 232] width 143 height 26
click at [614, 147] on link "Money and Accounts" at bounding box center [616, 162] width 100 height 31
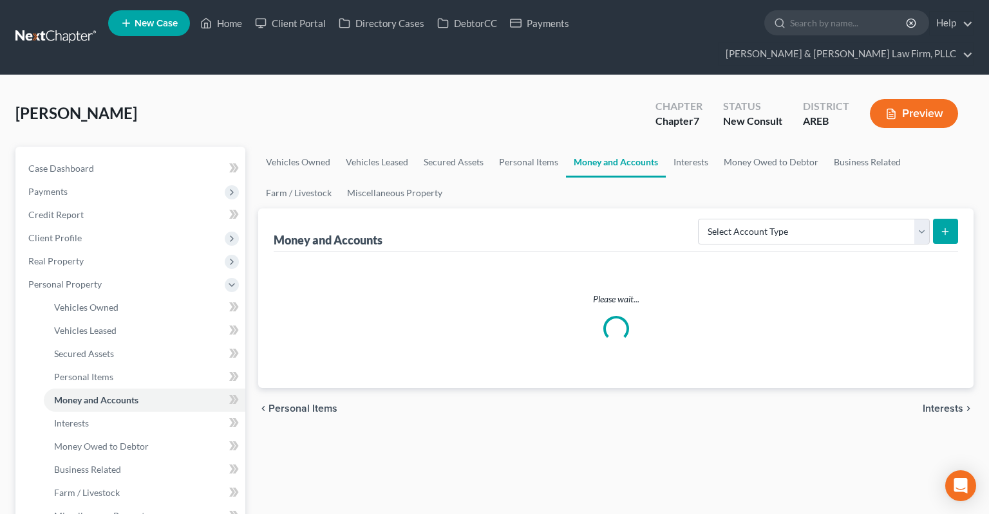
click at [614, 147] on link "Money and Accounts" at bounding box center [616, 162] width 100 height 31
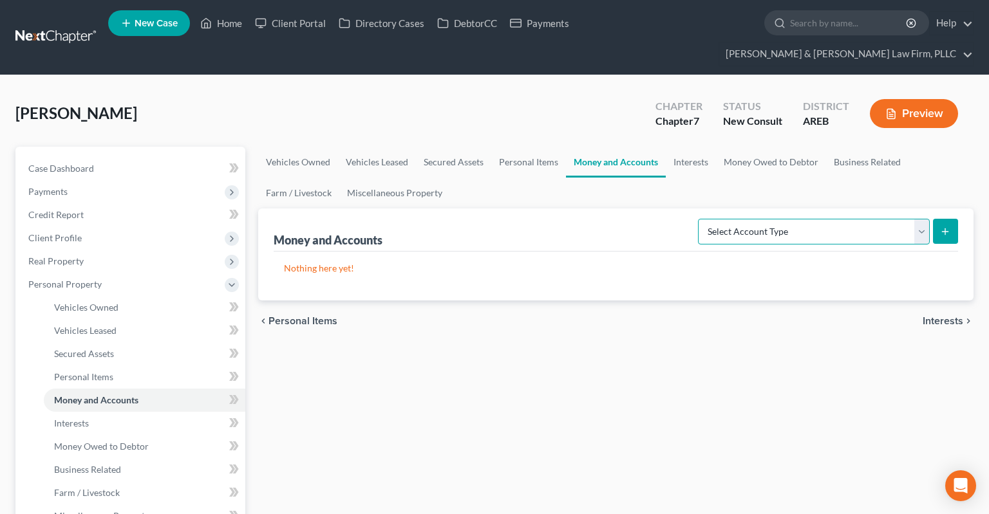
click at [698, 219] on select "Select Account Type Brokerage Cash on Hand Certificates of Deposit Checking Acc…" at bounding box center [814, 232] width 232 height 26
select select "checking"
click option "Checking Account" at bounding box center [0, 0] width 0 height 0
click at [950, 227] on icon "submit" at bounding box center [945, 232] width 10 height 10
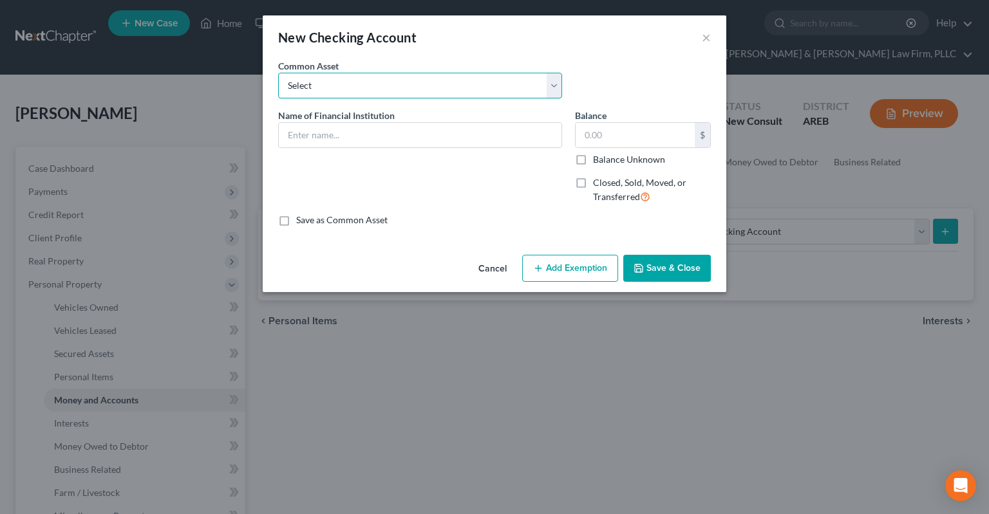
click at [278, 73] on select "Select Checking account" at bounding box center [420, 86] width 284 height 26
click at [489, 87] on select "Select Checking account" at bounding box center [420, 86] width 284 height 26
click at [444, 129] on input "text" at bounding box center [420, 135] width 283 height 24
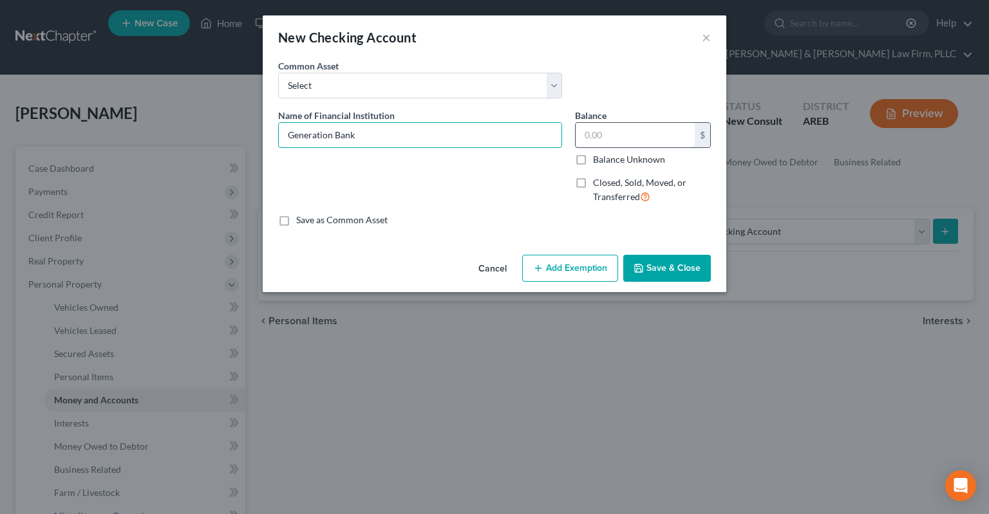
type input "Generation Bank"
click at [677, 135] on input "text" at bounding box center [634, 135] width 119 height 24
type input "100"
click at [677, 266] on button "Save & Close" at bounding box center [667, 268] width 88 height 27
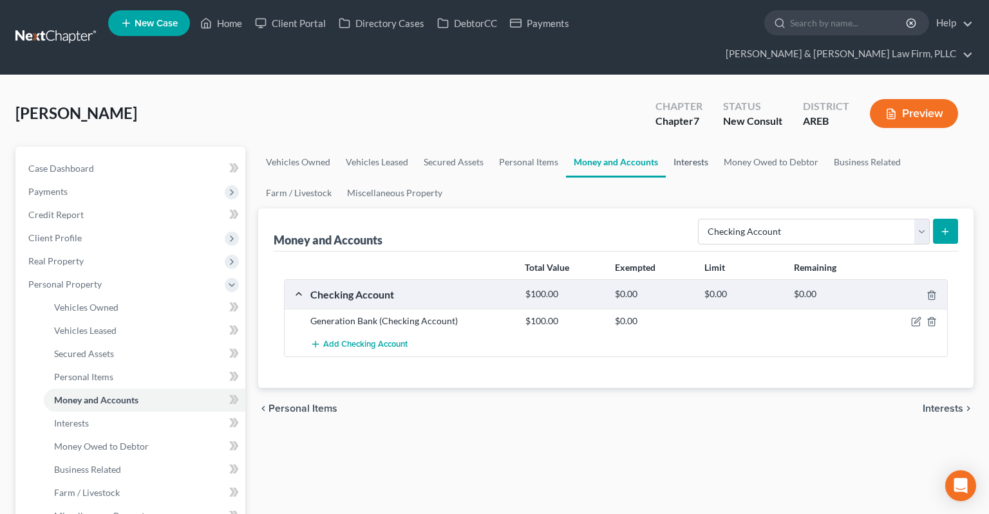
click at [692, 147] on link "Interests" at bounding box center [691, 162] width 50 height 31
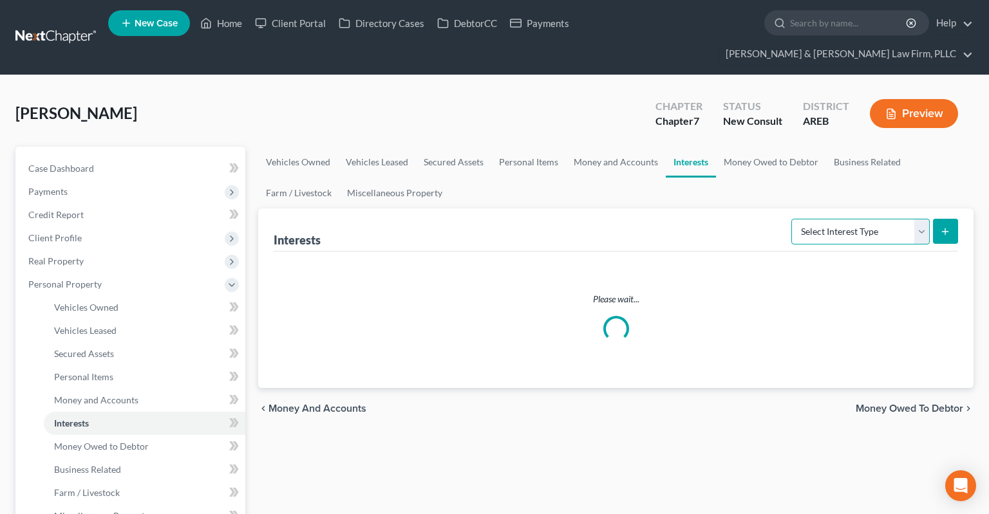
click at [791, 219] on select "Select Interest Type 401K Annuity Bond Education IRA Government Bond Government…" at bounding box center [860, 232] width 138 height 26
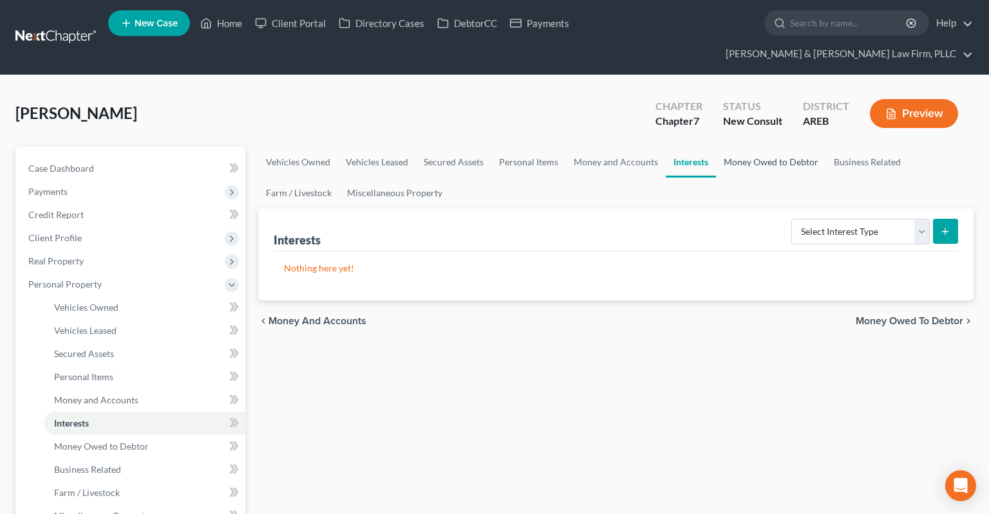
drag, startPoint x: 819, startPoint y: 209, endPoint x: 737, endPoint y: 138, distance: 109.1
click at [734, 147] on link "Money Owed to Debtor" at bounding box center [771, 162] width 110 height 31
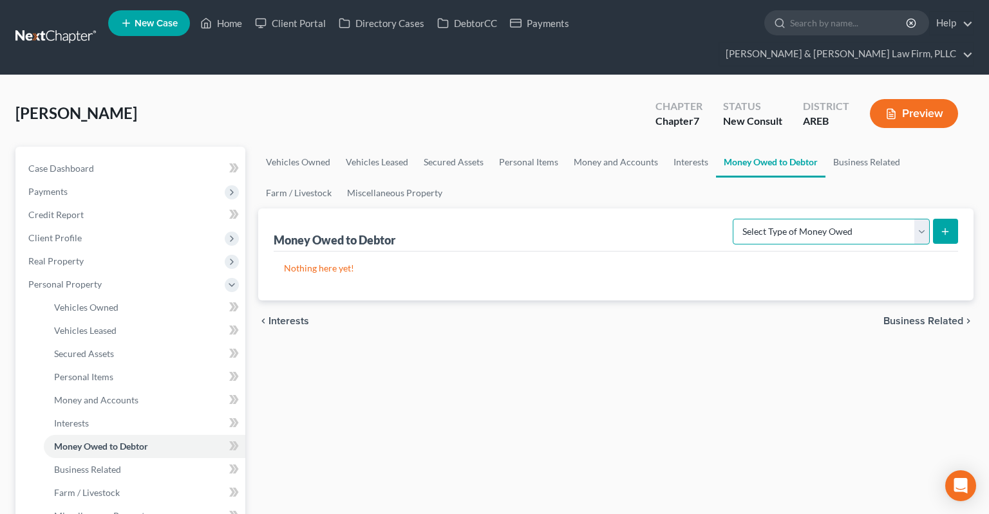
click at [733, 219] on select "Select Type of Money Owed Accounts Receivable Alimony Child Support Claims Agai…" at bounding box center [831, 232] width 197 height 26
drag, startPoint x: 799, startPoint y: 211, endPoint x: 398, endPoint y: 171, distance: 403.6
click at [390, 178] on link "Miscellaneous Property" at bounding box center [394, 193] width 111 height 31
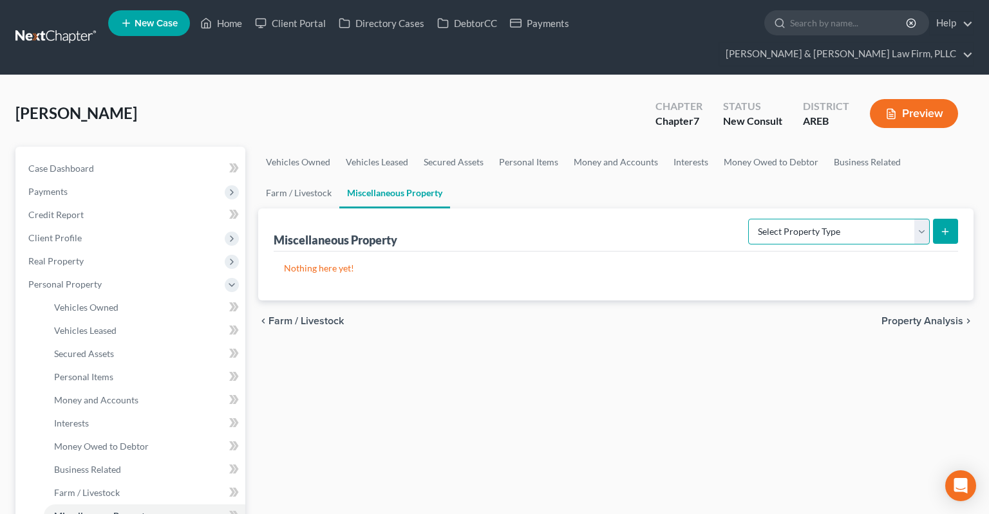
click at [748, 219] on select "Select Property Type Assigned for Creditor Benefit [DATE] Holding for Another N…" at bounding box center [839, 232] width 182 height 26
drag, startPoint x: 816, startPoint y: 212, endPoint x: 509, endPoint y: 377, distance: 349.0
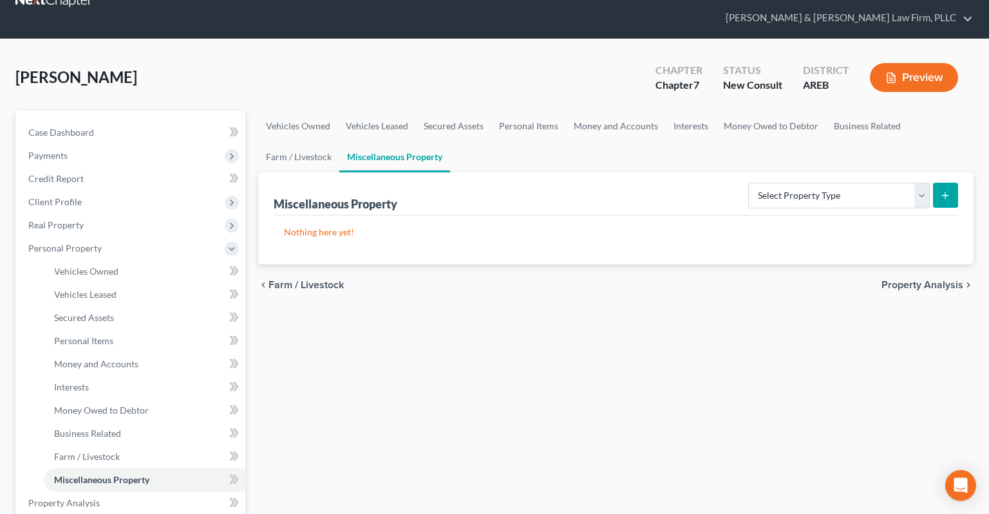
scroll to position [272, 0]
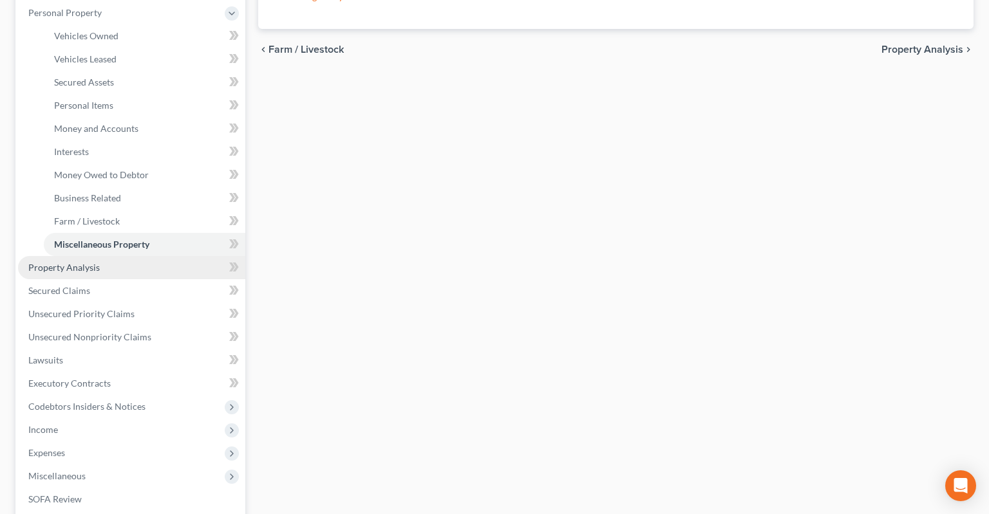
click at [76, 256] on link "Property Analysis" at bounding box center [131, 267] width 227 height 23
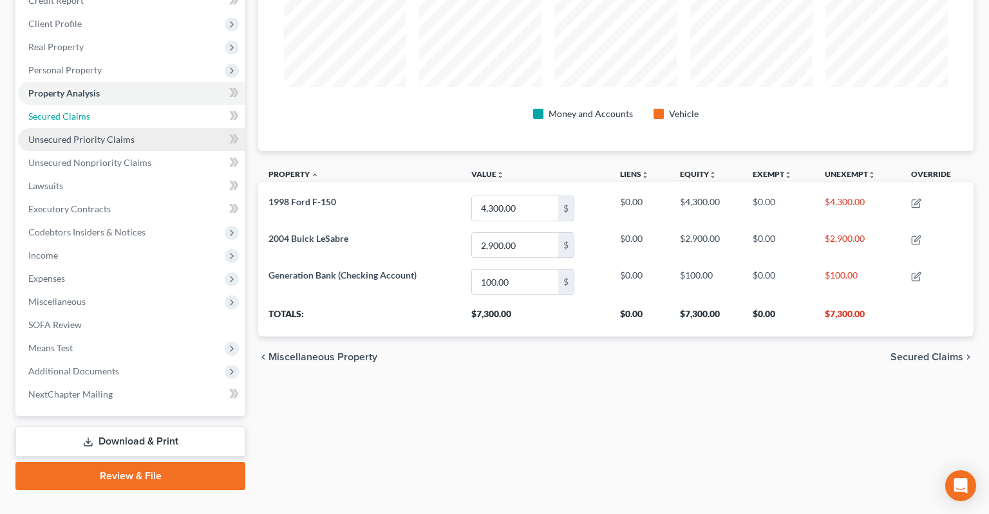
click at [111, 105] on link "Secured Claims" at bounding box center [131, 116] width 227 height 23
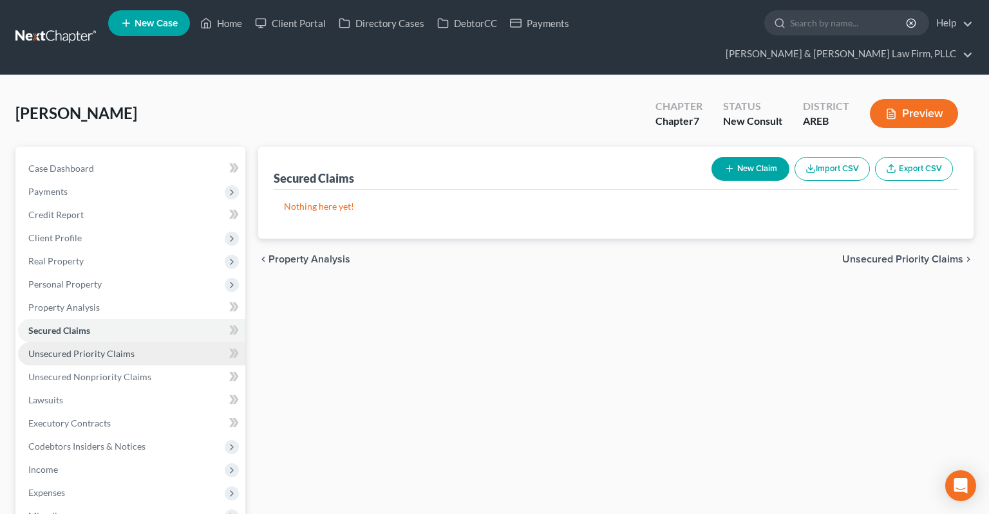
click at [98, 348] on span "Unsecured Priority Claims" at bounding box center [81, 353] width 106 height 11
click at [478, 308] on div "Unsecured Priority Claims New Claim Import CSV Export CSV Nothing here yet! Pre…" at bounding box center [616, 426] width 728 height 558
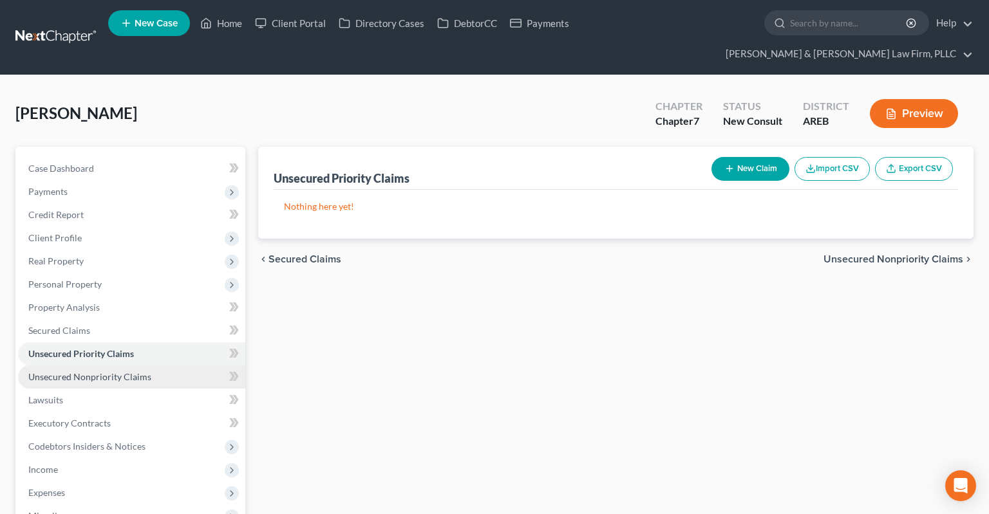
click at [170, 366] on link "Unsecured Nonpriority Claims" at bounding box center [131, 377] width 227 height 23
click at [145, 342] on link "Unsecured Priority Claims" at bounding box center [131, 353] width 227 height 23
click at [743, 157] on button "New Claim" at bounding box center [750, 169] width 78 height 24
select select "0"
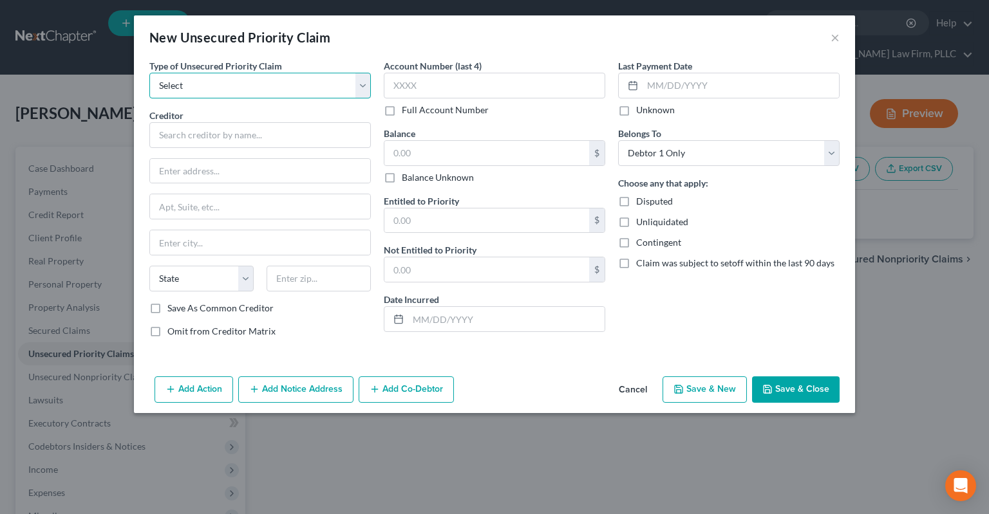
select select "1"
click option "Domestic Support Obligations" at bounding box center [0, 0] width 0 height 0
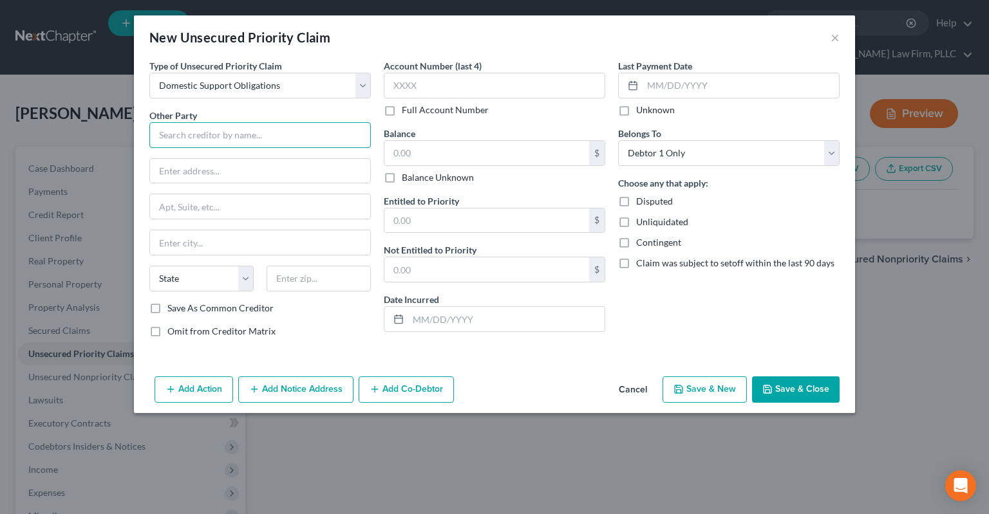
click at [286, 135] on input "text" at bounding box center [259, 135] width 221 height 26
type input "Recipient"
click at [327, 397] on button "Add Notice Address" at bounding box center [295, 390] width 115 height 27
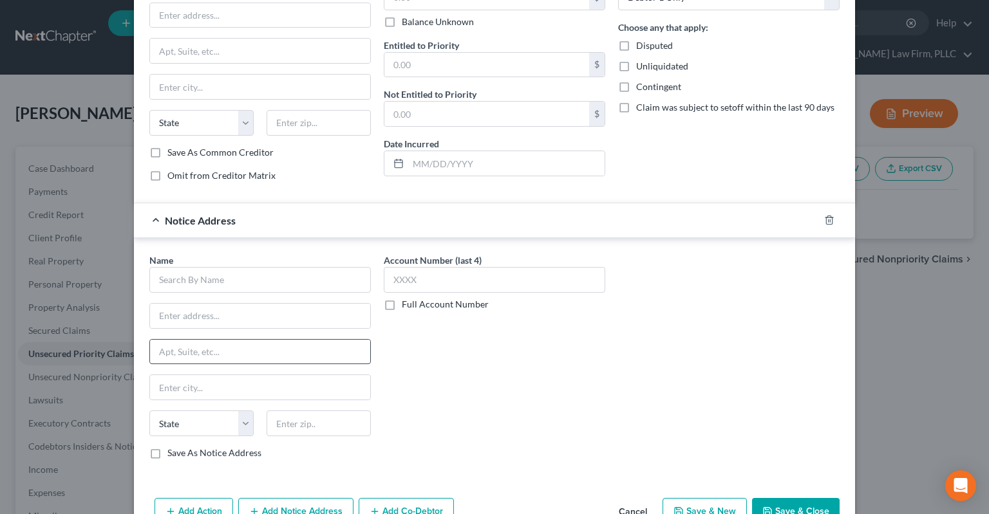
scroll to position [189, 0]
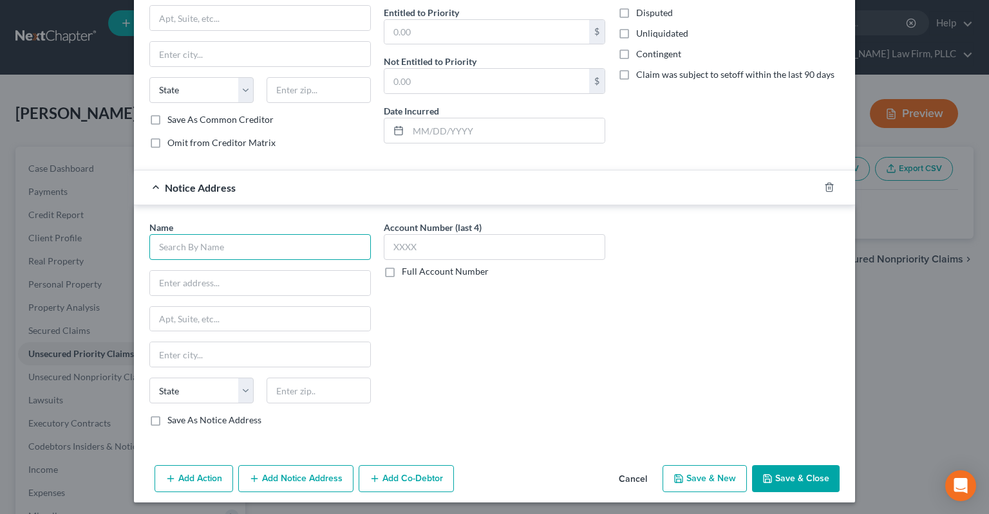
click at [236, 254] on input "text" at bounding box center [259, 247] width 221 height 26
type input "Office of Child Support Enforcement"
click at [283, 281] on input "text" at bounding box center [260, 283] width 220 height 24
click at [323, 245] on input "Office of Child Support Enforcement" at bounding box center [259, 247] width 221 height 26
click at [779, 478] on button "Save & Close" at bounding box center [796, 478] width 88 height 27
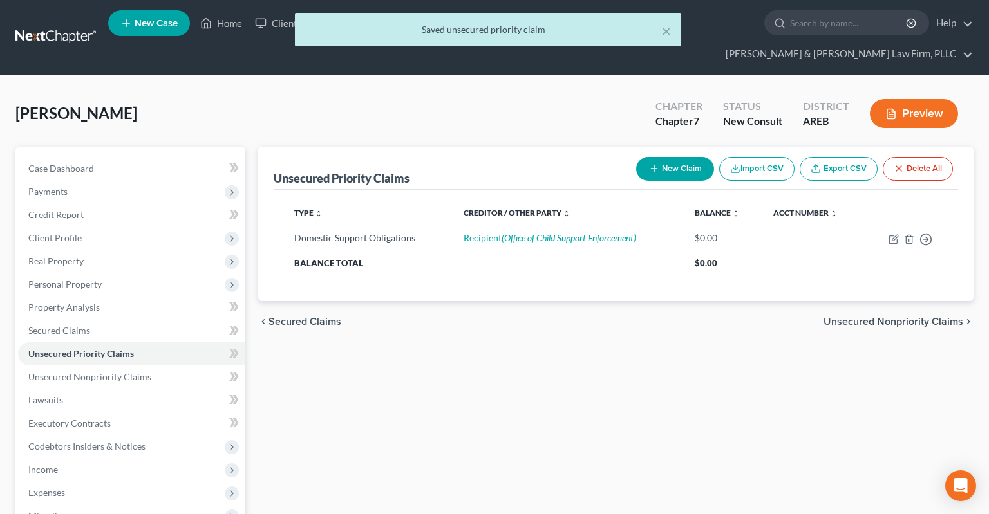
click at [427, 328] on div "Unsecured Priority Claims New Claim Import CSV Export CSV Delete All Type expan…" at bounding box center [616, 426] width 728 height 558
click at [106, 389] on link "Lawsuits" at bounding box center [131, 400] width 227 height 23
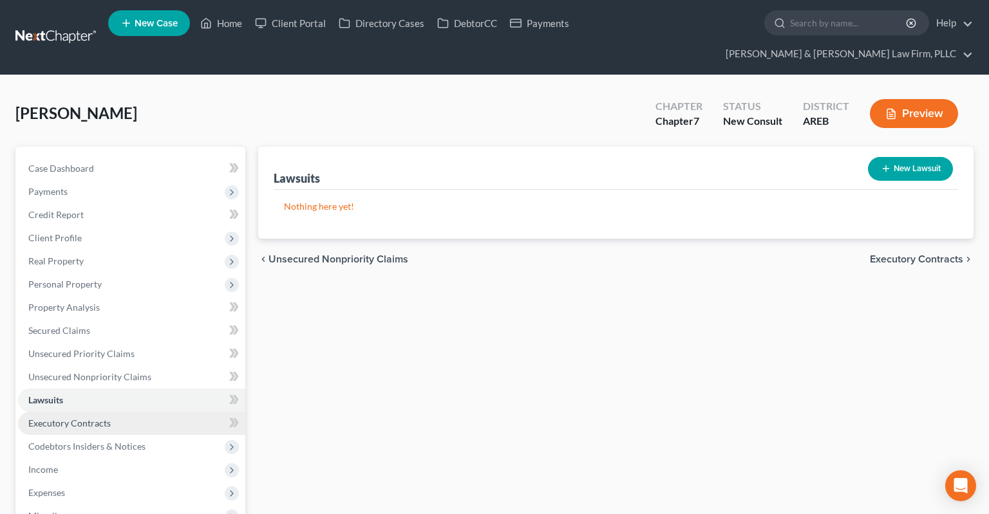
click at [124, 412] on link "Executory Contracts" at bounding box center [131, 423] width 227 height 23
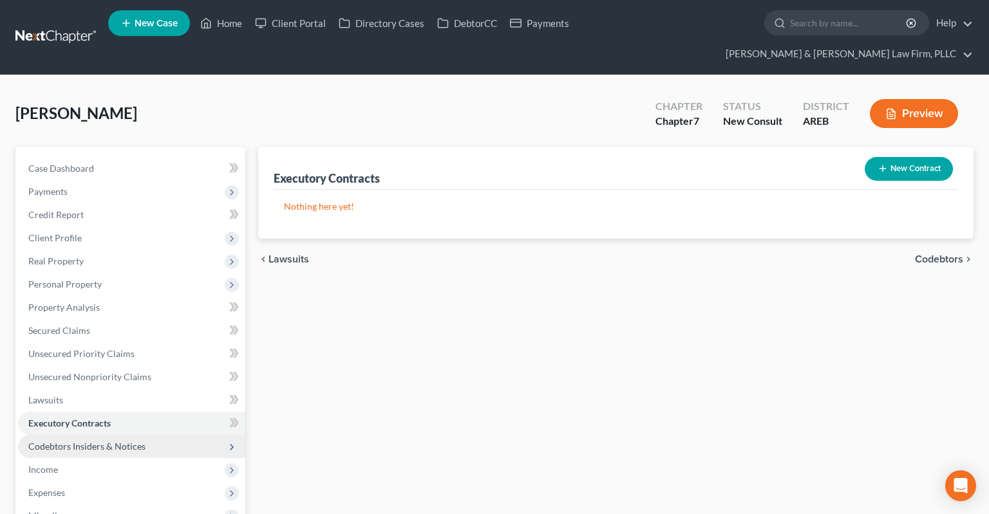
click at [153, 435] on span "Codebtors Insiders & Notices" at bounding box center [131, 446] width 227 height 23
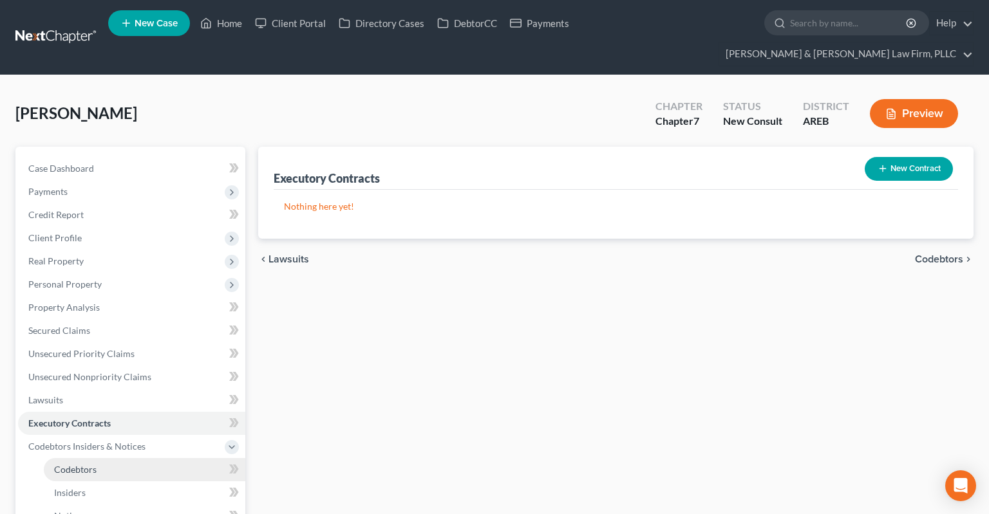
click at [79, 458] on link "Codebtors" at bounding box center [144, 469] width 201 height 23
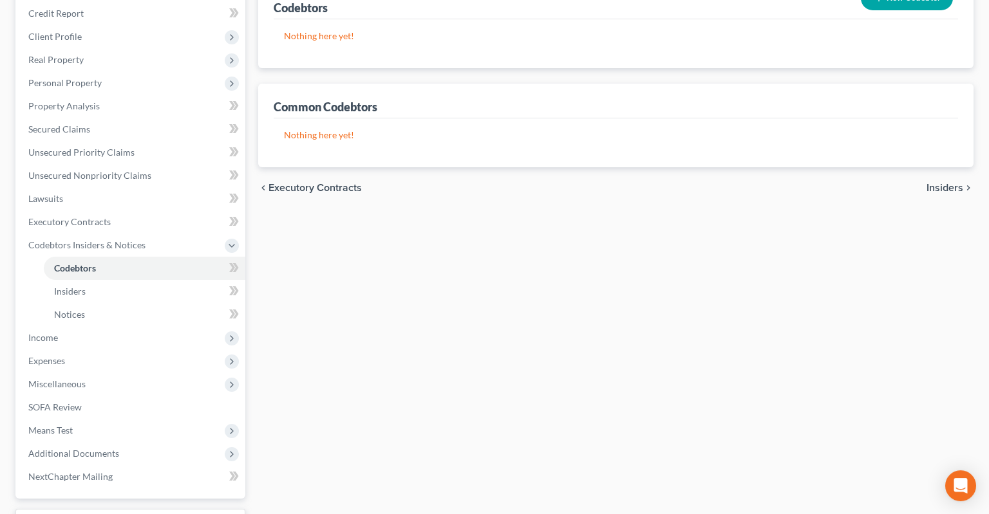
scroll to position [203, 0]
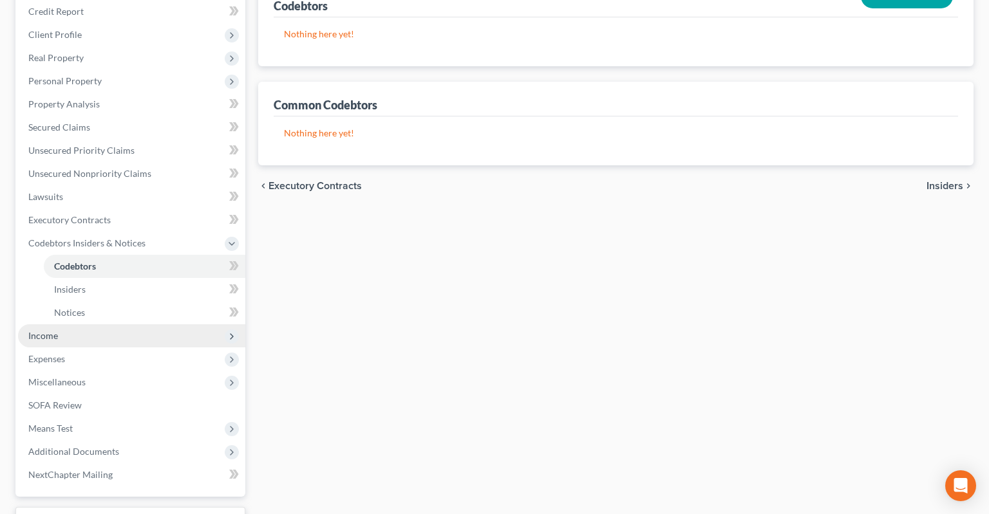
click at [88, 324] on span "Income" at bounding box center [131, 335] width 227 height 23
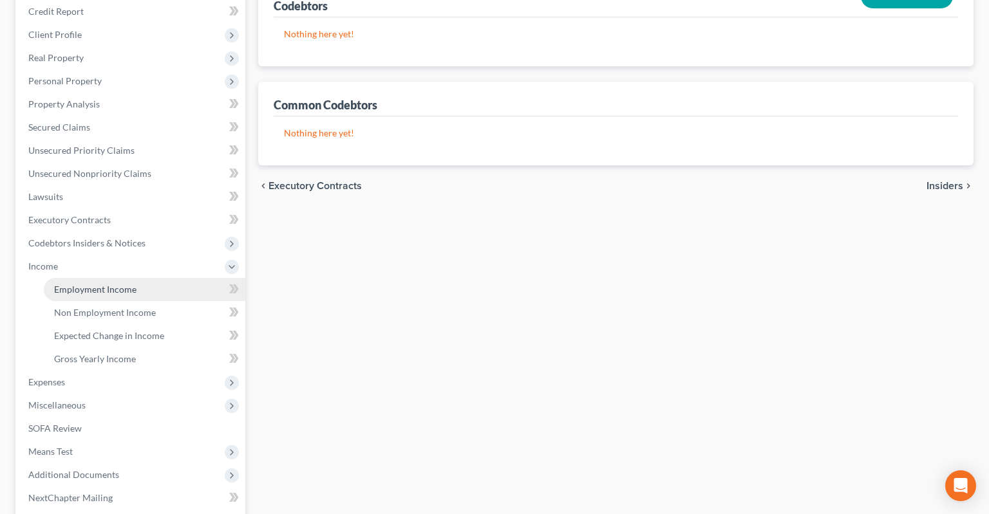
click at [156, 278] on link "Employment Income" at bounding box center [144, 289] width 201 height 23
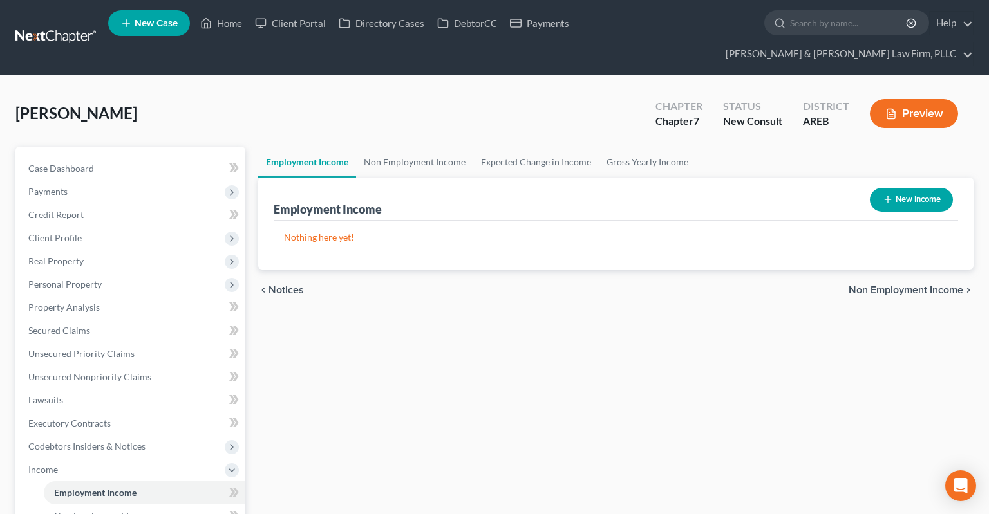
click at [879, 188] on button "New Income" at bounding box center [911, 200] width 83 height 24
select select "0"
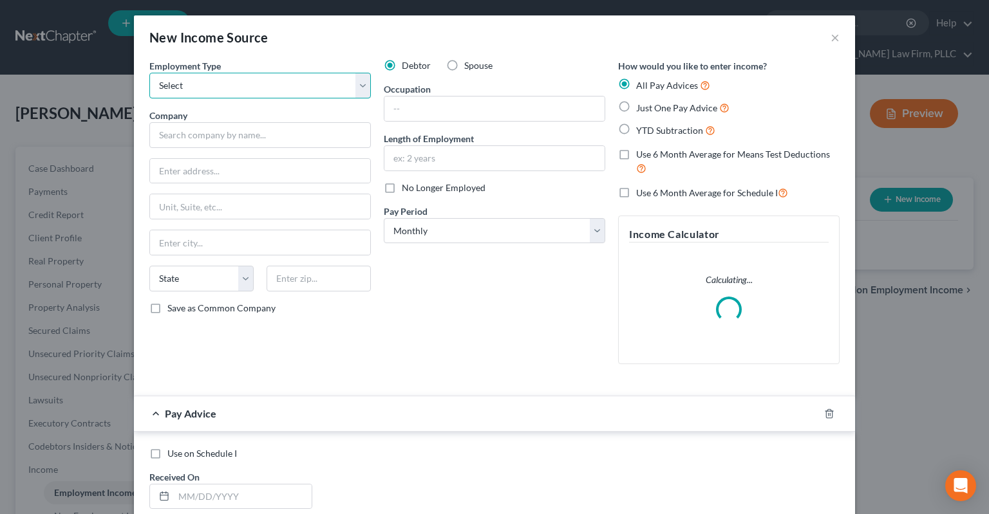
click at [149, 73] on select "Select Full or [DEMOGRAPHIC_DATA] Employment Self Employment" at bounding box center [259, 86] width 221 height 26
select select "0"
click option "Full or [DEMOGRAPHIC_DATA] Employment" at bounding box center [0, 0] width 0 height 0
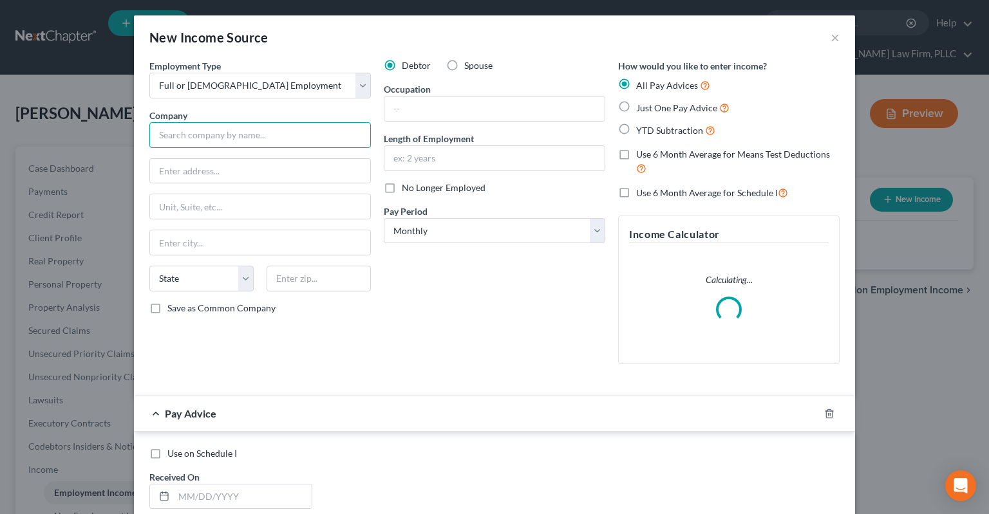
click at [296, 135] on input "text" at bounding box center [259, 135] width 221 height 26
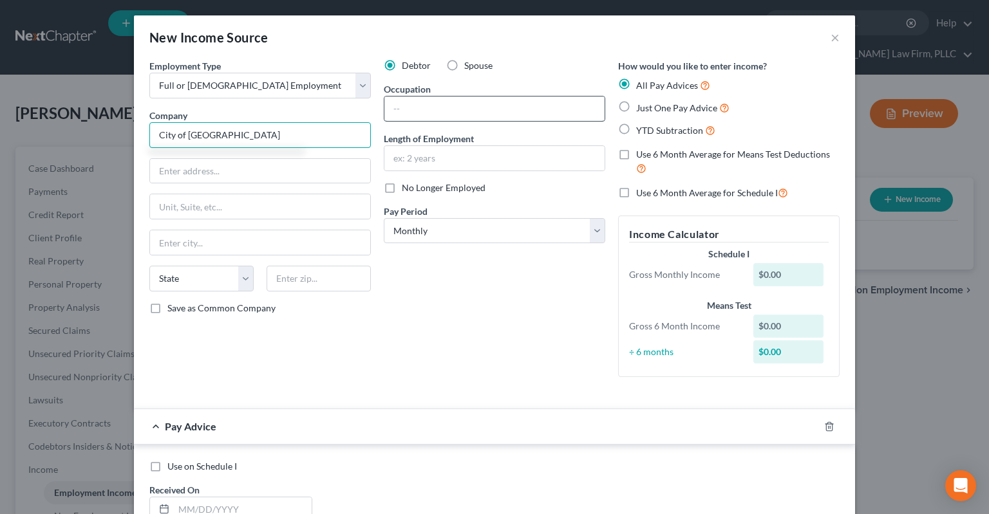
type input "City of [GEOGRAPHIC_DATA]"
click at [445, 107] on input "text" at bounding box center [494, 109] width 220 height 24
type input "Sanitation"
click at [468, 162] on input "text" at bounding box center [494, 158] width 220 height 24
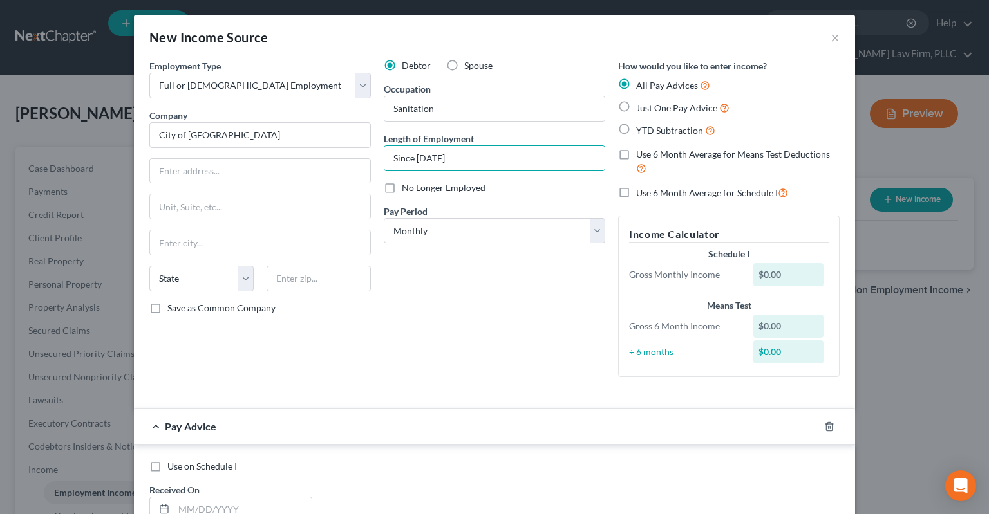
type input "Since [DATE]"
click at [636, 111] on label "Just One Pay Advice" at bounding box center [682, 107] width 93 height 15
click at [641, 109] on input "Just One Pay Advice" at bounding box center [645, 104] width 8 height 8
radio input "true"
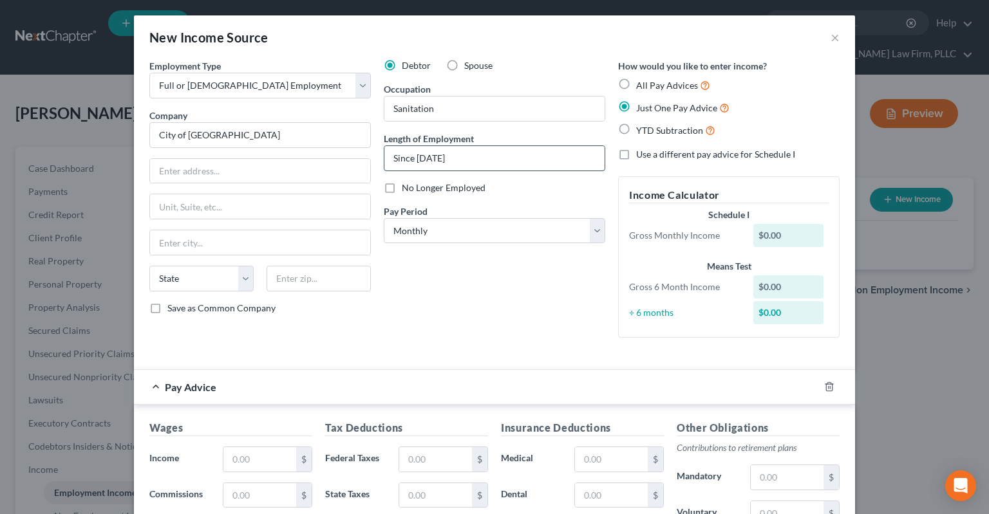
click at [493, 160] on input "Since [DATE]" at bounding box center [494, 158] width 220 height 24
type input "Since [DATE]"
click at [384, 218] on select "Select Monthly Twice Monthly Every Other Week Weekly" at bounding box center [494, 231] width 221 height 26
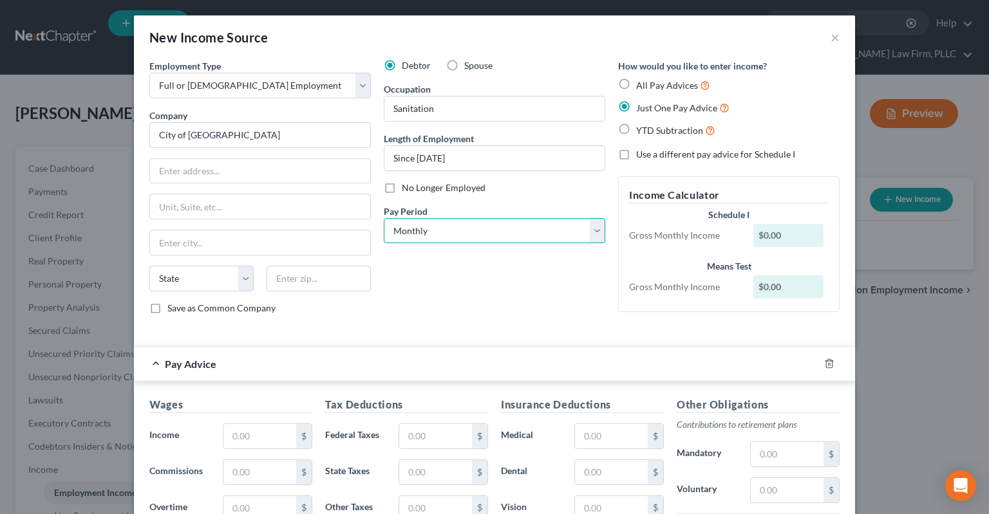
select select "3"
click option "Weekly" at bounding box center [0, 0] width 0 height 0
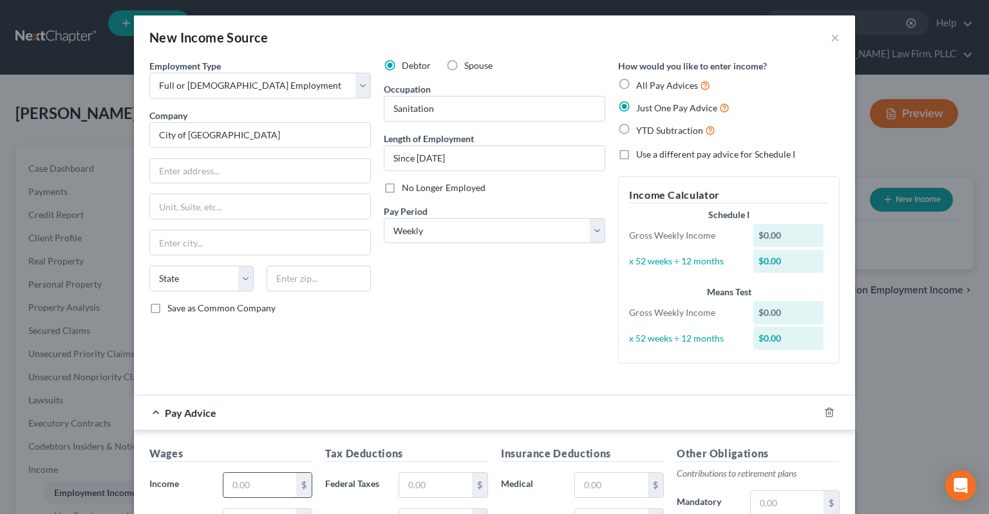
click at [259, 478] on input "text" at bounding box center [259, 485] width 73 height 24
type input "384.83"
click at [427, 489] on input "text" at bounding box center [435, 485] width 73 height 24
type input "62.83"
click at [494, 337] on div "Debtor Spouse Occupation Sanitation Length of Employment Since [DATE] No Longer…" at bounding box center [494, 216] width 234 height 315
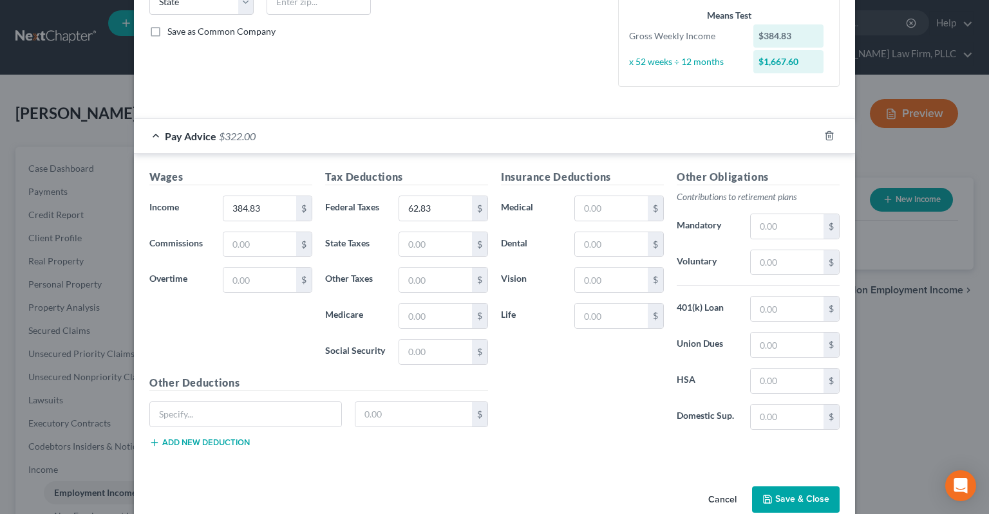
scroll to position [299, 0]
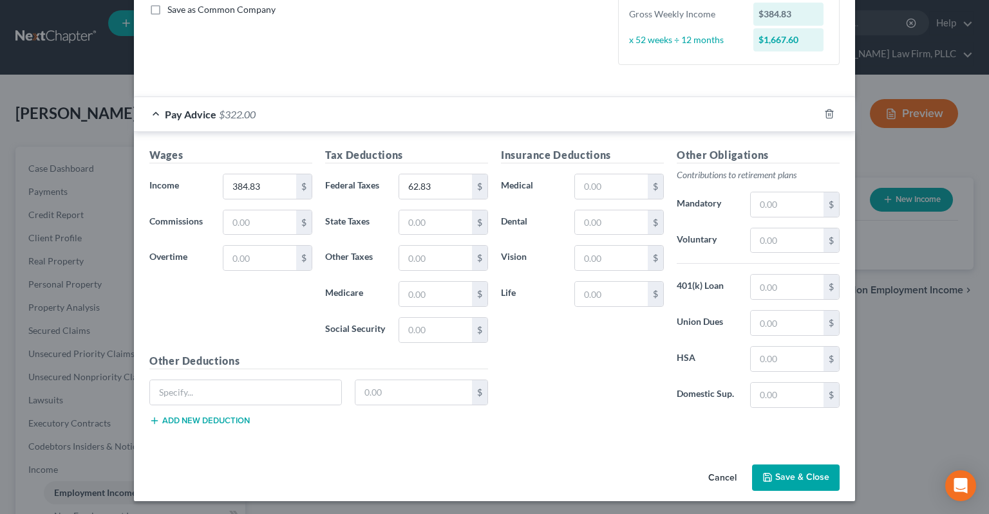
click at [801, 474] on button "Save & Close" at bounding box center [796, 478] width 88 height 27
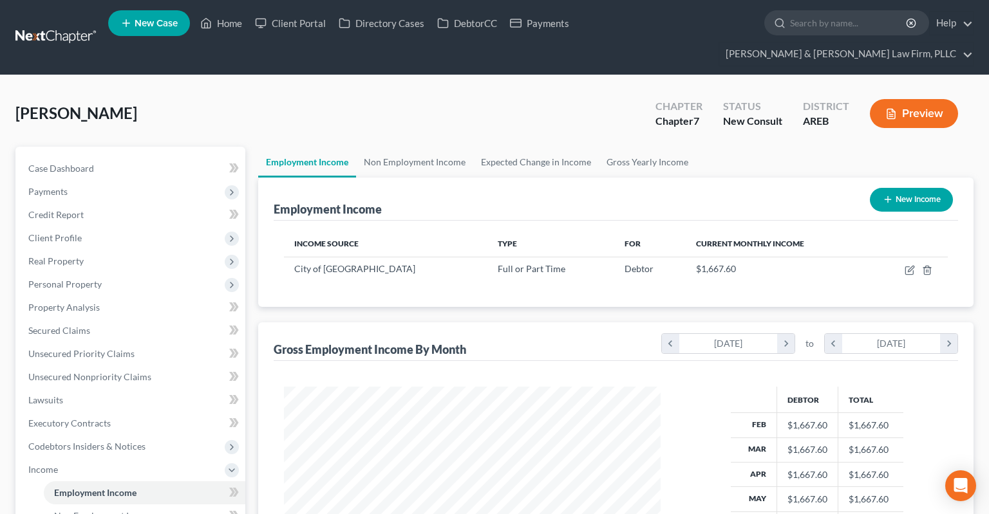
scroll to position [230, 402]
click at [428, 147] on link "Non Employment Income" at bounding box center [414, 162] width 117 height 31
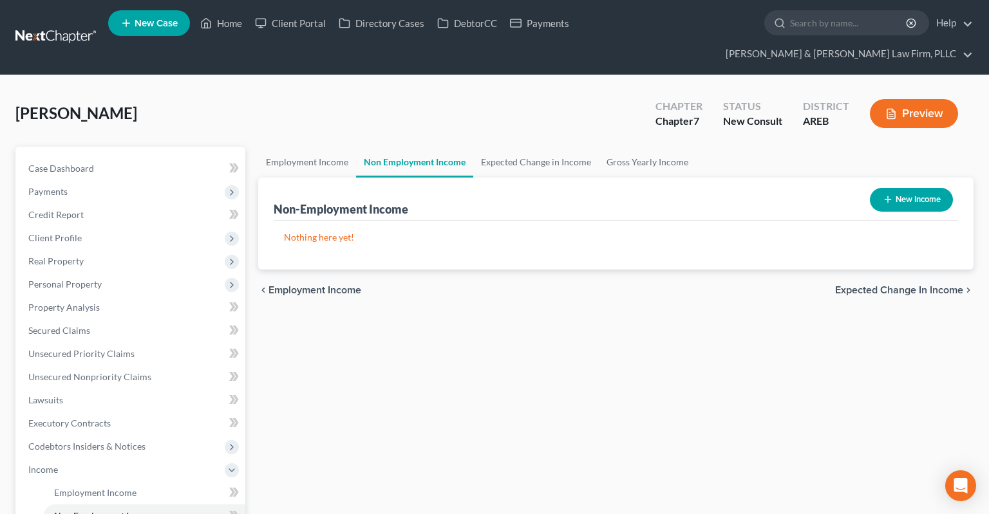
click at [900, 188] on button "New Income" at bounding box center [911, 200] width 83 height 24
select select "0"
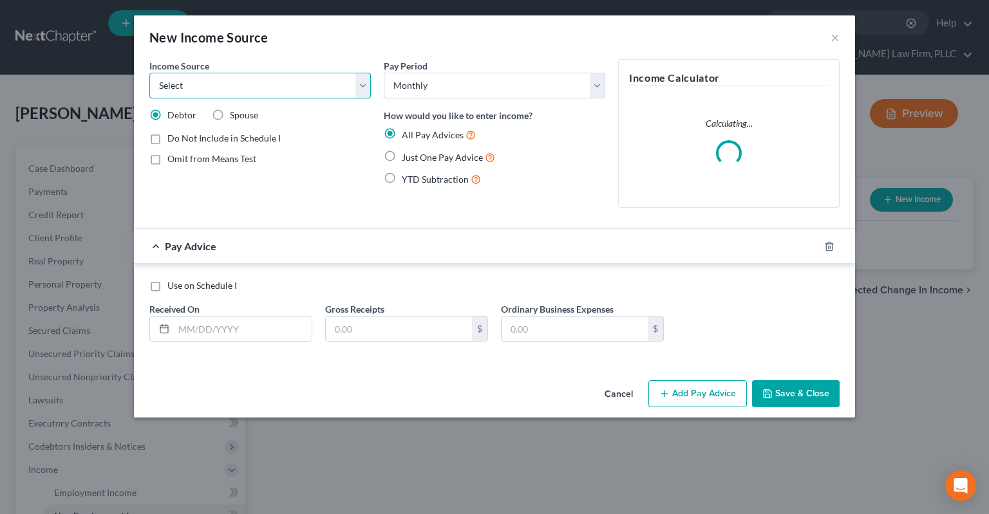
click at [149, 73] on select "Select Unemployment Disability (from employer) Pension Retirement Social Securi…" at bounding box center [259, 86] width 221 height 26
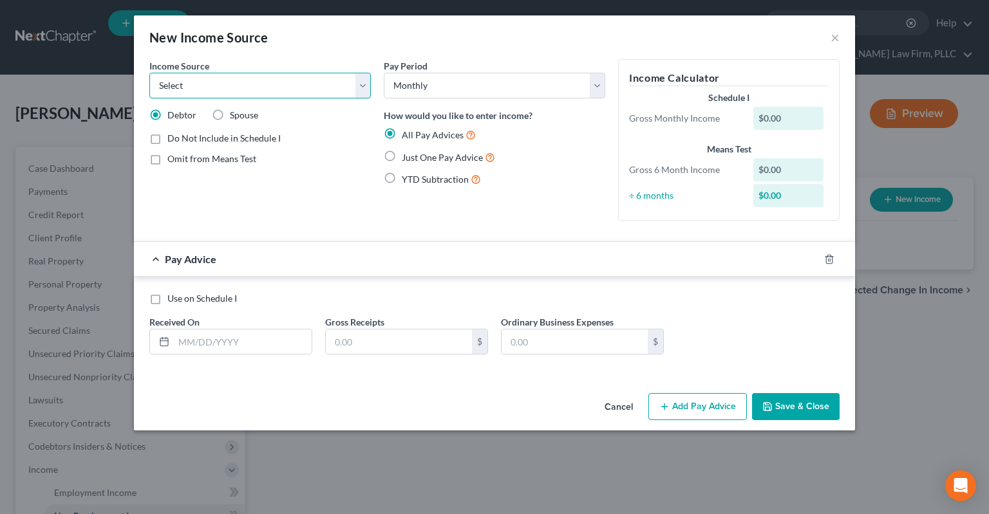
select select "4"
click option "Social Security / Social Security Disability" at bounding box center [0, 0] width 0 height 0
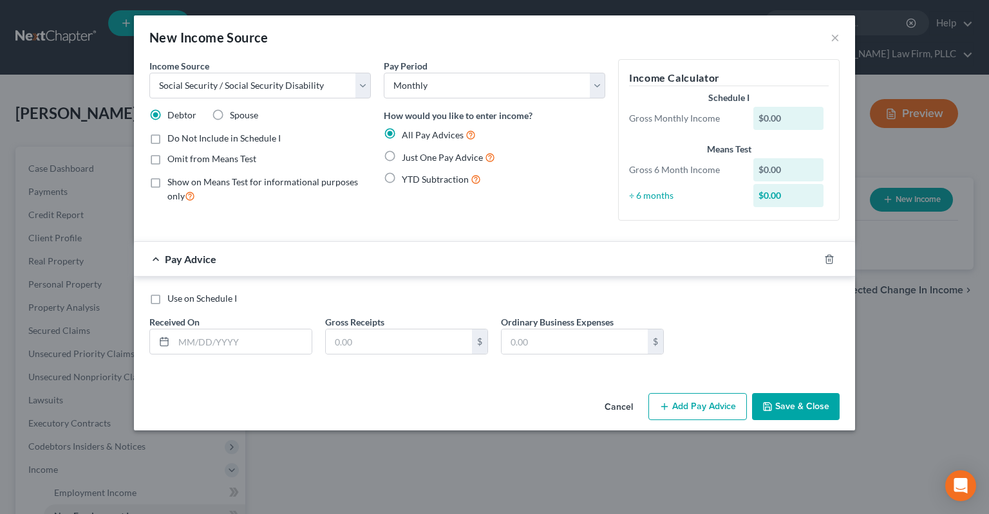
click at [413, 158] on span "Just One Pay Advice" at bounding box center [442, 157] width 81 height 11
click at [402, 153] on label "Just One Pay Advice" at bounding box center [448, 157] width 93 height 15
click at [407, 153] on input "Just One Pay Advice" at bounding box center [411, 154] width 8 height 8
radio input "true"
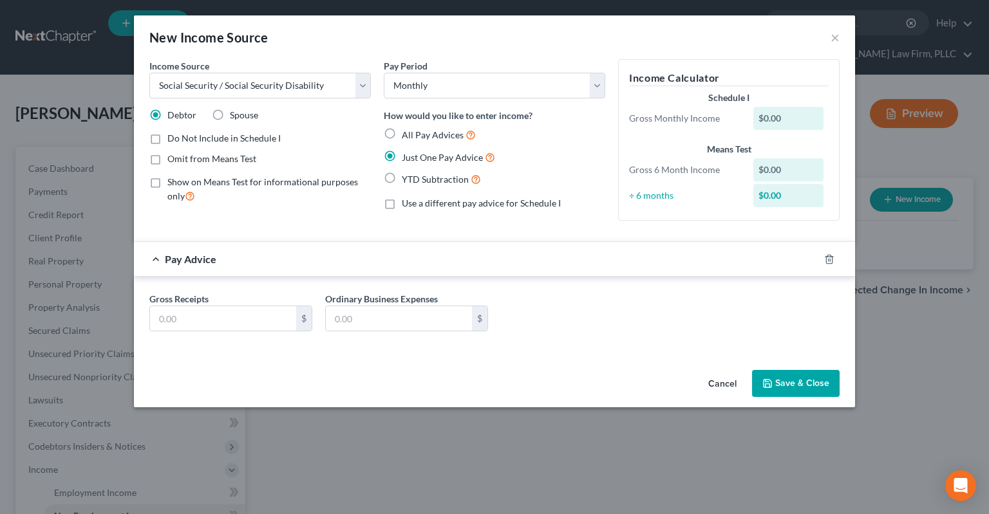
click at [210, 165] on label "Omit from Means Test" at bounding box center [211, 159] width 89 height 13
click at [181, 161] on input "Omit from Means Test" at bounding box center [177, 157] width 8 height 8
checkbox input "true"
click at [227, 328] on input "text" at bounding box center [223, 318] width 146 height 24
type input "1,103"
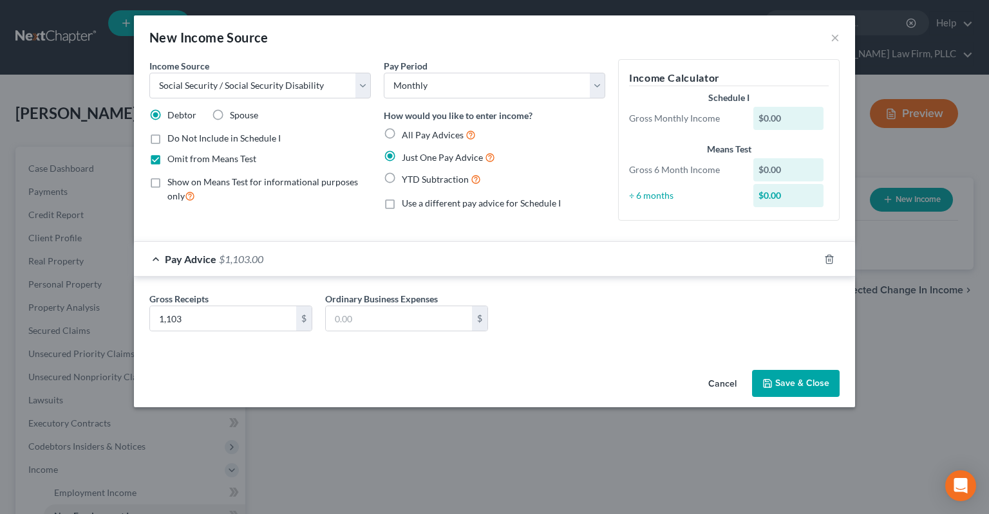
drag, startPoint x: 783, startPoint y: 378, endPoint x: 774, endPoint y: 335, distance: 43.3
click at [785, 378] on button "Save & Close" at bounding box center [796, 383] width 88 height 27
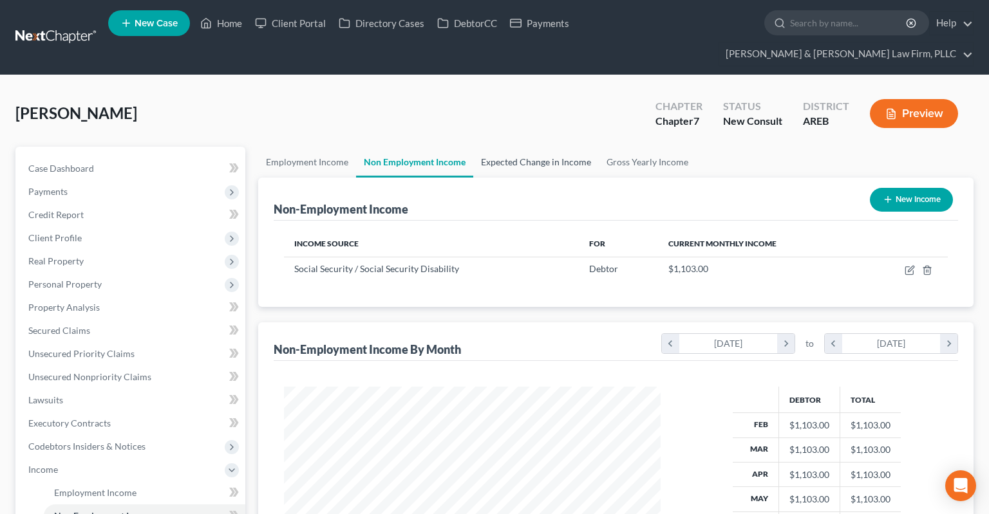
scroll to position [230, 402]
click at [870, 188] on button "New Income" at bounding box center [911, 200] width 83 height 24
select select "0"
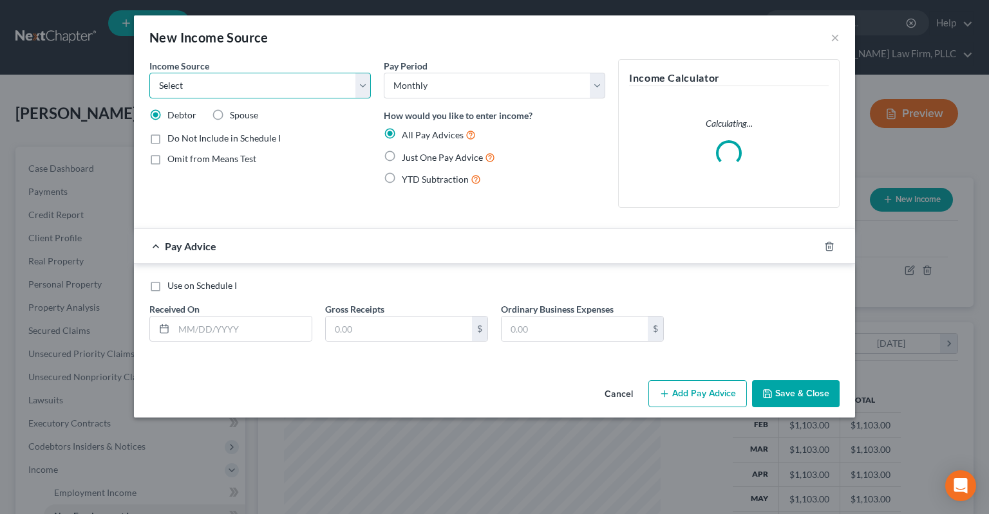
click at [149, 73] on select "Select Unemployment Disability (from employer) Pension Retirement Social Securi…" at bounding box center [259, 86] width 221 height 26
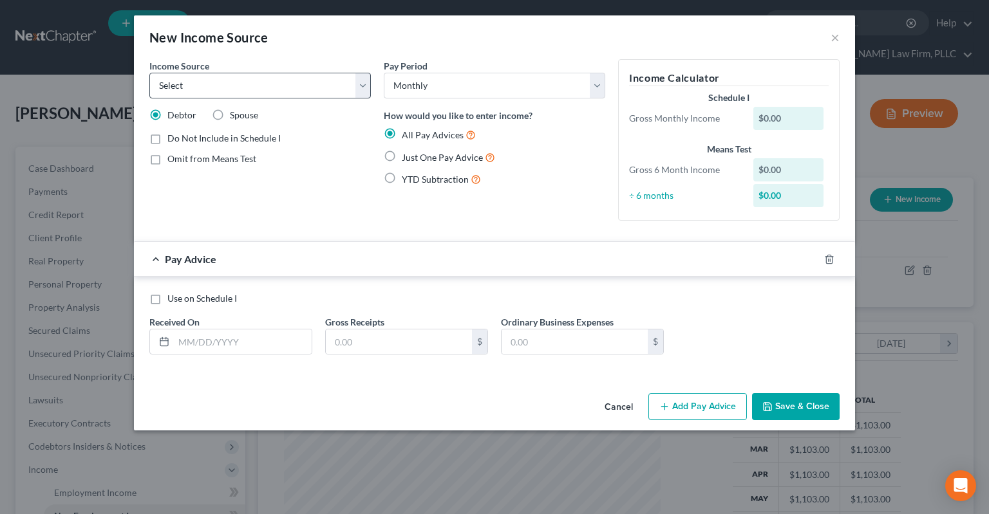
click at [632, 406] on button "Cancel" at bounding box center [618, 408] width 49 height 26
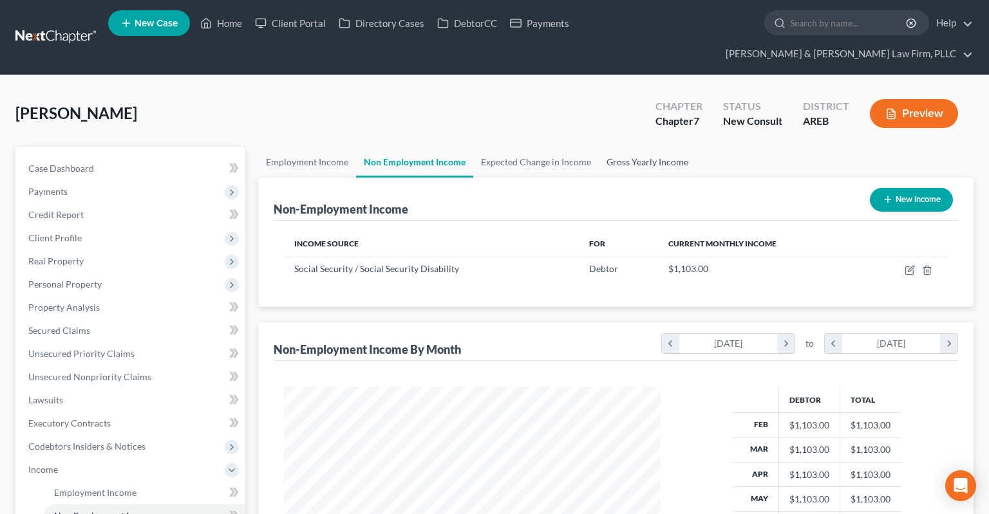
click at [624, 147] on link "Gross Yearly Income" at bounding box center [647, 162] width 97 height 31
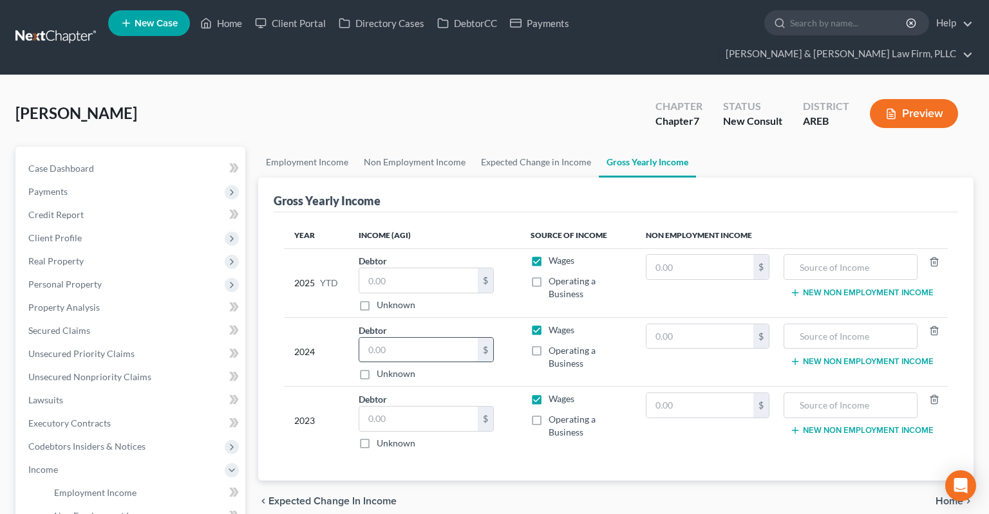
click at [406, 324] on div "Debtor $ Unknown Balance Undetermined $ Unknown" at bounding box center [434, 352] width 151 height 57
click at [415, 338] on input "text" at bounding box center [418, 350] width 118 height 24
click at [424, 338] on input "text" at bounding box center [418, 350] width 118 height 24
type input "6"
type input "16,000"
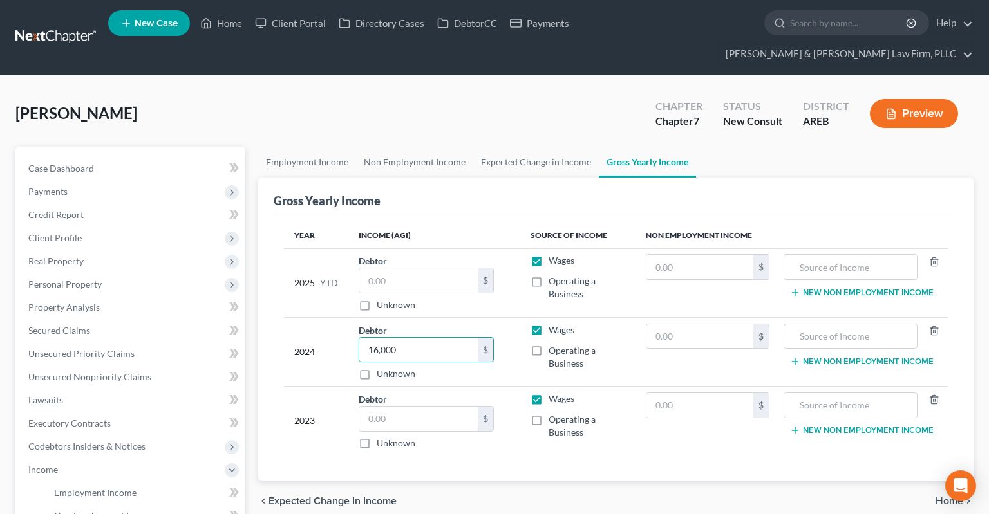
click at [453, 393] on div "Debtor $ Unknown Balance Undetermined $ Unknown" at bounding box center [434, 421] width 151 height 57
click at [450, 407] on input "text" at bounding box center [418, 419] width 118 height 24
click at [300, 107] on div "[PERSON_NAME] Upgraded Chapter Chapter 7 Status New Consult District AREB Previ…" at bounding box center [494, 119] width 958 height 56
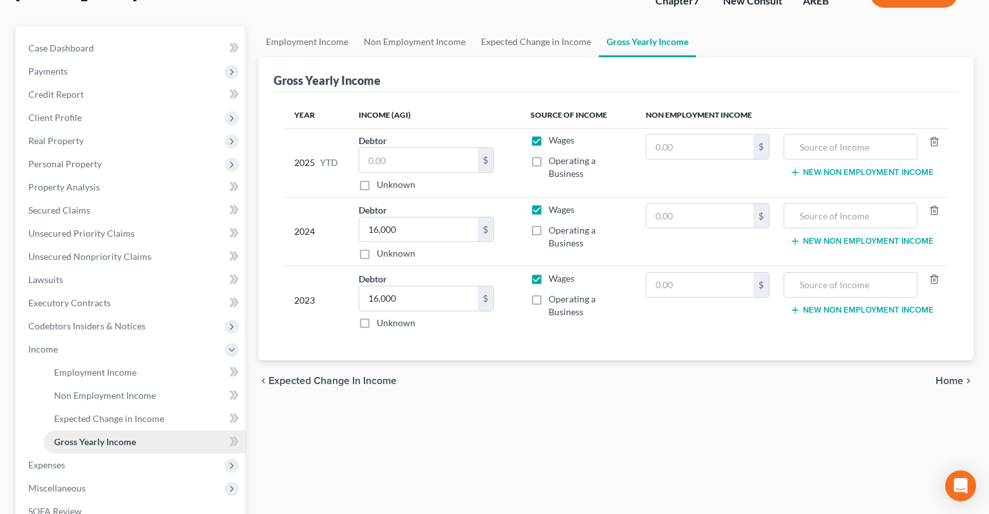
scroll to position [203, 0]
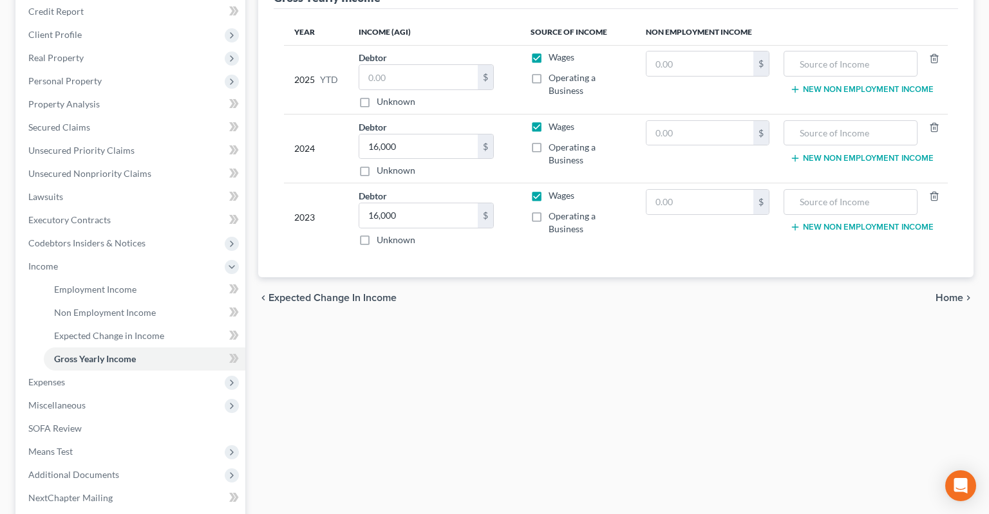
click at [440, 360] on div "Employment Income Non Employment Income Expected Change in Income Gross Yearly …" at bounding box center [616, 268] width 728 height 651
click at [424, 203] on input "16,000" at bounding box center [418, 215] width 118 height 24
click at [447, 337] on div "Employment Income Non Employment Income Expected Change in Income Gross Yearly …" at bounding box center [616, 268] width 728 height 651
click at [438, 203] on input "16,000" at bounding box center [418, 215] width 118 height 24
type input "17,000"
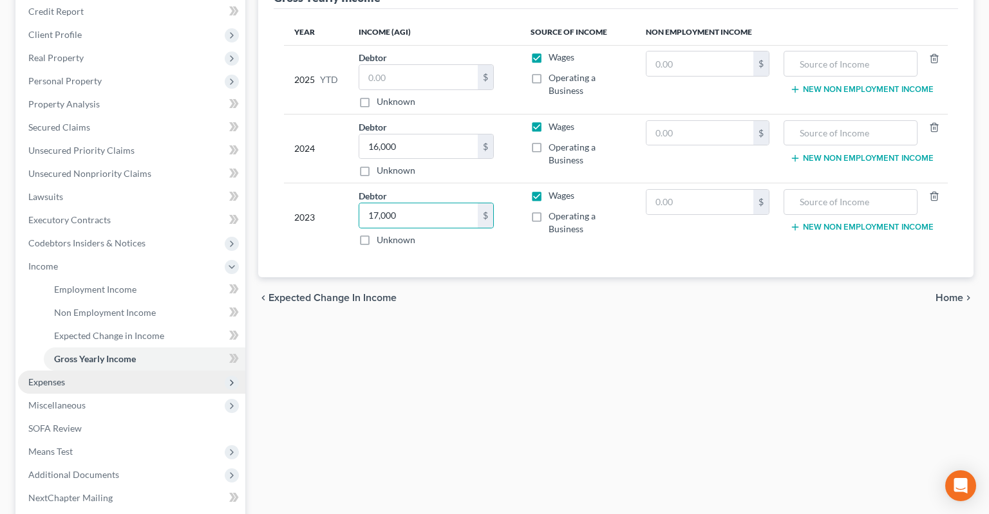
click at [98, 371] on span "Expenses" at bounding box center [131, 382] width 227 height 23
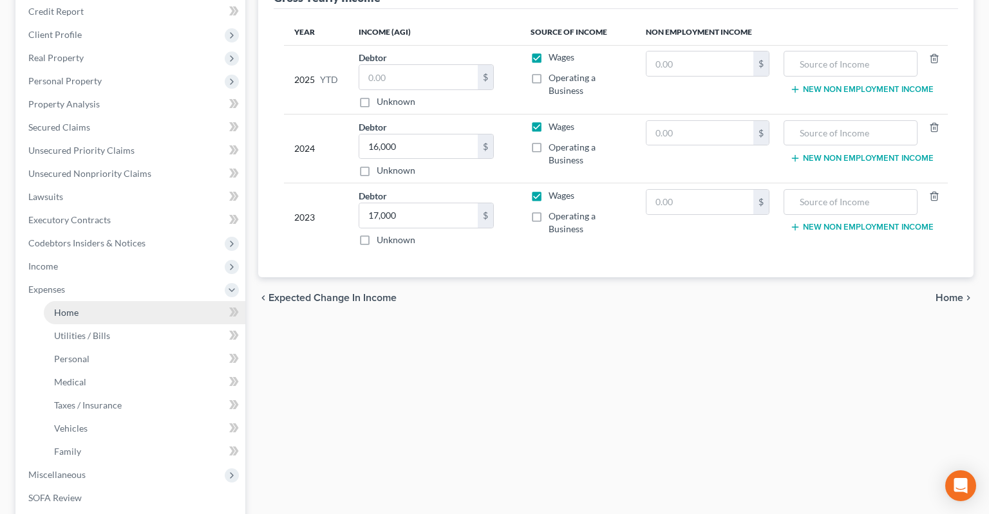
click at [136, 301] on link "Home" at bounding box center [144, 312] width 201 height 23
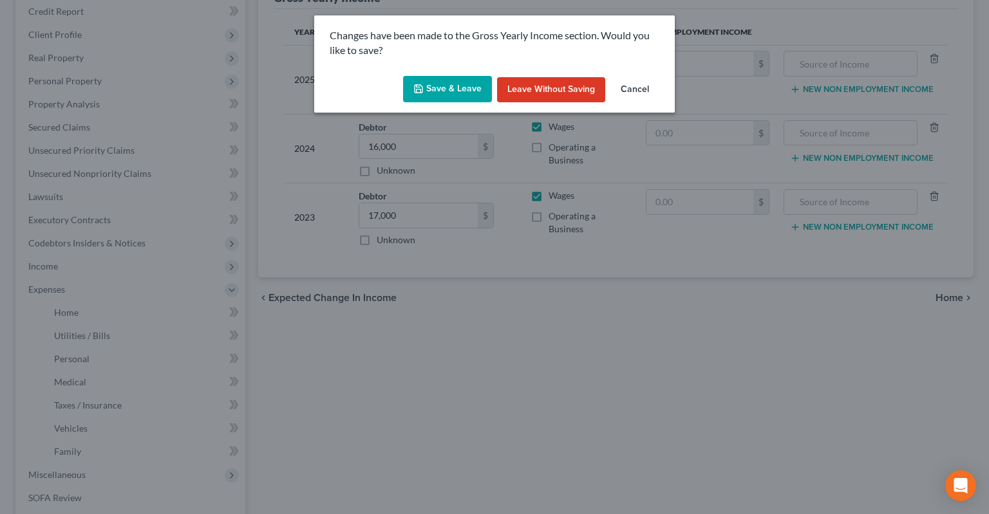
click at [463, 77] on button "Save & Leave" at bounding box center [447, 89] width 89 height 27
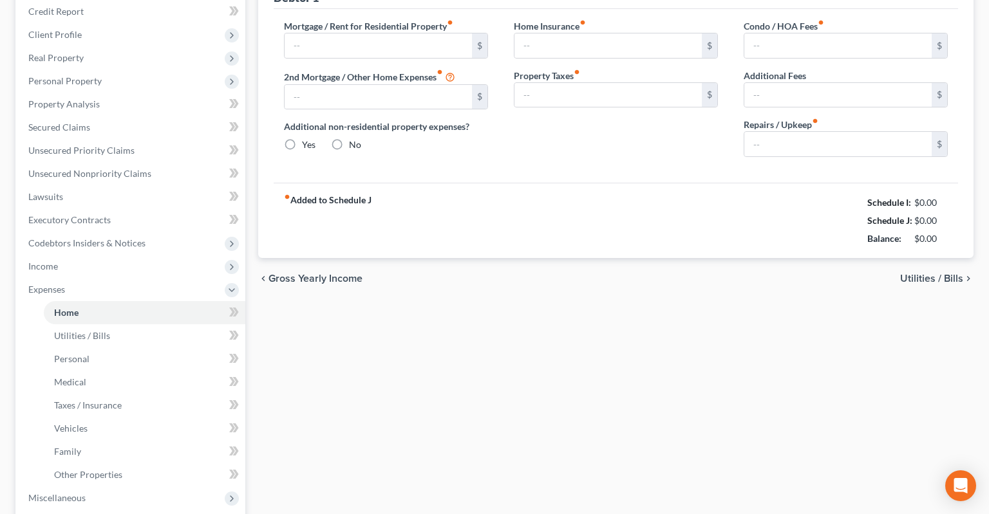
type input "0.00"
radio input "true"
type input "0.00"
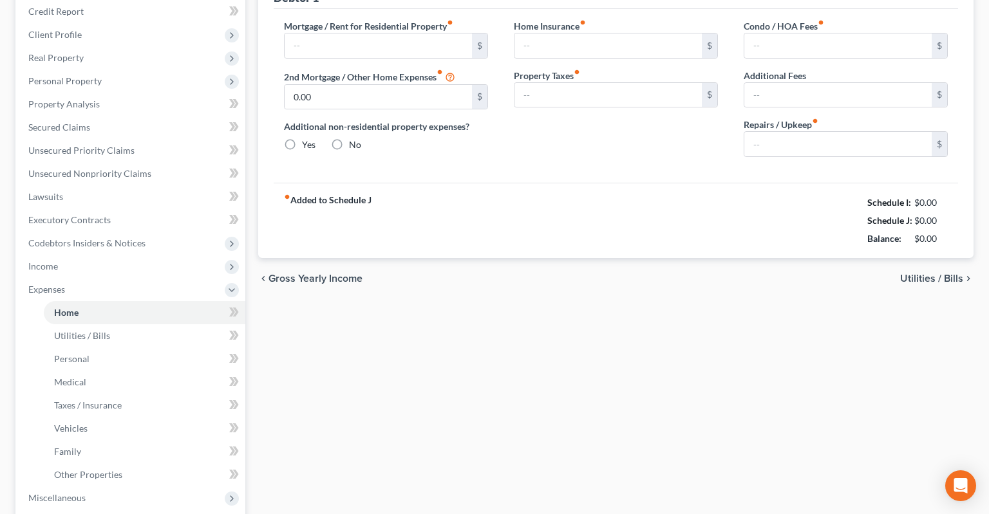
type input "0.00"
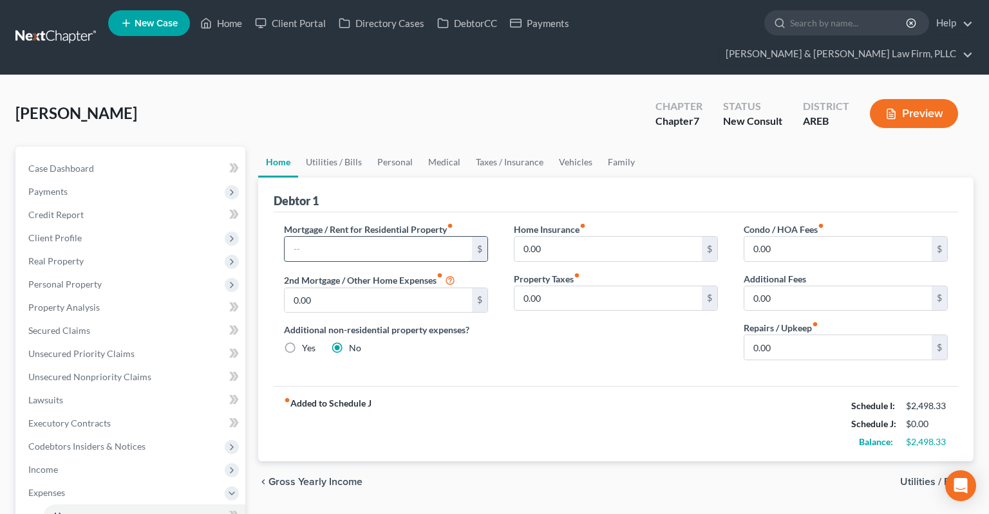
click at [346, 237] on input "text" at bounding box center [378, 249] width 187 height 24
type input "400"
click at [586, 326] on div "Home Insurance fiber_manual_record 0.00 $ Property Taxes fiber_manual_record 0.…" at bounding box center [616, 297] width 230 height 148
click at [346, 147] on link "Utilities / Bills" at bounding box center [333, 162] width 71 height 31
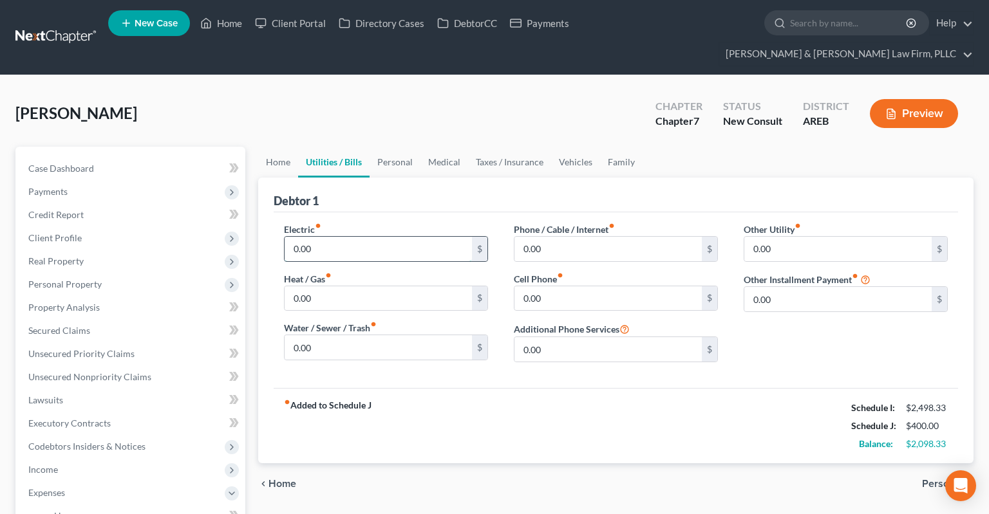
click at [359, 237] on input "0.00" at bounding box center [378, 249] width 187 height 24
type input "125"
drag, startPoint x: 344, startPoint y: 279, endPoint x: 351, endPoint y: 270, distance: 11.9
click at [344, 286] on input "0.00" at bounding box center [378, 298] width 187 height 24
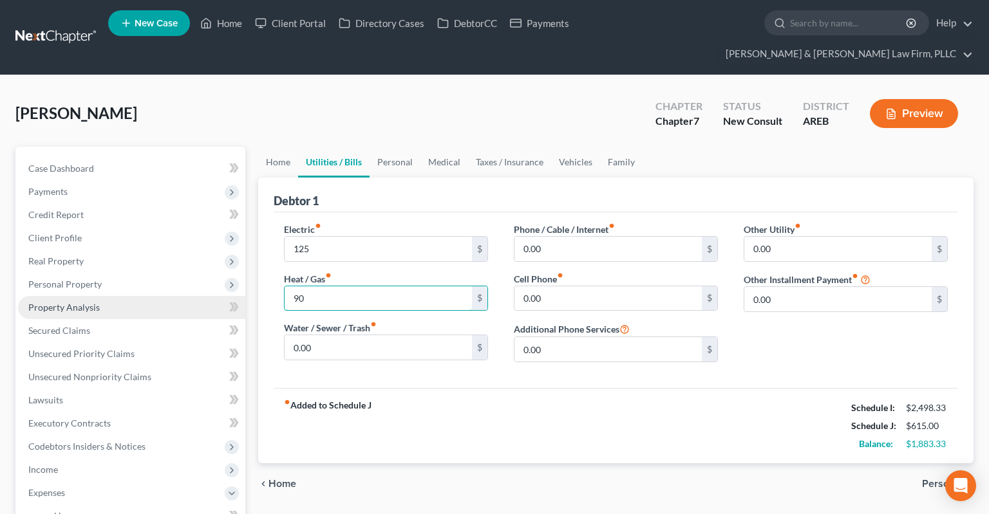
drag, startPoint x: 336, startPoint y: 274, endPoint x: 244, endPoint y: 273, distance: 92.1
click at [285, 286] on input "90" at bounding box center [378, 298] width 187 height 24
type input "50"
click at [356, 335] on input "0.00" at bounding box center [378, 347] width 187 height 24
drag, startPoint x: 362, startPoint y: 274, endPoint x: 238, endPoint y: 279, distance: 124.4
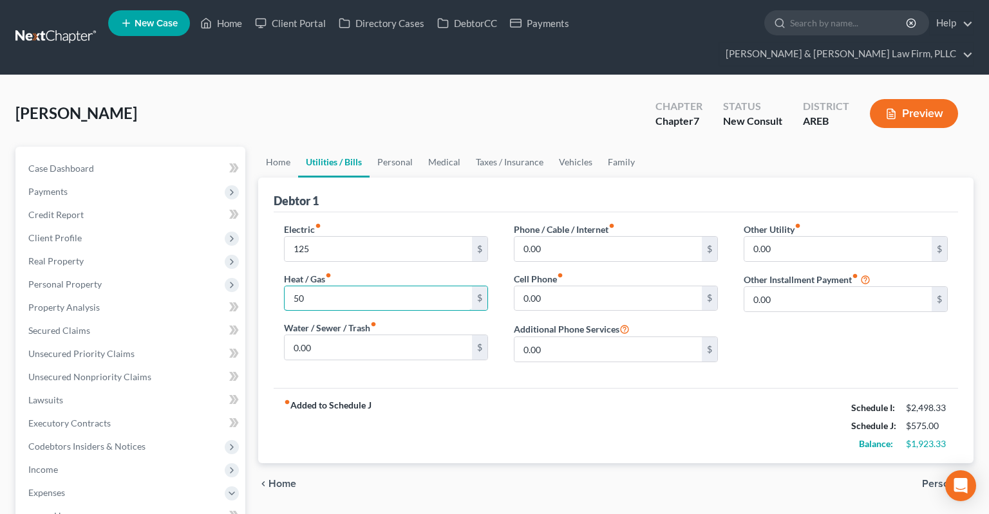
click at [285, 286] on input "50" at bounding box center [378, 298] width 187 height 24
drag, startPoint x: 259, startPoint y: 276, endPoint x: 205, endPoint y: 283, distance: 54.5
click at [285, 286] on input "50" at bounding box center [378, 298] width 187 height 24
click at [375, 335] on input "0.00" at bounding box center [378, 347] width 187 height 24
type input "50"
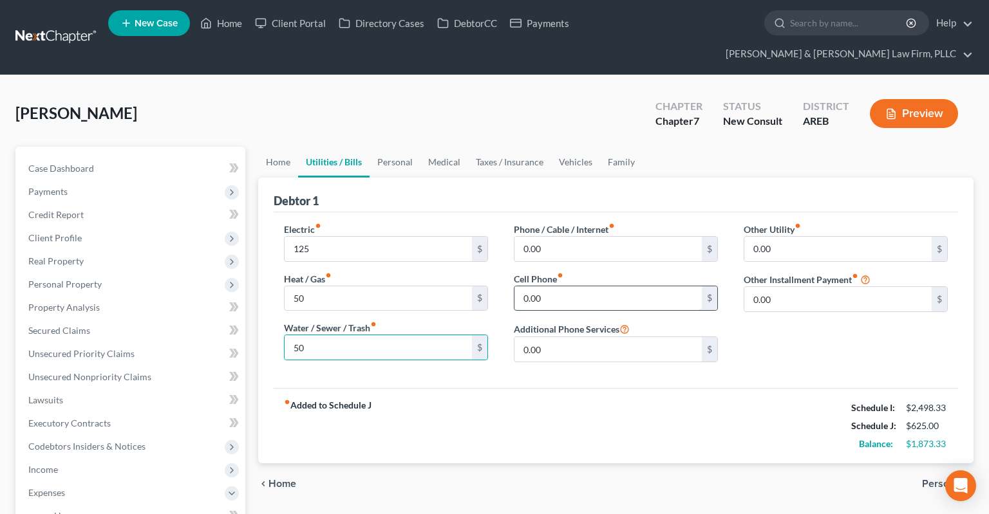
click at [578, 286] on input "0.00" at bounding box center [607, 298] width 187 height 24
type input "40"
click at [573, 237] on input "0.00" at bounding box center [607, 249] width 187 height 24
type input "20"
click at [404, 147] on link "Personal" at bounding box center [394, 162] width 51 height 31
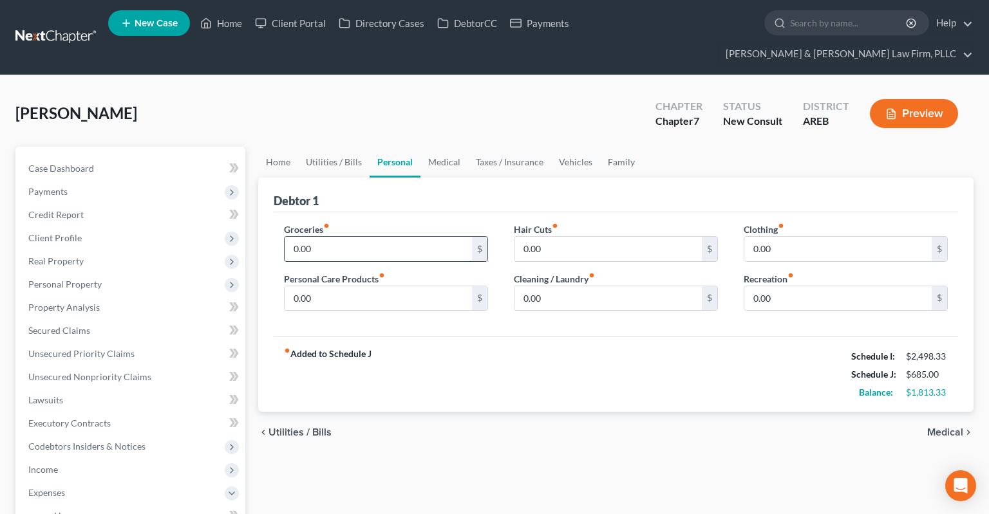
click at [375, 237] on input "0.00" at bounding box center [378, 249] width 187 height 24
drag, startPoint x: 304, startPoint y: 230, endPoint x: 328, endPoint y: 230, distance: 24.5
click at [304, 237] on input "0.00" at bounding box center [378, 249] width 187 height 24
drag, startPoint x: 328, startPoint y: 230, endPoint x: 282, endPoint y: 229, distance: 46.4
click at [285, 237] on input "0.00" at bounding box center [378, 249] width 187 height 24
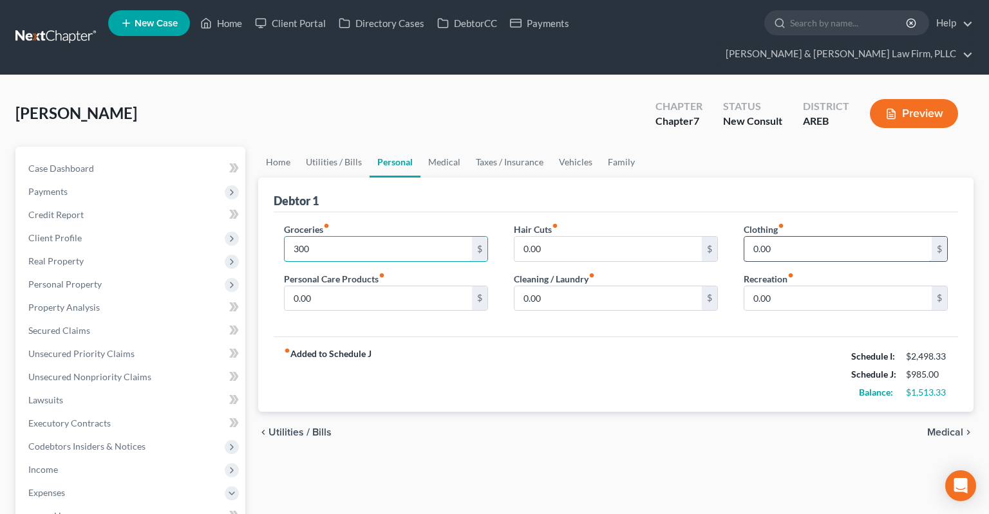
type input "300"
click at [776, 237] on input "0.00" at bounding box center [837, 249] width 187 height 24
type input "100"
click at [401, 286] on input "0.00" at bounding box center [378, 298] width 187 height 24
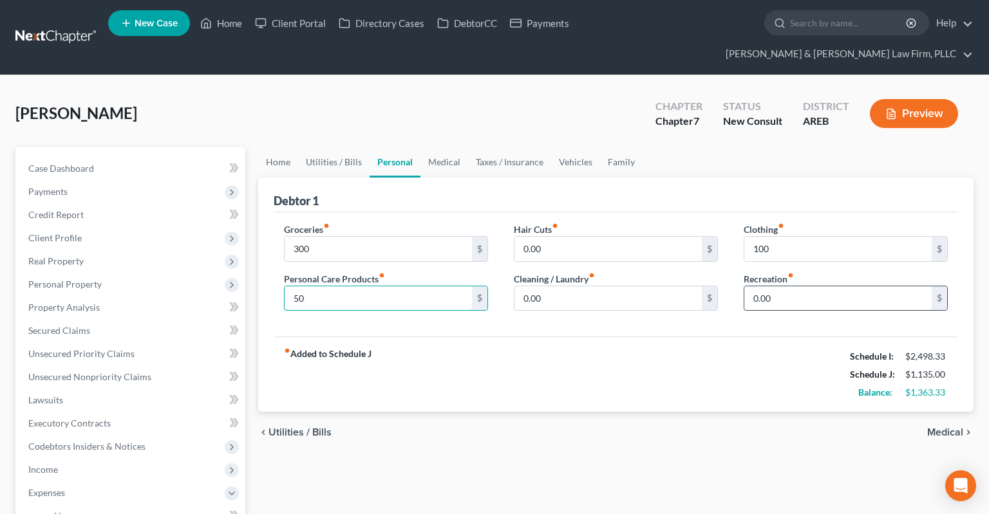
type input "50"
click at [774, 286] on input "0.00" at bounding box center [837, 298] width 187 height 24
type input "100"
click at [446, 147] on link "Medical" at bounding box center [444, 162] width 48 height 31
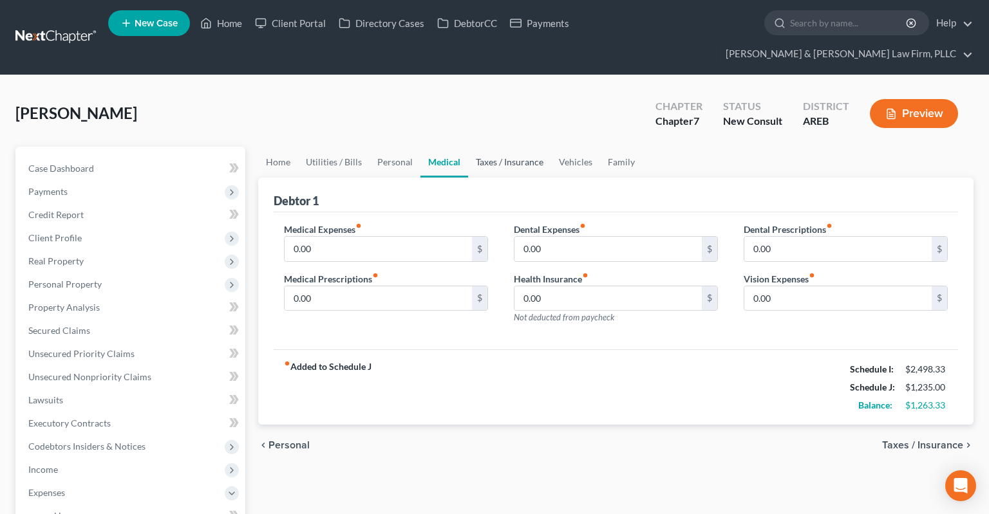
click at [483, 147] on link "Taxes / Insurance" at bounding box center [509, 162] width 83 height 31
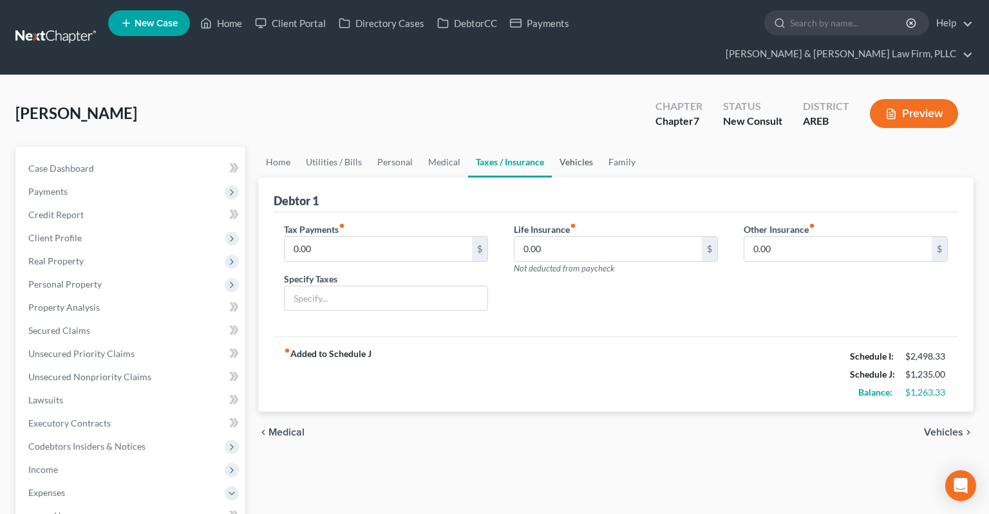
click at [579, 147] on link "Vehicles" at bounding box center [576, 162] width 49 height 31
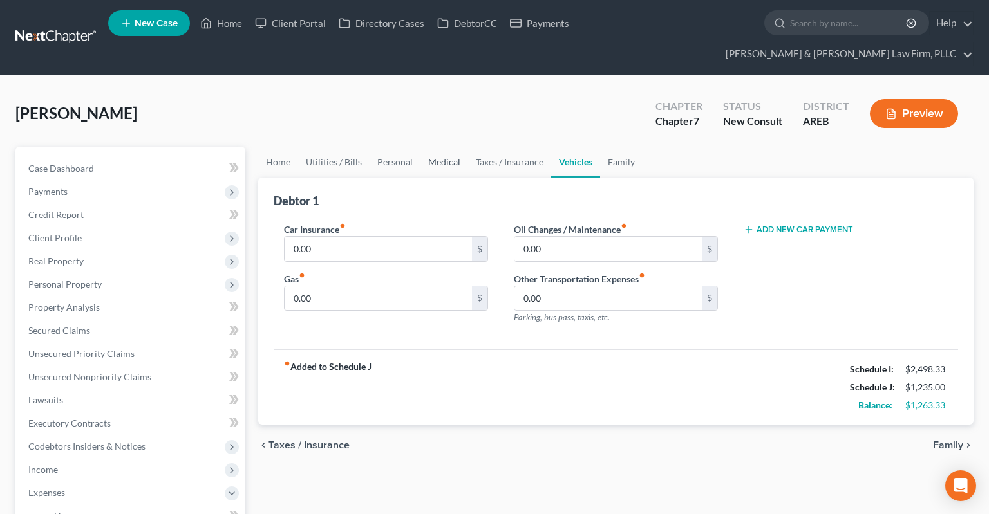
click at [462, 147] on link "Medical" at bounding box center [444, 162] width 48 height 31
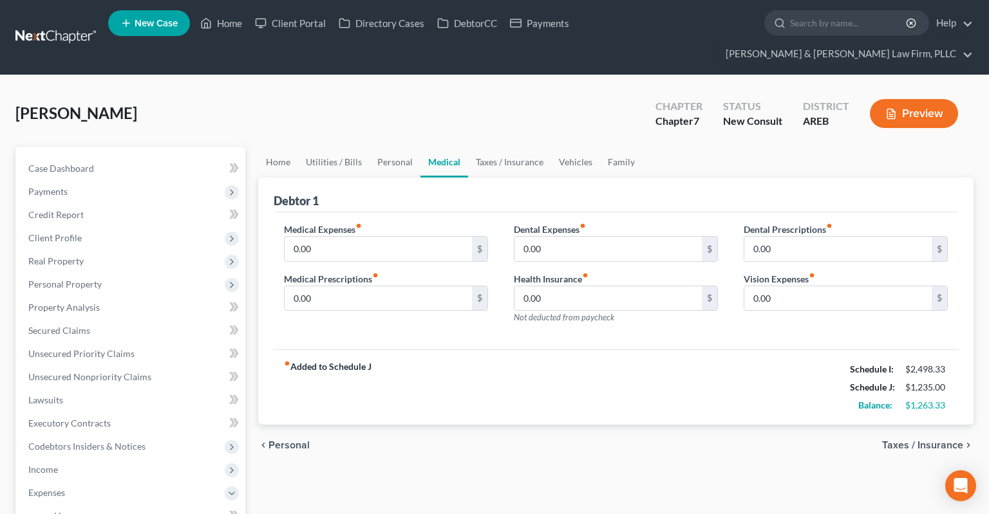
click at [454, 107] on div "[PERSON_NAME] Upgraded Chapter Chapter 7 Status New Consult District AREB Previ…" at bounding box center [494, 119] width 958 height 56
click at [385, 237] on input "0.00" at bounding box center [378, 249] width 187 height 24
type input "20"
click at [510, 147] on link "Taxes / Insurance" at bounding box center [509, 162] width 83 height 31
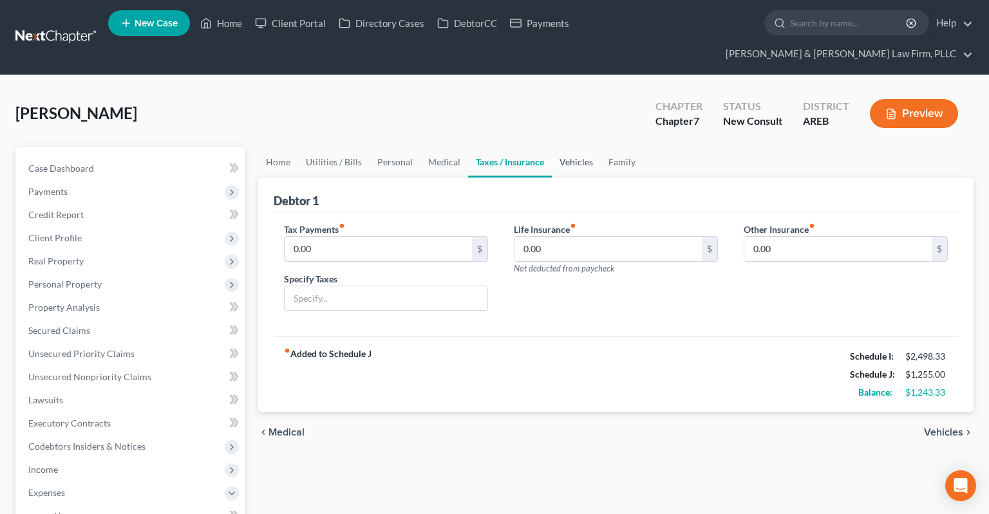
click at [576, 147] on link "Vehicles" at bounding box center [576, 162] width 49 height 31
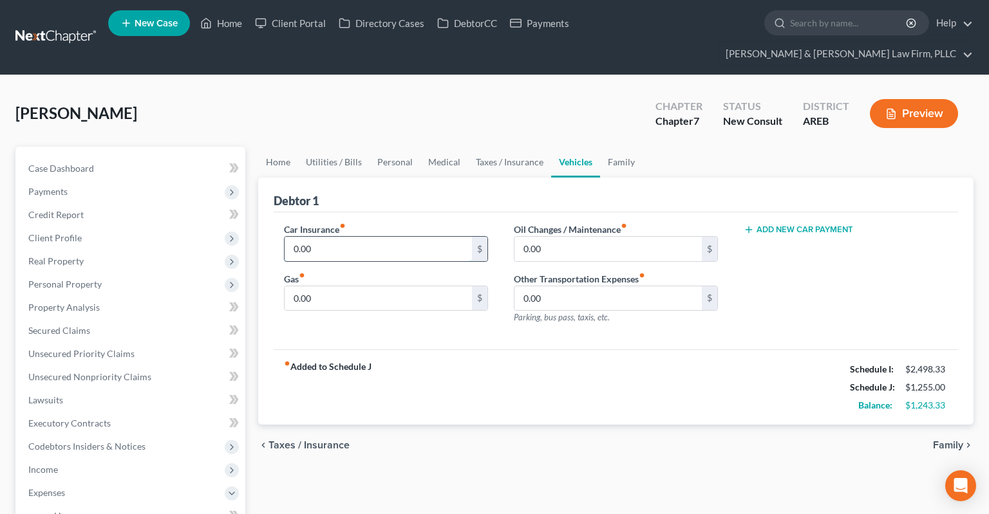
click at [400, 237] on input "0.00" at bounding box center [378, 249] width 187 height 24
type input "104"
click at [422, 286] on input "0.00" at bounding box center [378, 298] width 187 height 24
drag, startPoint x: 330, startPoint y: 293, endPoint x: 341, endPoint y: 281, distance: 16.8
click at [331, 289] on div "Car Insurance fiber_manual_record 104 $ Gas fiber_manual_record 0.00 $" at bounding box center [386, 279] width 230 height 112
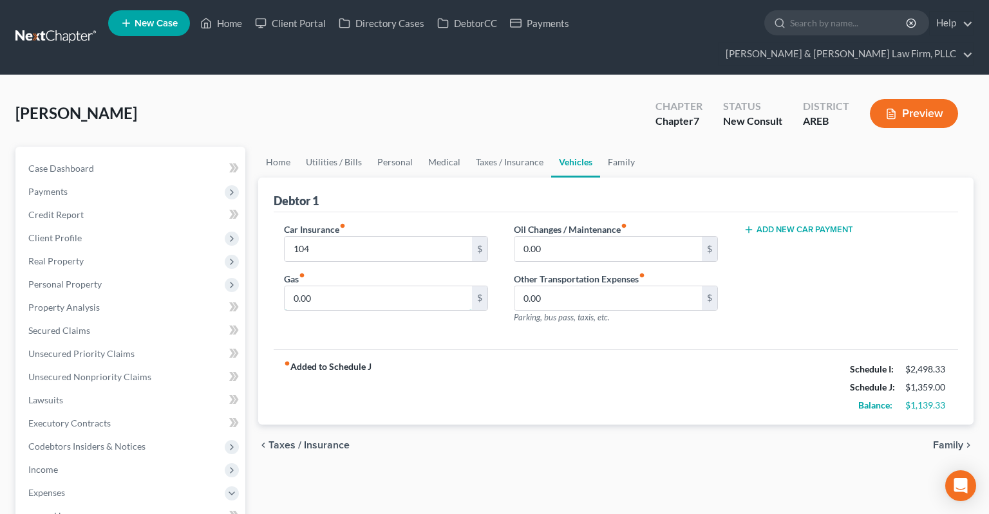
drag, startPoint x: 341, startPoint y: 281, endPoint x: 272, endPoint y: 276, distance: 69.7
click at [285, 286] on input "0.00" at bounding box center [378, 298] width 187 height 24
drag, startPoint x: 292, startPoint y: 273, endPoint x: 282, endPoint y: 276, distance: 10.0
click at [286, 286] on input "0.00" at bounding box center [378, 298] width 187 height 24
type input "260"
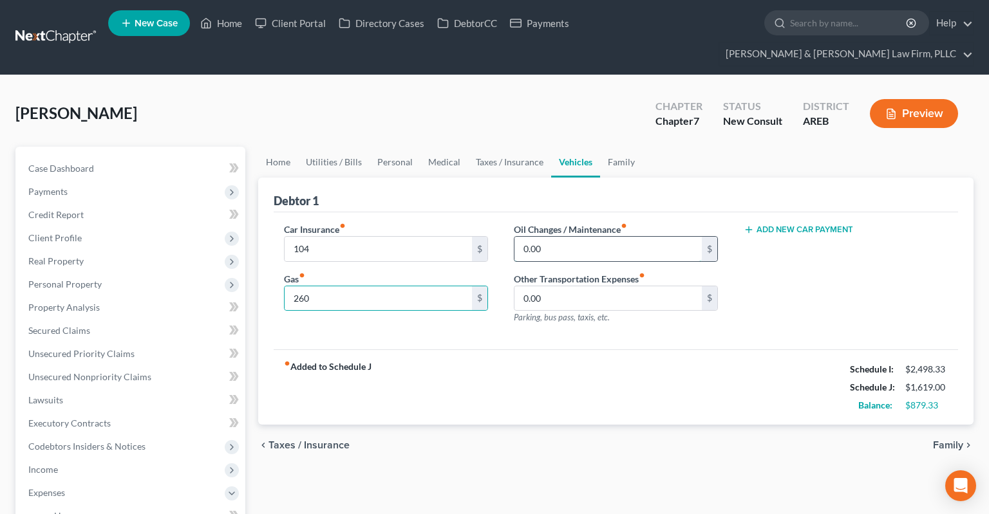
click at [593, 237] on input "0.00" at bounding box center [607, 249] width 187 height 24
type input "100"
click at [624, 147] on link "Family" at bounding box center [621, 162] width 42 height 31
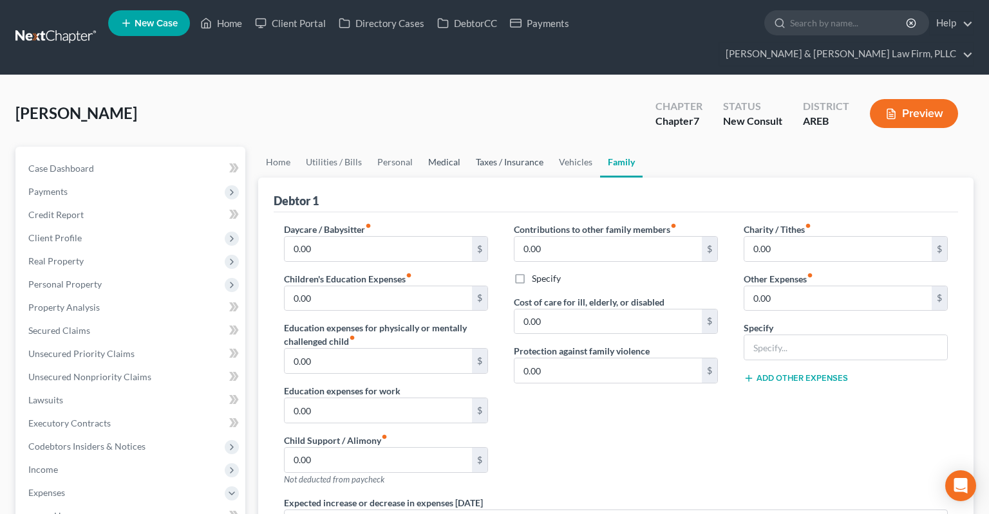
click at [518, 147] on link "Taxes / Insurance" at bounding box center [509, 162] width 83 height 31
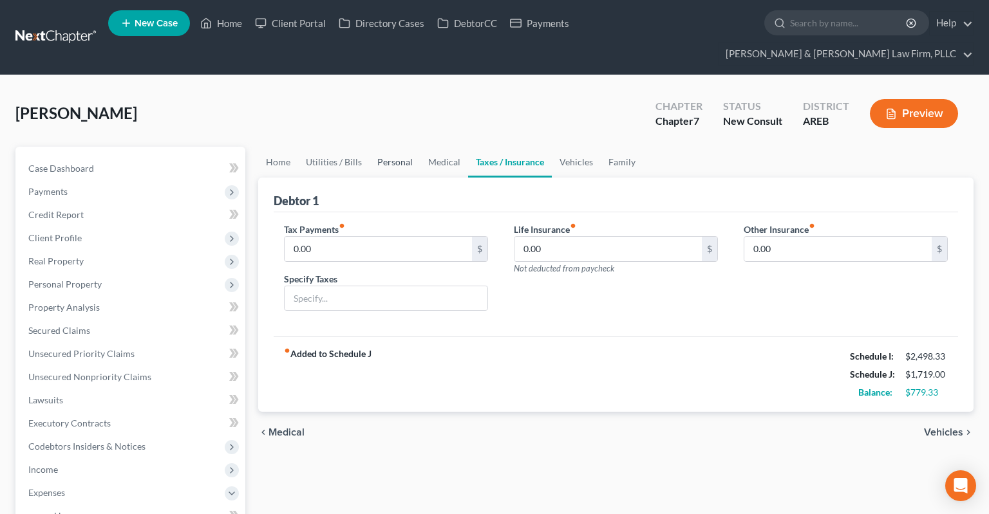
drag, startPoint x: 413, startPoint y: 141, endPoint x: 395, endPoint y: 140, distance: 18.7
click at [411, 147] on link "Personal" at bounding box center [394, 162] width 51 height 31
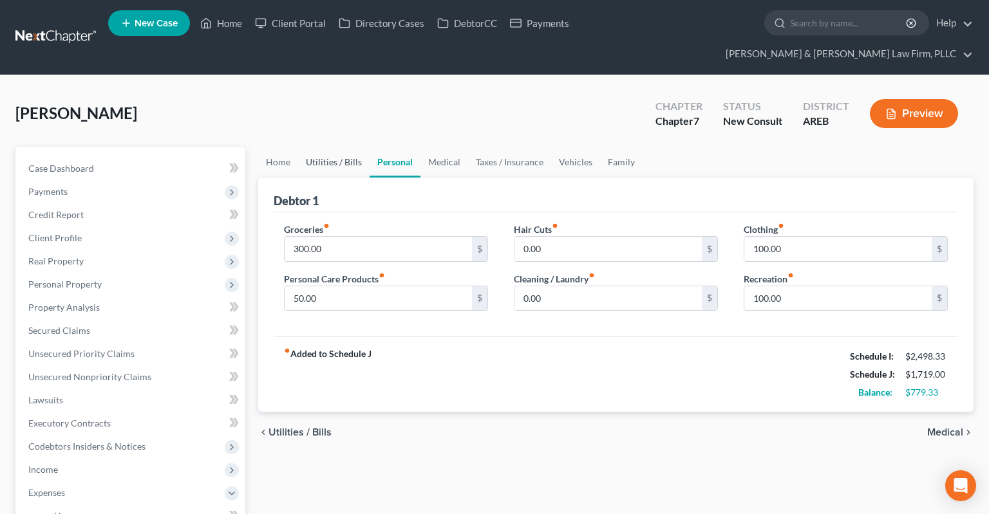
click at [327, 147] on link "Utilities / Bills" at bounding box center [333, 162] width 71 height 31
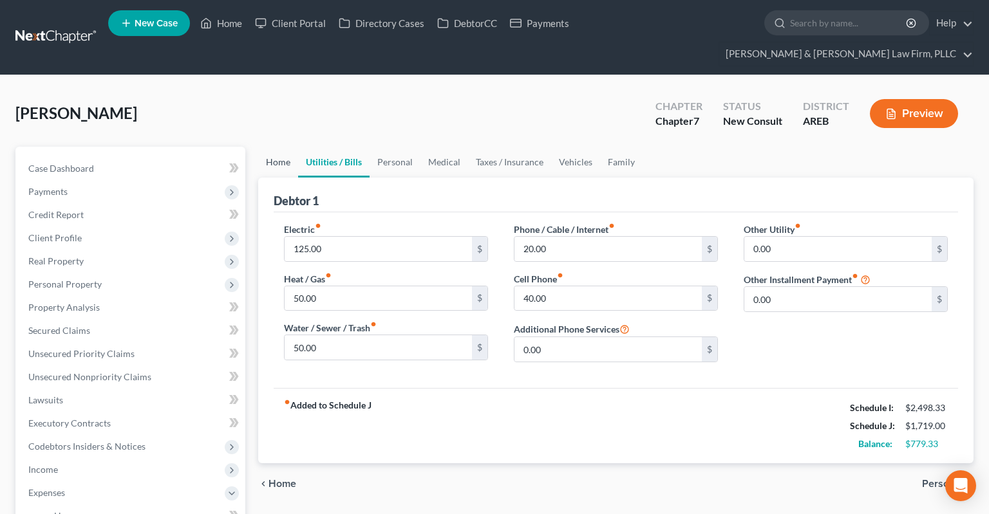
click at [278, 147] on link "Home" at bounding box center [278, 162] width 40 height 31
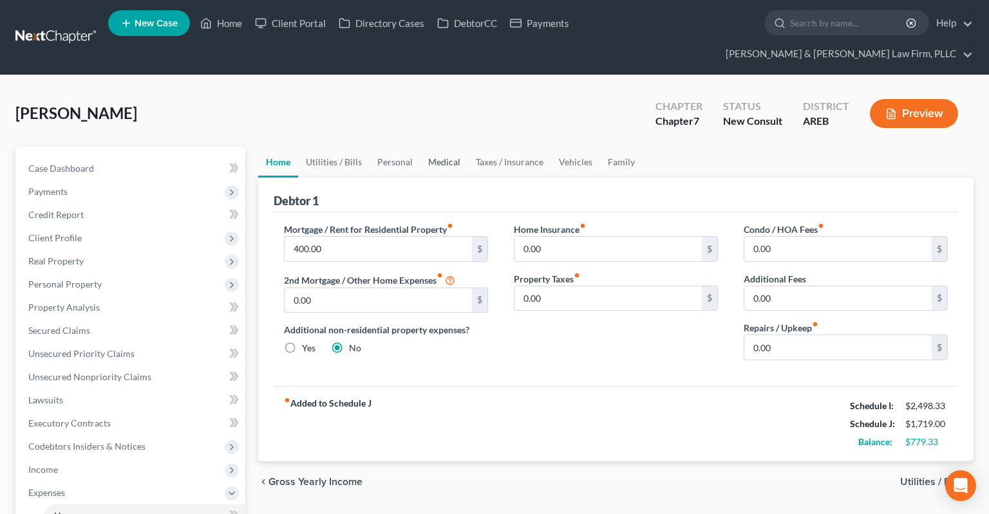
click at [437, 147] on link "Medical" at bounding box center [444, 162] width 48 height 31
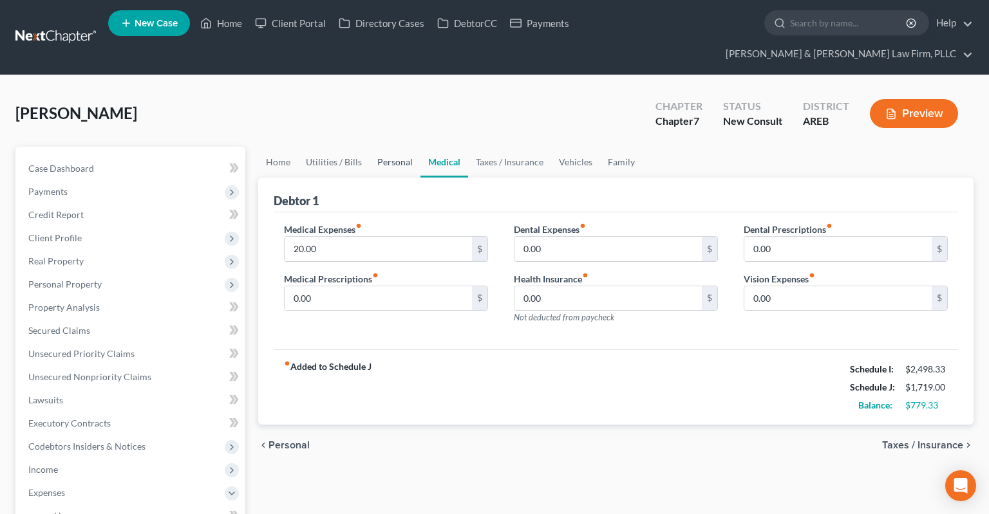
drag, startPoint x: 387, startPoint y: 143, endPoint x: 382, endPoint y: 161, distance: 18.6
click at [387, 147] on link "Personal" at bounding box center [394, 162] width 51 height 31
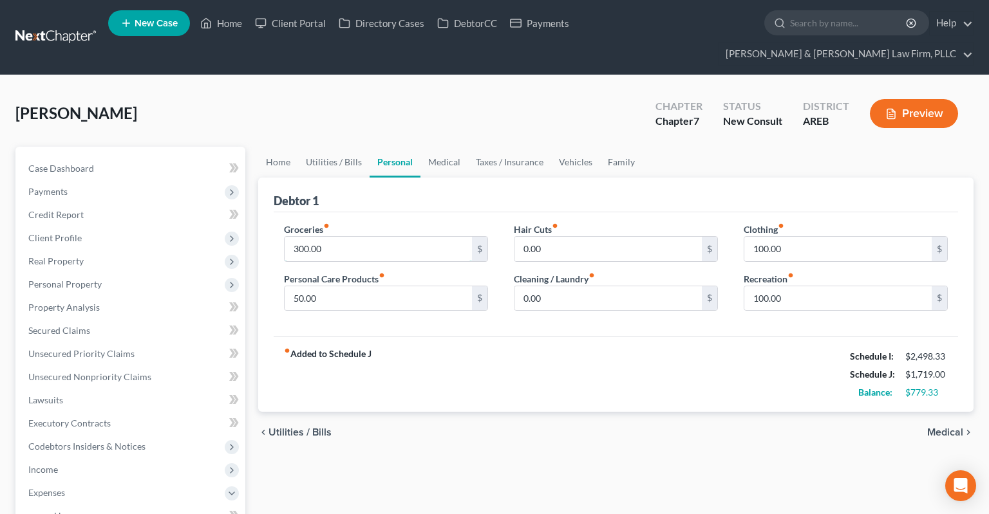
drag, startPoint x: 357, startPoint y: 223, endPoint x: 256, endPoint y: 222, distance: 101.7
click at [285, 237] on input "300.00" at bounding box center [378, 249] width 187 height 24
drag, startPoint x: 254, startPoint y: 221, endPoint x: 234, endPoint y: 214, distance: 21.2
click at [285, 237] on input "300.00" at bounding box center [378, 249] width 187 height 24
click at [494, 109] on div "[PERSON_NAME] Upgraded Chapter Chapter 7 Status New Consult District AREB Previ…" at bounding box center [494, 119] width 958 height 56
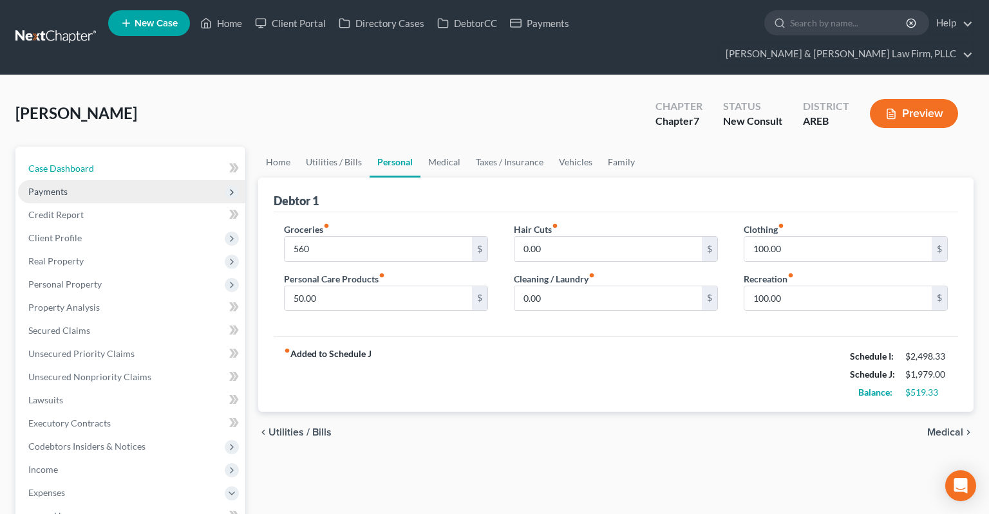
click at [160, 157] on link "Case Dashboard" at bounding box center [131, 168] width 227 height 23
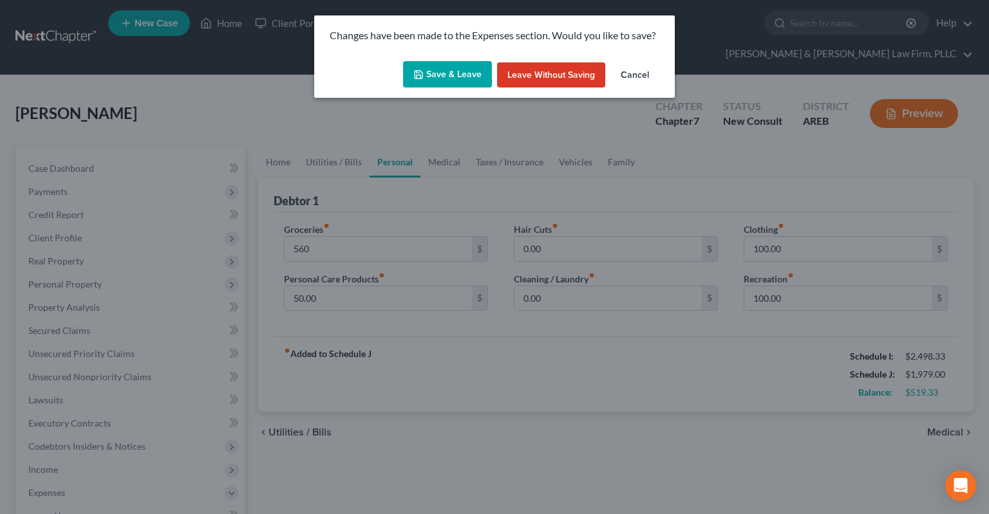
click at [439, 79] on button "Save & Leave" at bounding box center [447, 74] width 89 height 27
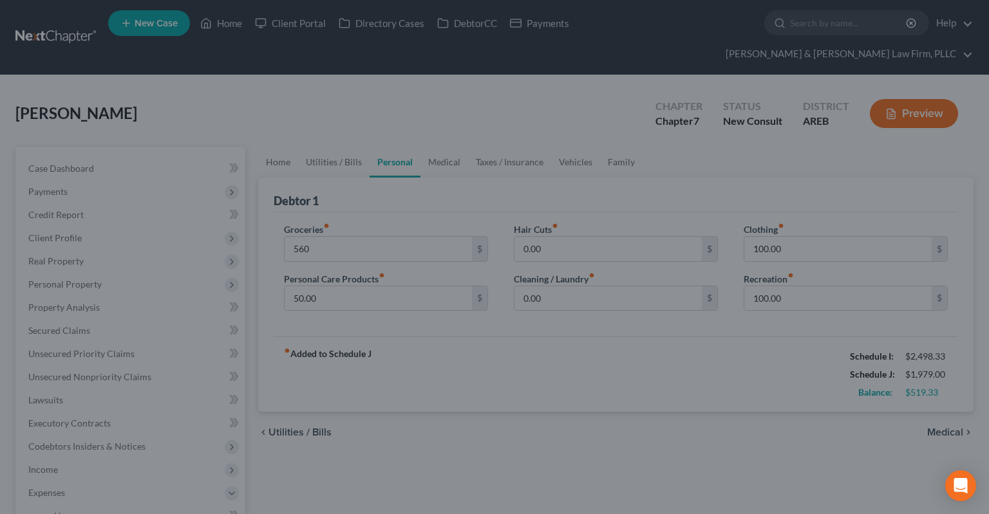
type input "560.00"
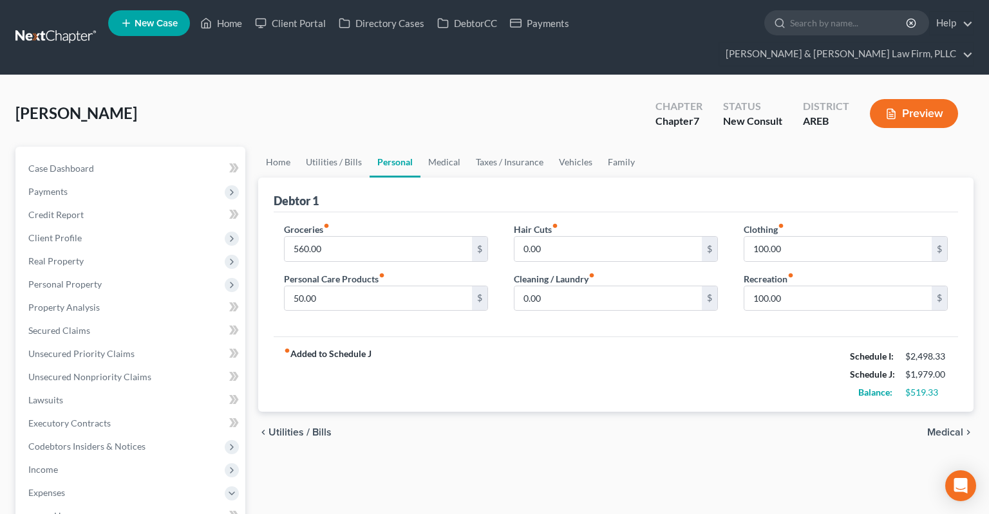
select select "2"
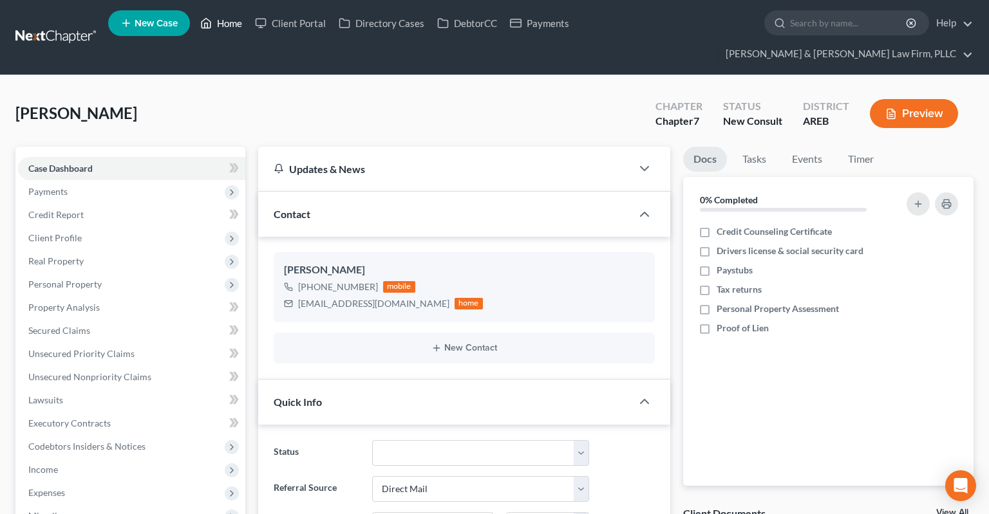
click at [228, 24] on link "Home" at bounding box center [221, 23] width 55 height 23
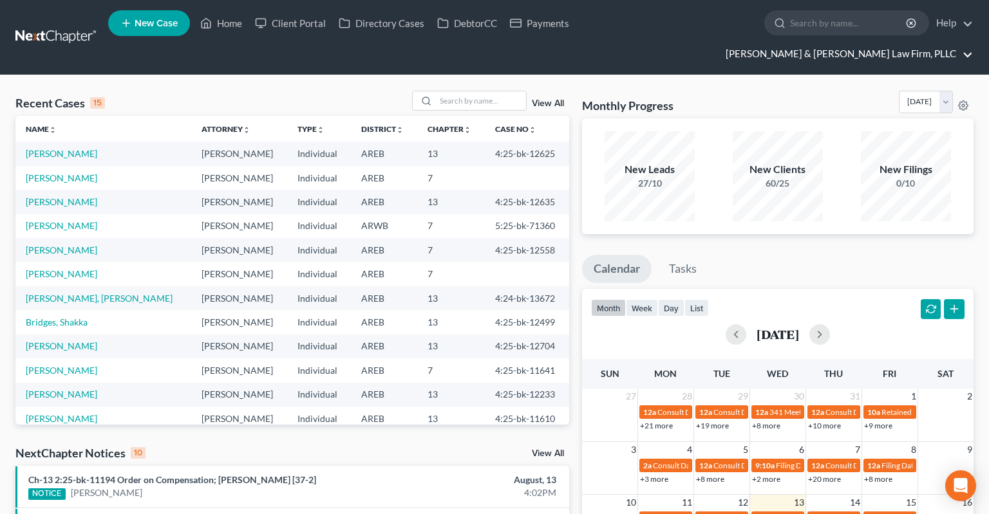
click at [926, 42] on link "[PERSON_NAME] & [PERSON_NAME] Law Firm, PLLC" at bounding box center [846, 53] width 254 height 23
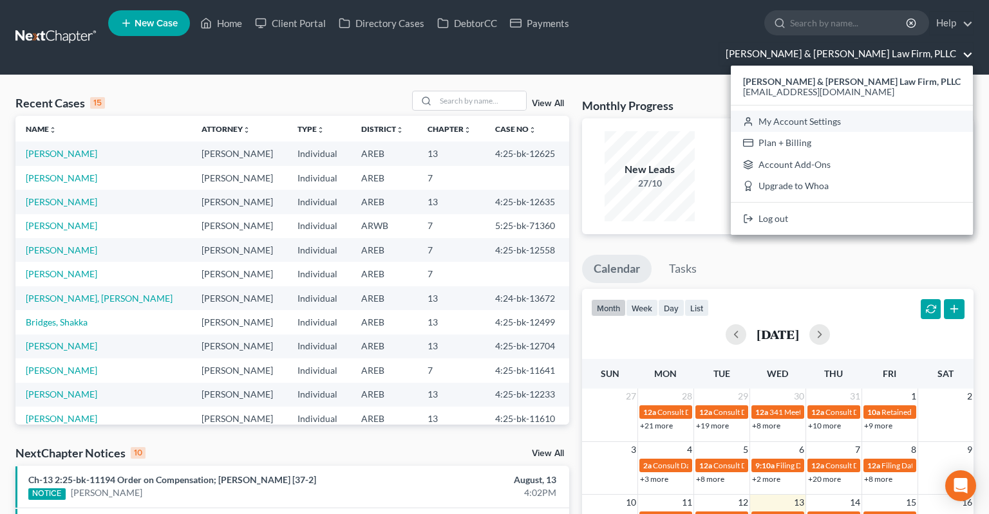
click at [868, 111] on link "My Account Settings" at bounding box center [852, 122] width 242 height 22
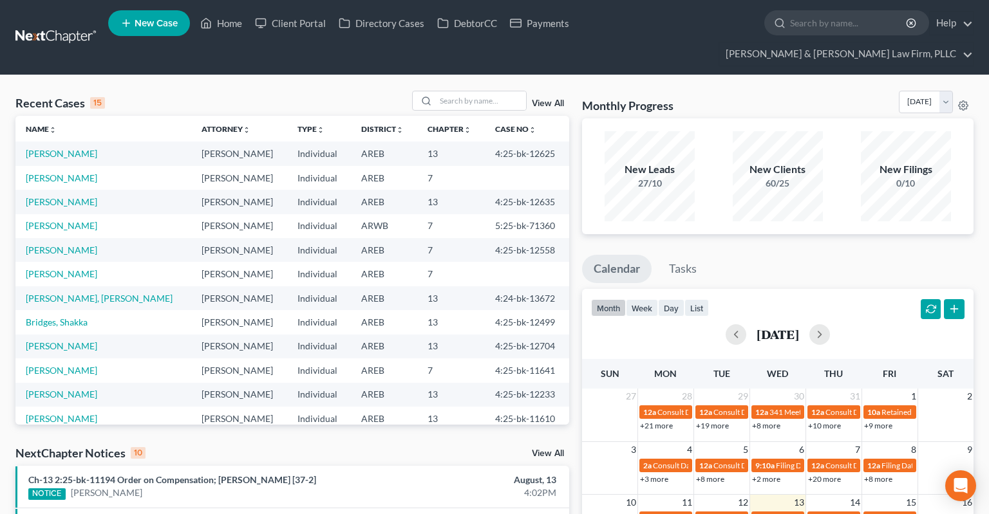
select select "5"
select select "23"
select select "2"
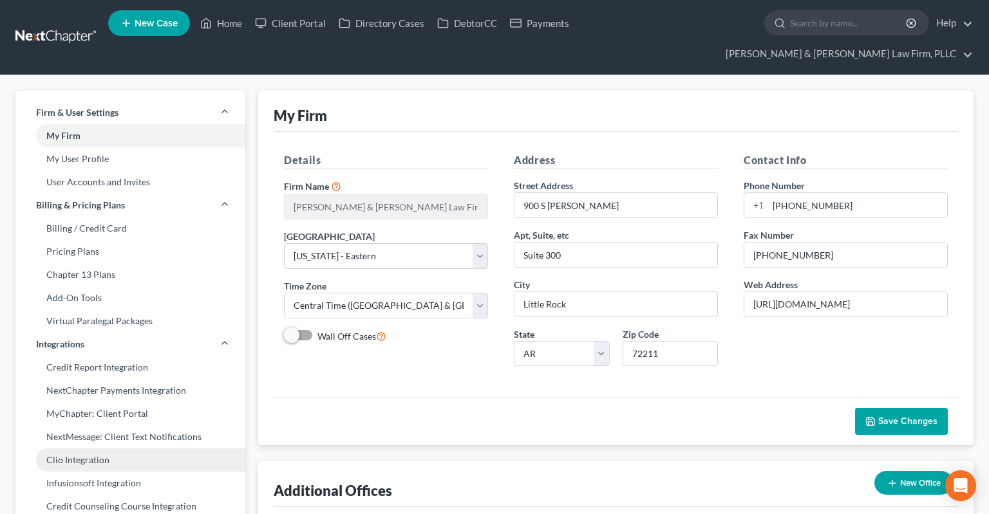
click at [115, 449] on link "Clio Integration" at bounding box center [130, 460] width 230 height 23
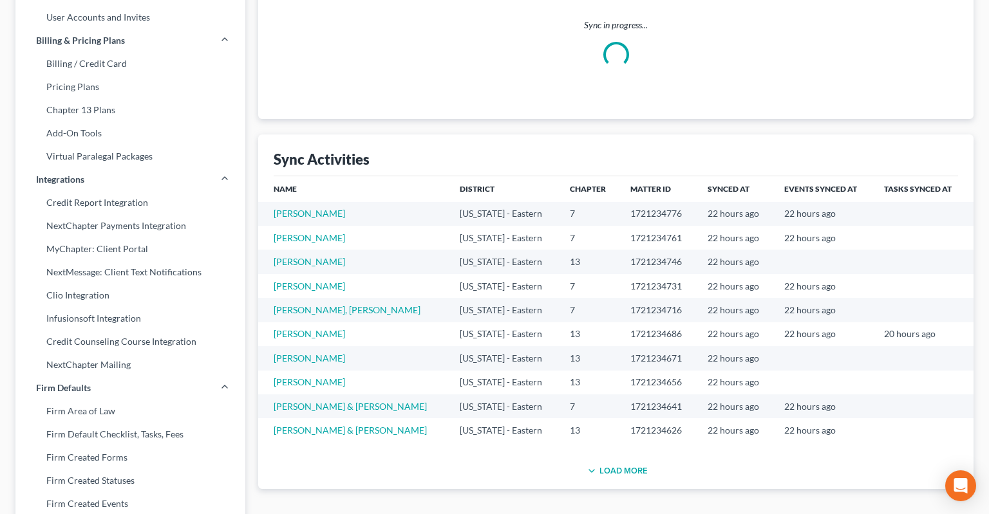
scroll to position [203, 0]
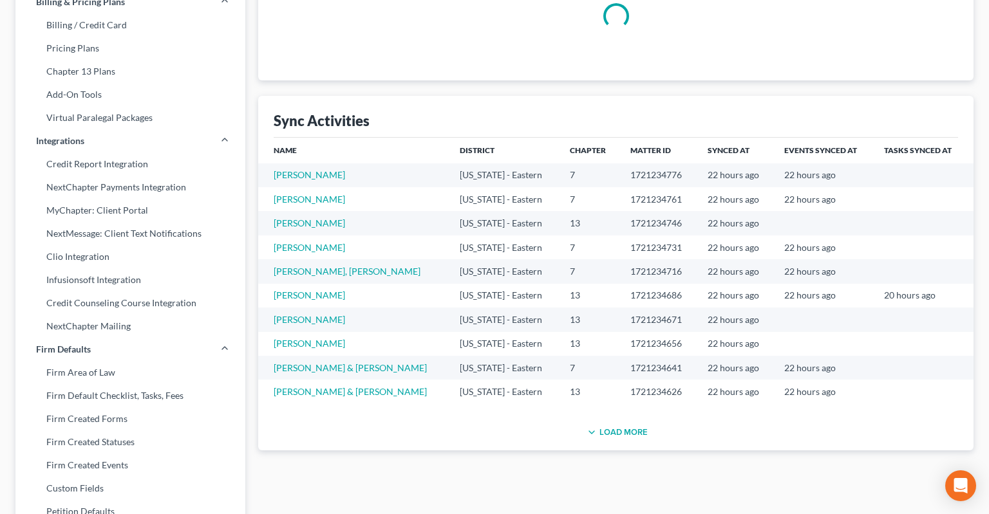
click at [632, 425] on button "Load More" at bounding box center [616, 432] width 64 height 15
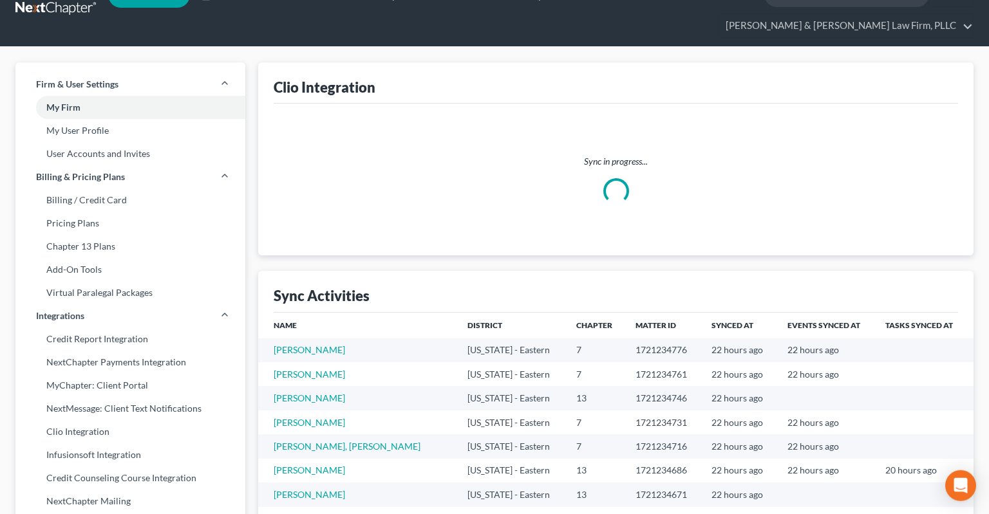
scroll to position [0, 0]
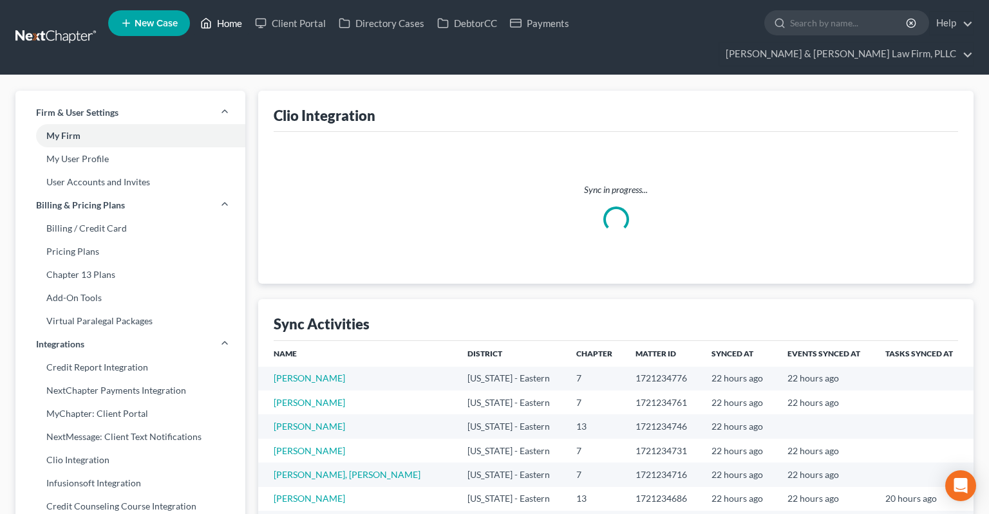
click at [220, 28] on link "Home" at bounding box center [221, 23] width 55 height 23
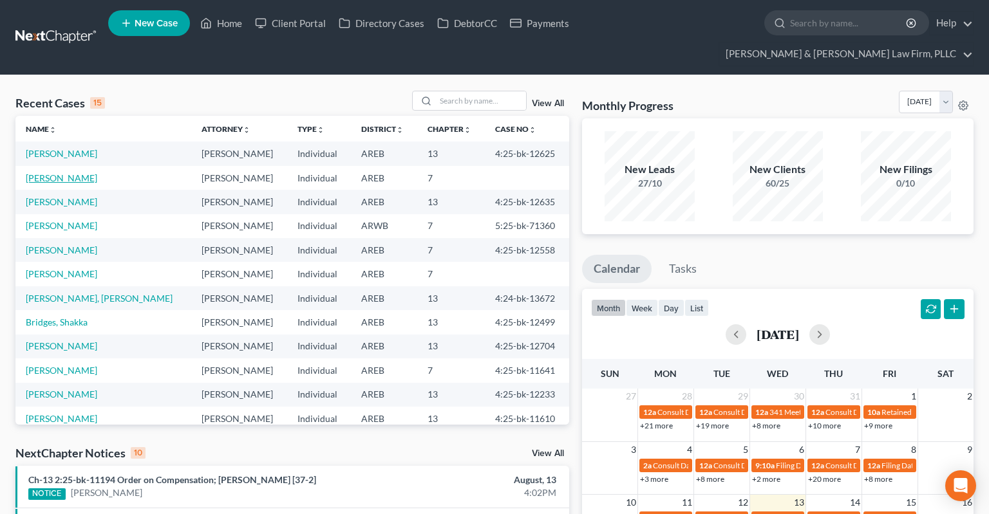
click at [75, 173] on link "[PERSON_NAME]" at bounding box center [61, 178] width 71 height 11
select select "2"
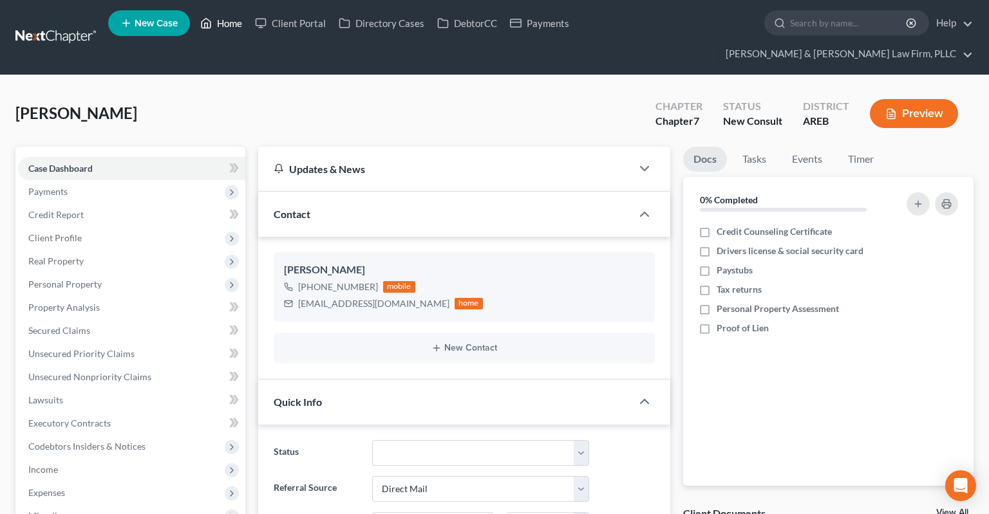
click at [231, 22] on link "Home" at bounding box center [221, 23] width 55 height 23
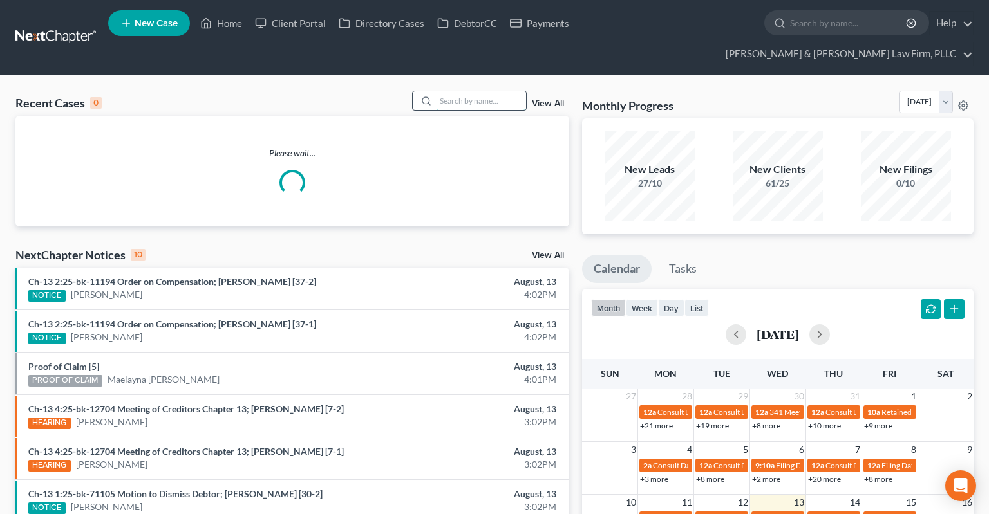
click at [441, 91] on input "search" at bounding box center [481, 100] width 90 height 19
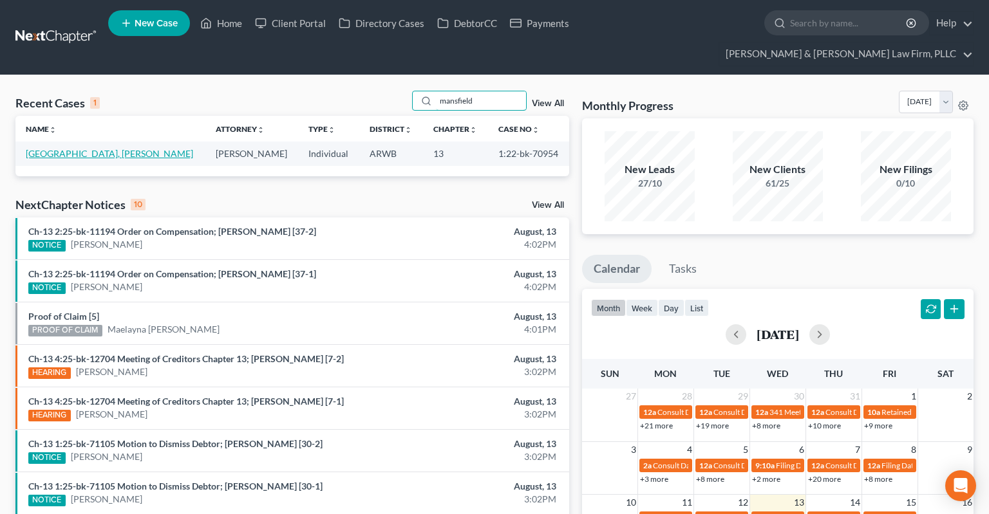
type input "mansfield"
click at [77, 148] on link "[GEOGRAPHIC_DATA], [PERSON_NAME]" at bounding box center [109, 153] width 167 height 11
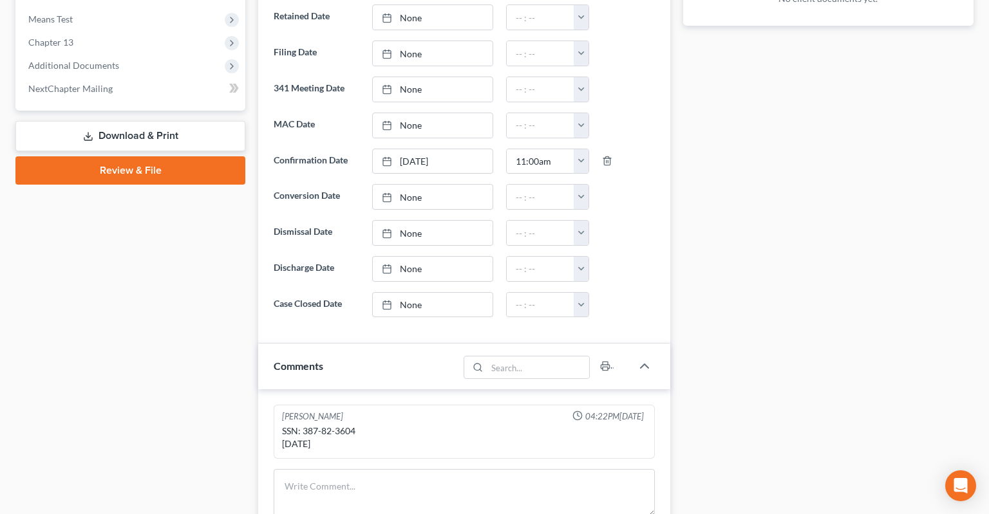
scroll to position [407, 0]
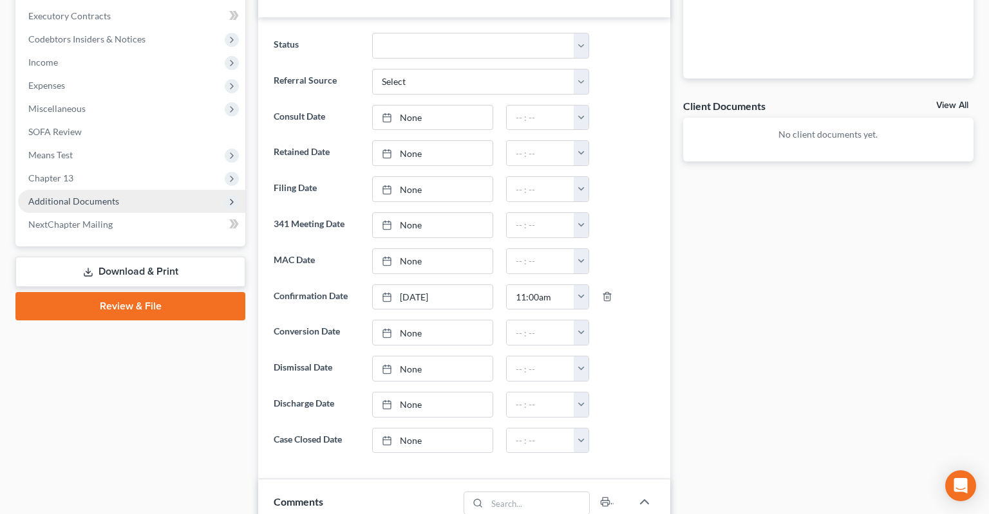
click at [138, 190] on span "Additional Documents" at bounding box center [131, 201] width 227 height 23
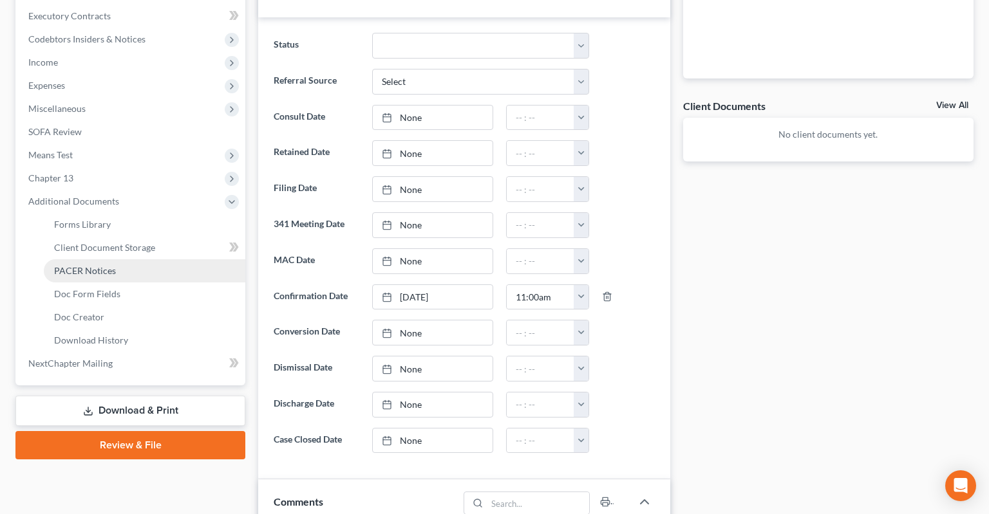
click at [125, 259] on link "PACER Notices" at bounding box center [144, 270] width 201 height 23
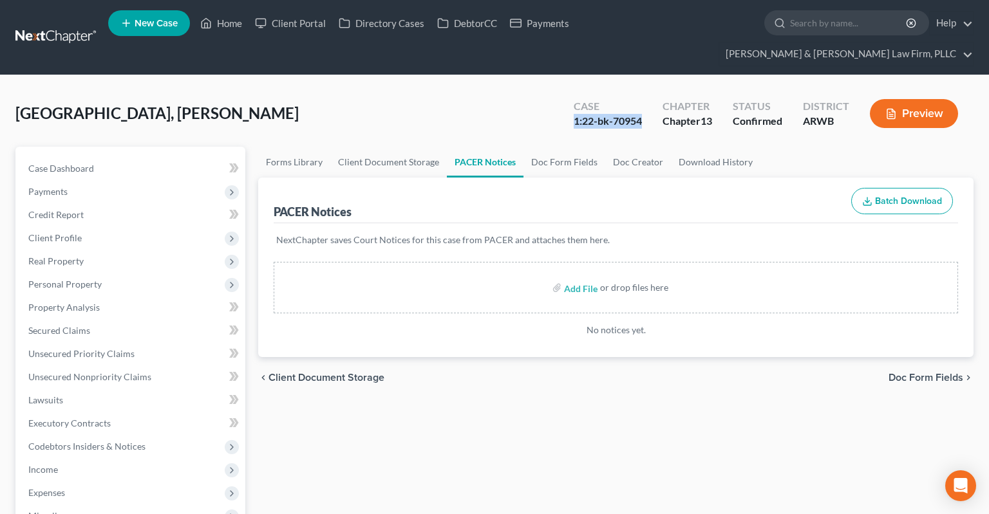
drag, startPoint x: 570, startPoint y: 100, endPoint x: 648, endPoint y: 99, distance: 77.9
click at [648, 99] on div "Case 1:22-bk-70954" at bounding box center [607, 115] width 89 height 38
copy div "1:22-bk-70954"
click at [229, 30] on link "Home" at bounding box center [221, 23] width 55 height 23
